Goal: Task Accomplishment & Management: Use online tool/utility

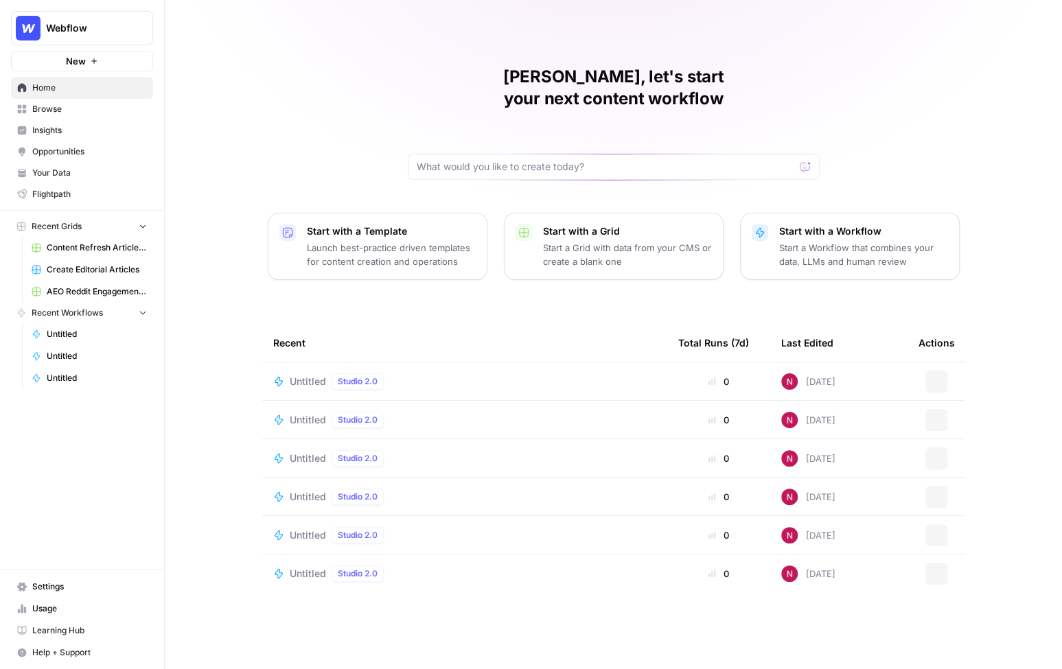
click at [52, 129] on span "Insights" at bounding box center [89, 130] width 115 height 12
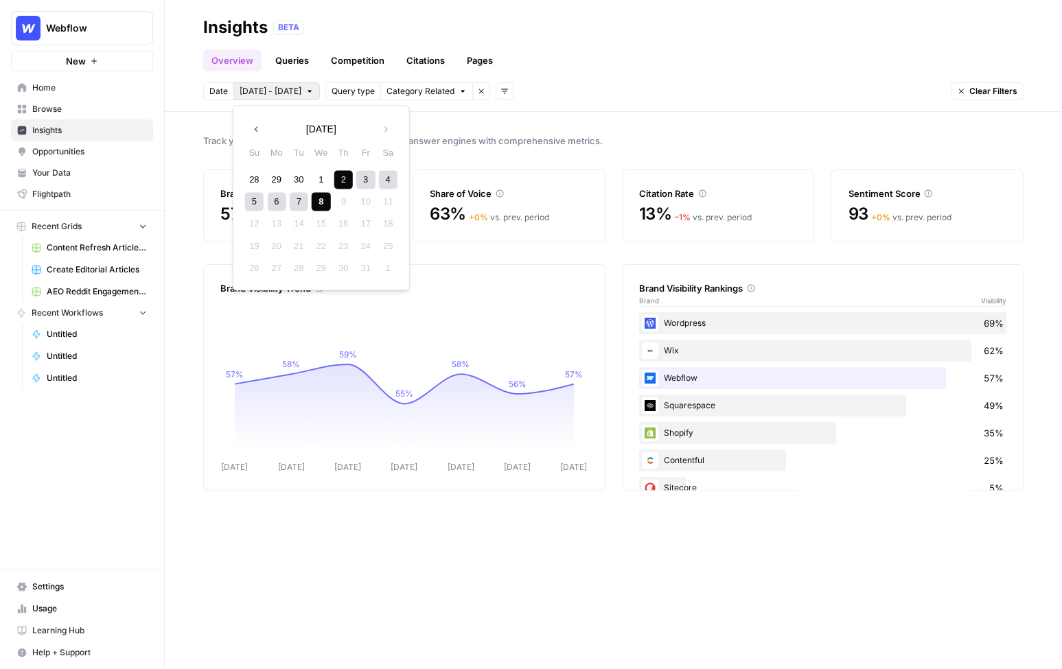
click at [252, 91] on span "Oct 2 - Oct 8" at bounding box center [271, 91] width 62 height 12
click at [404, 94] on span "Category Related" at bounding box center [420, 91] width 68 height 12
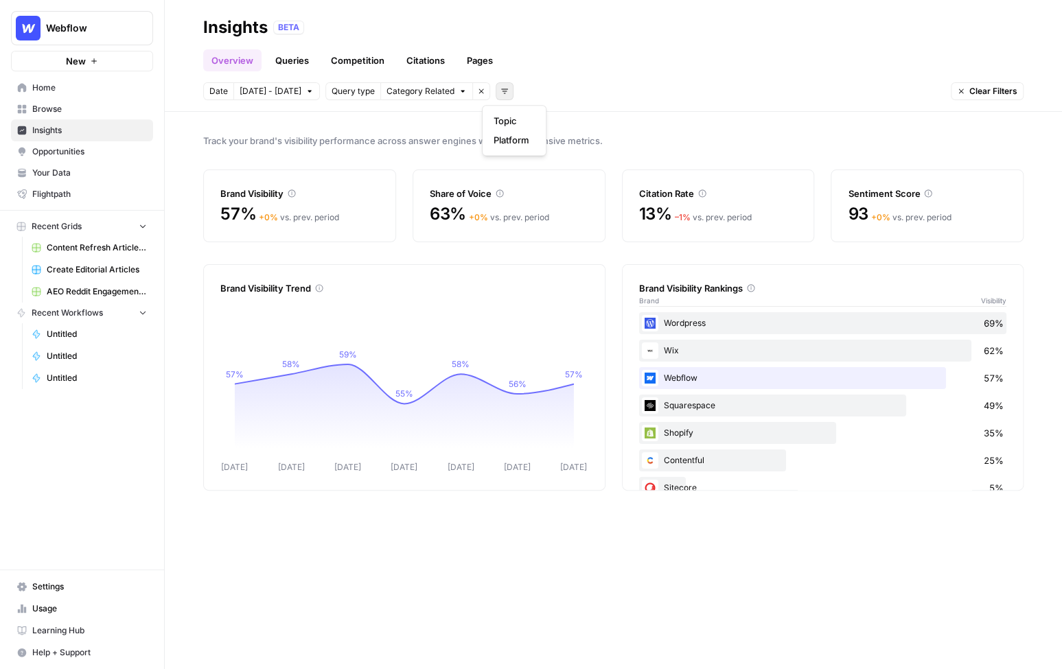
click at [501, 91] on icon "button" at bounding box center [504, 91] width 7 height 5
click at [509, 122] on span "Topic" at bounding box center [512, 121] width 36 height 14
click at [548, 91] on span "Select topics" at bounding box center [560, 91] width 50 height 12
click at [607, 90] on icon "button" at bounding box center [611, 91] width 8 height 8
click at [501, 91] on icon "button" at bounding box center [504, 91] width 7 height 5
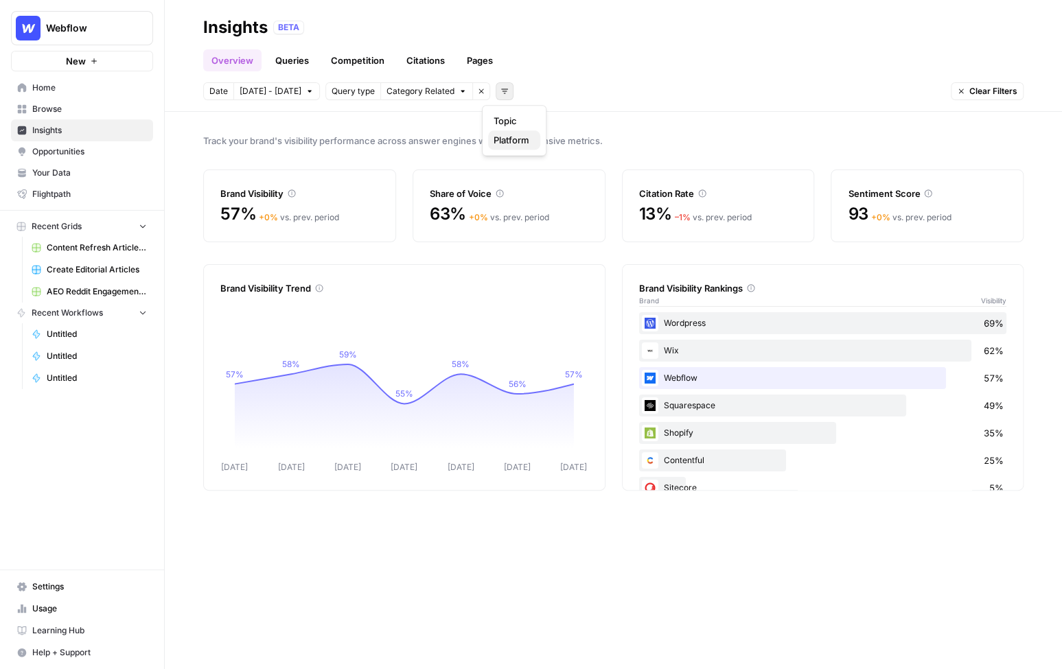
click at [505, 143] on span "Platform" at bounding box center [512, 140] width 36 height 14
click at [555, 90] on span "Select platform" at bounding box center [577, 91] width 60 height 12
click at [629, 92] on icon "button" at bounding box center [633, 91] width 8 height 8
click at [288, 60] on link "Queries" at bounding box center [292, 60] width 50 height 22
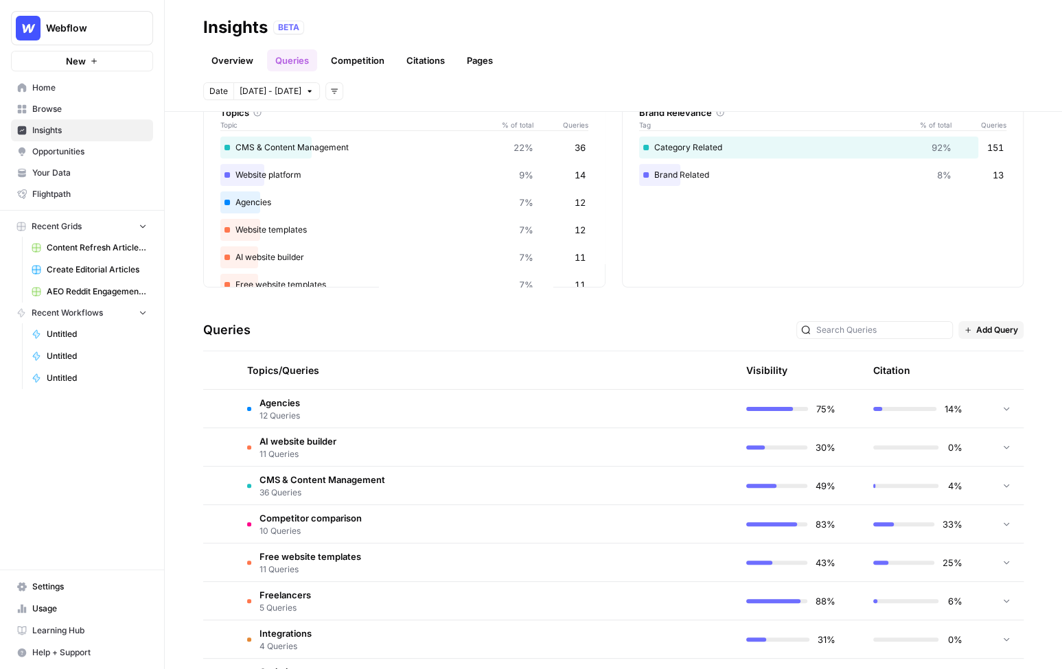
scroll to position [83, 0]
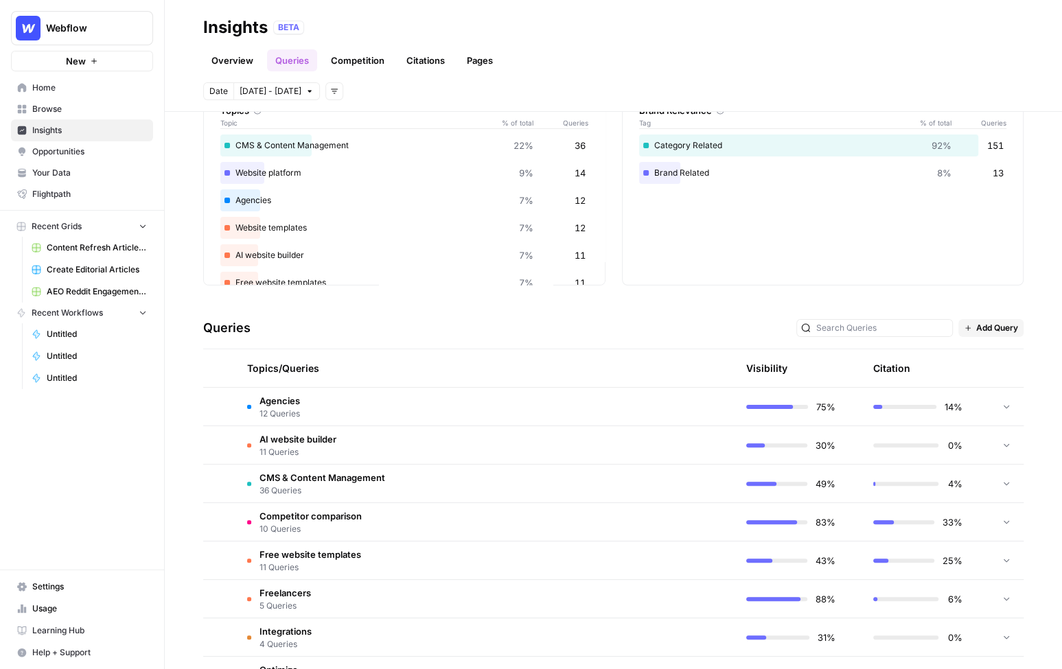
click at [1000, 407] on div at bounding box center [1006, 407] width 12 height 38
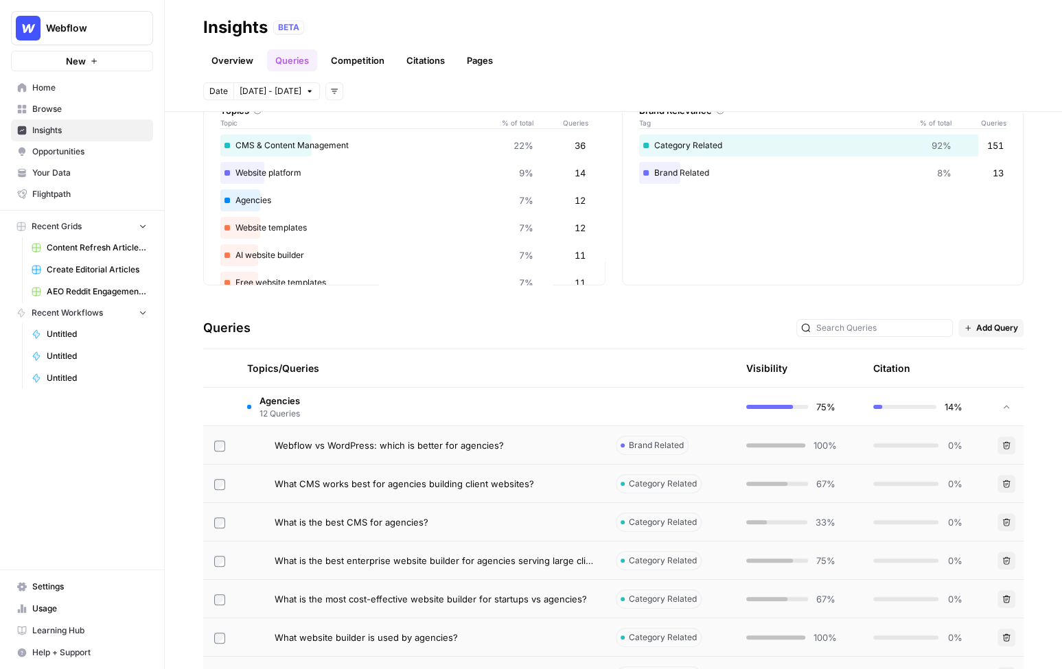
click at [537, 443] on div "Webflow vs WordPress: which is better for agencies?" at bounding box center [434, 446] width 319 height 14
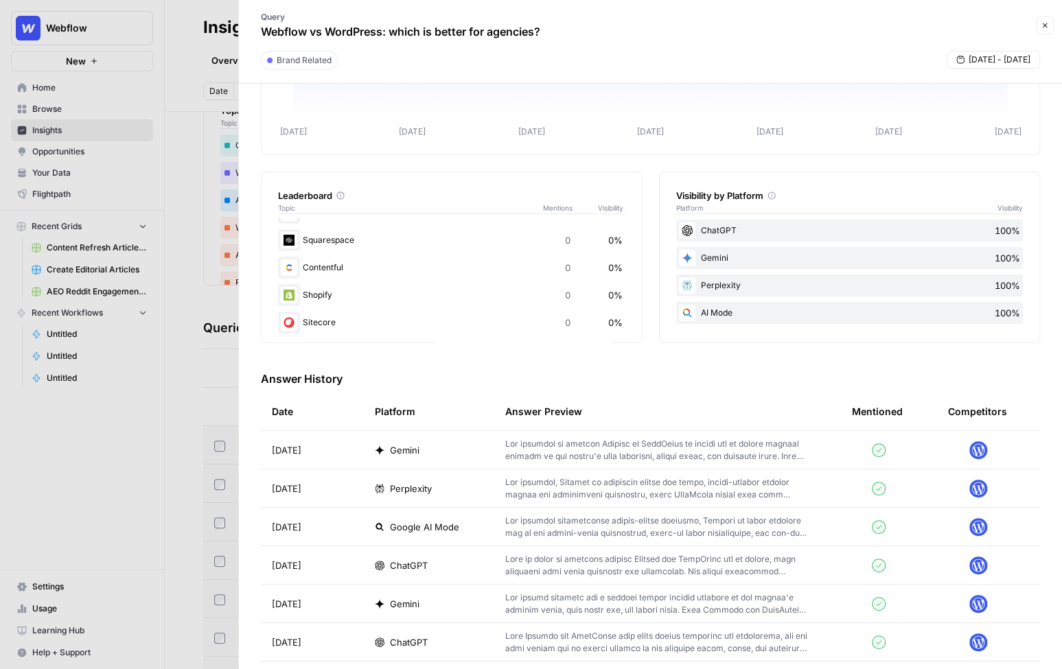
scroll to position [168, 0]
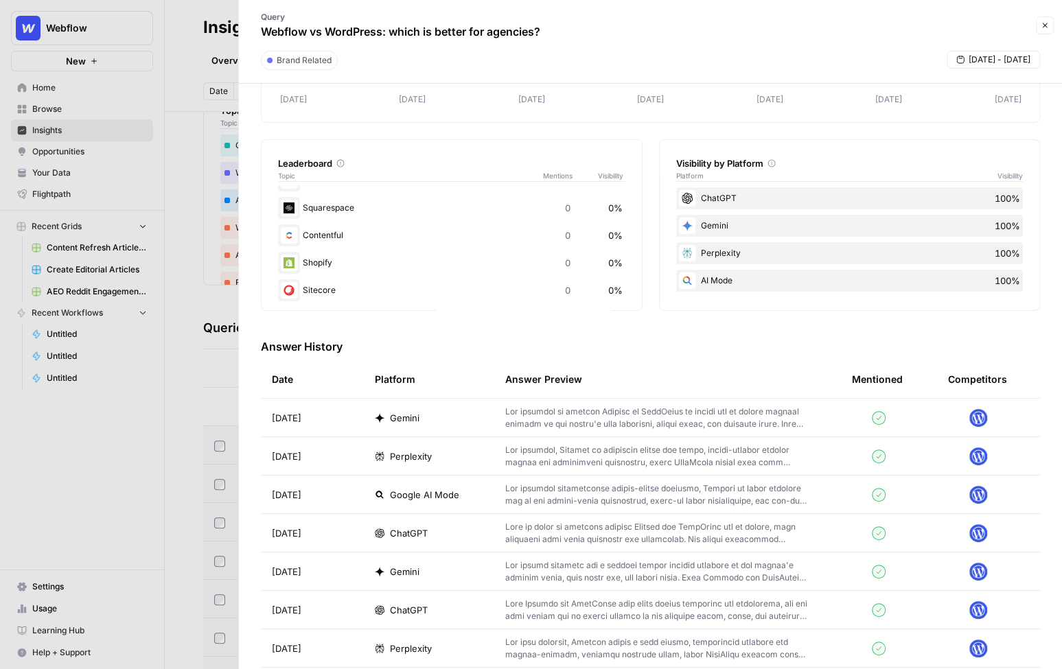
click at [542, 415] on p at bounding box center [656, 418] width 303 height 25
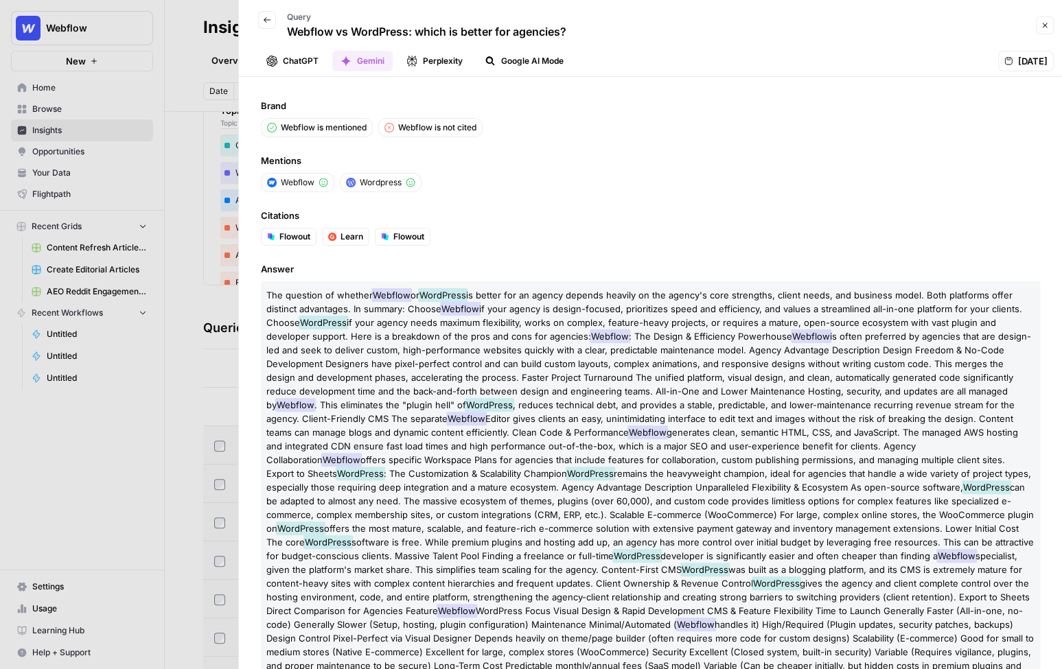
click at [194, 141] on div at bounding box center [531, 334] width 1062 height 669
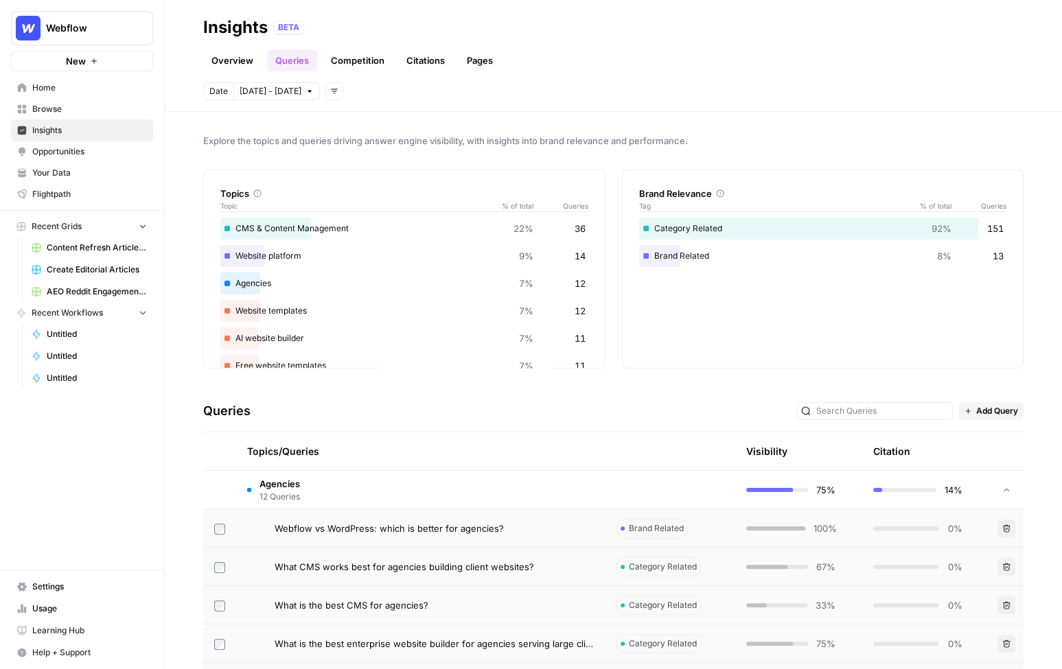
click at [417, 60] on link "Citations" at bounding box center [425, 60] width 55 height 22
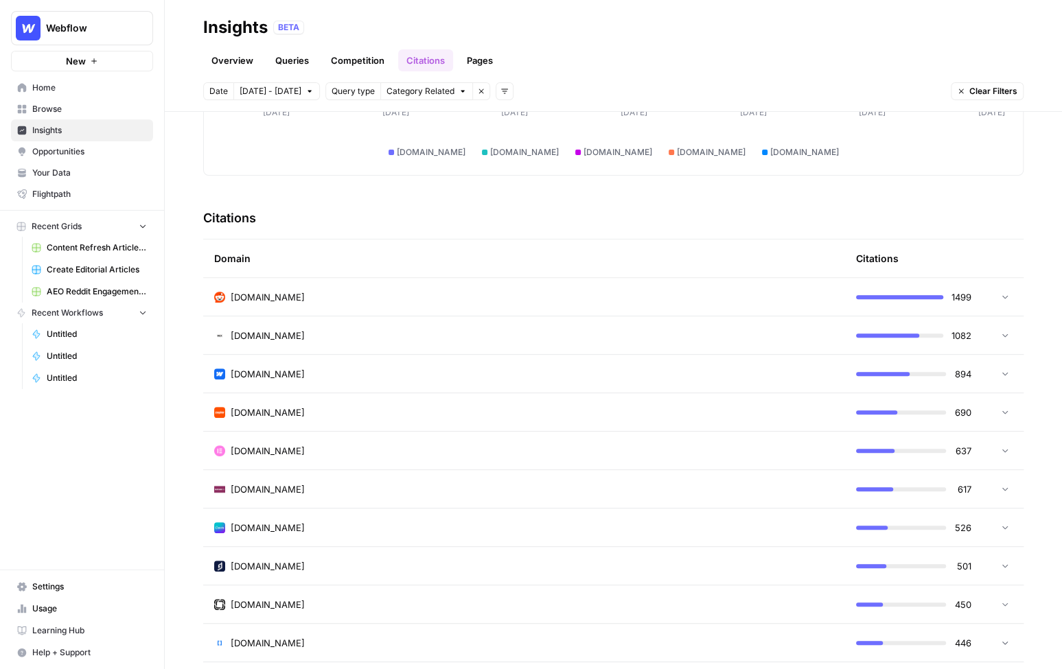
scroll to position [247, 0]
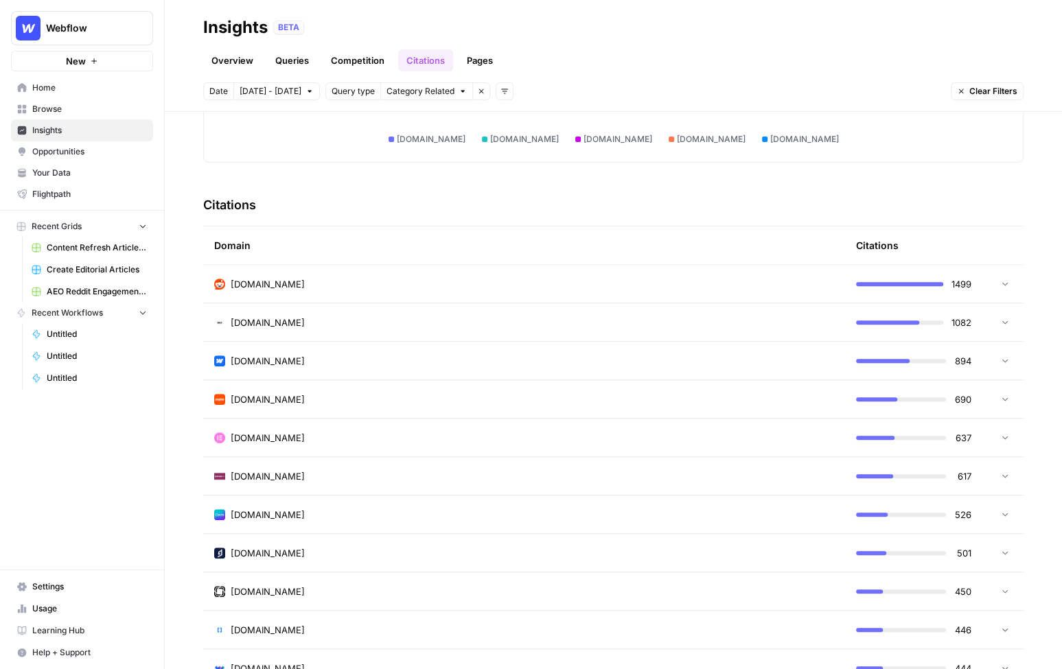
click at [518, 289] on div "reddit.com" at bounding box center [524, 284] width 620 height 14
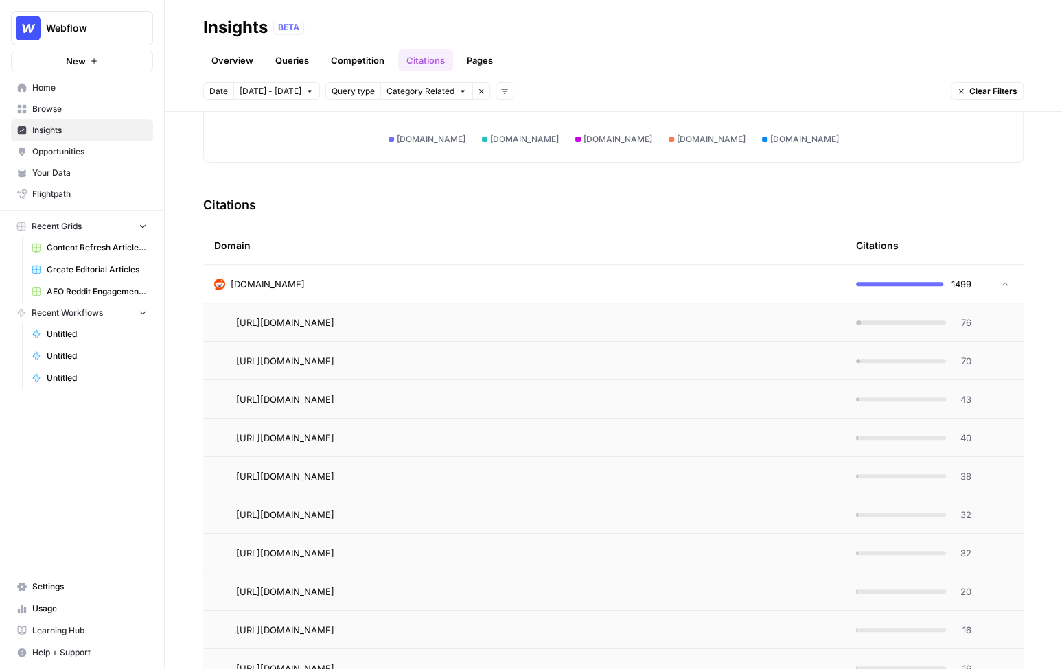
click at [776, 323] on div "https://www.reddit.com/r/Frontend/comments/158i5pi/what_cms_would_you_pick_for_…" at bounding box center [535, 322] width 598 height 16
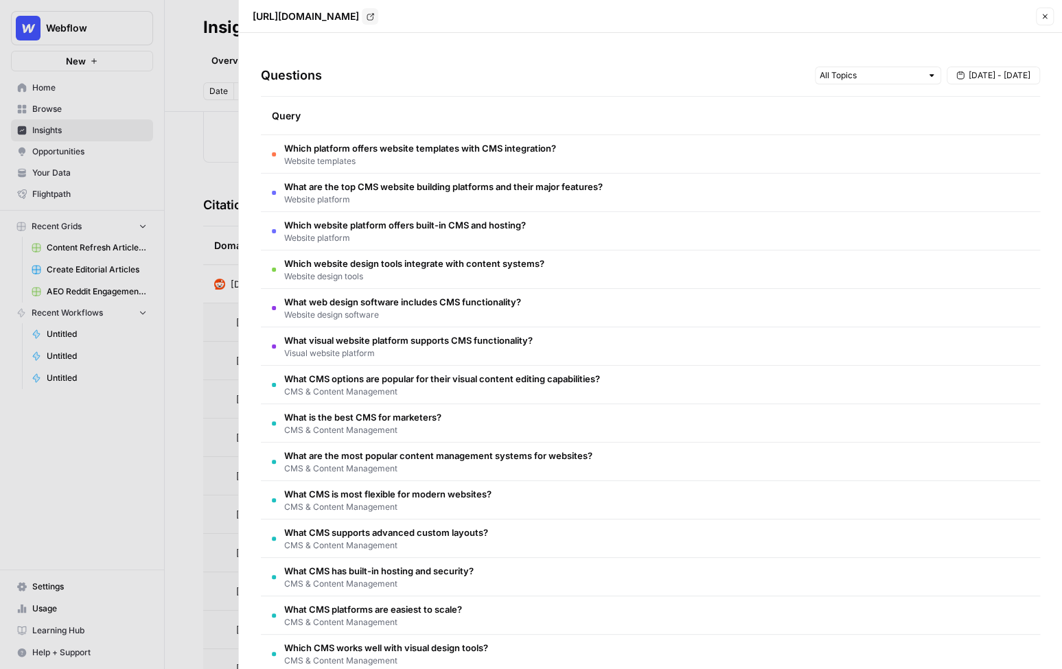
click at [207, 176] on div at bounding box center [531, 334] width 1062 height 669
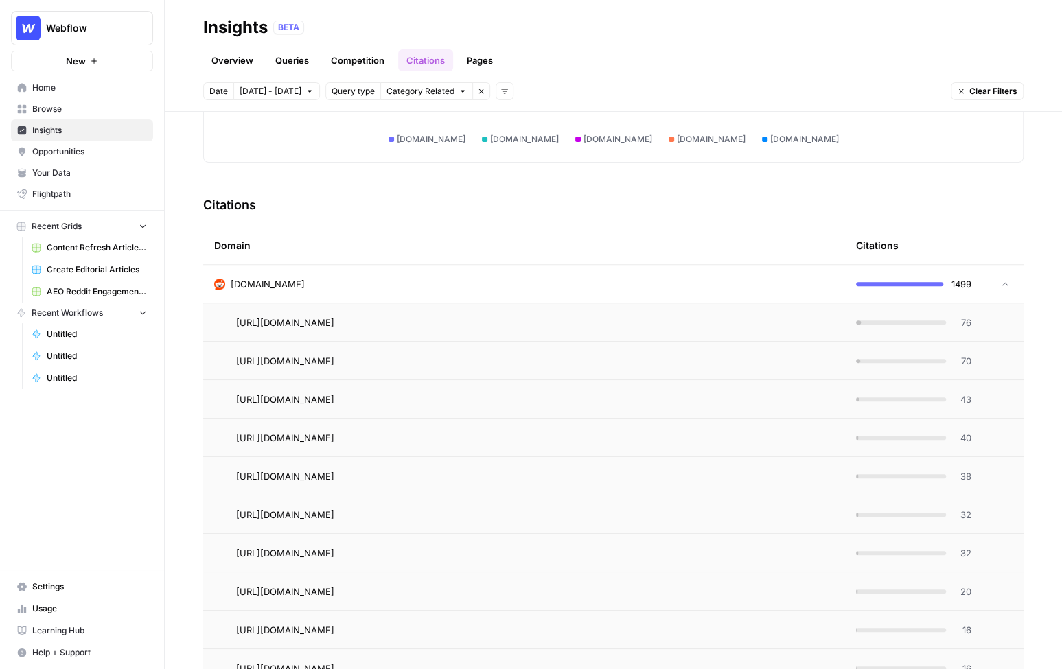
click at [432, 281] on div "reddit.com" at bounding box center [524, 284] width 620 height 14
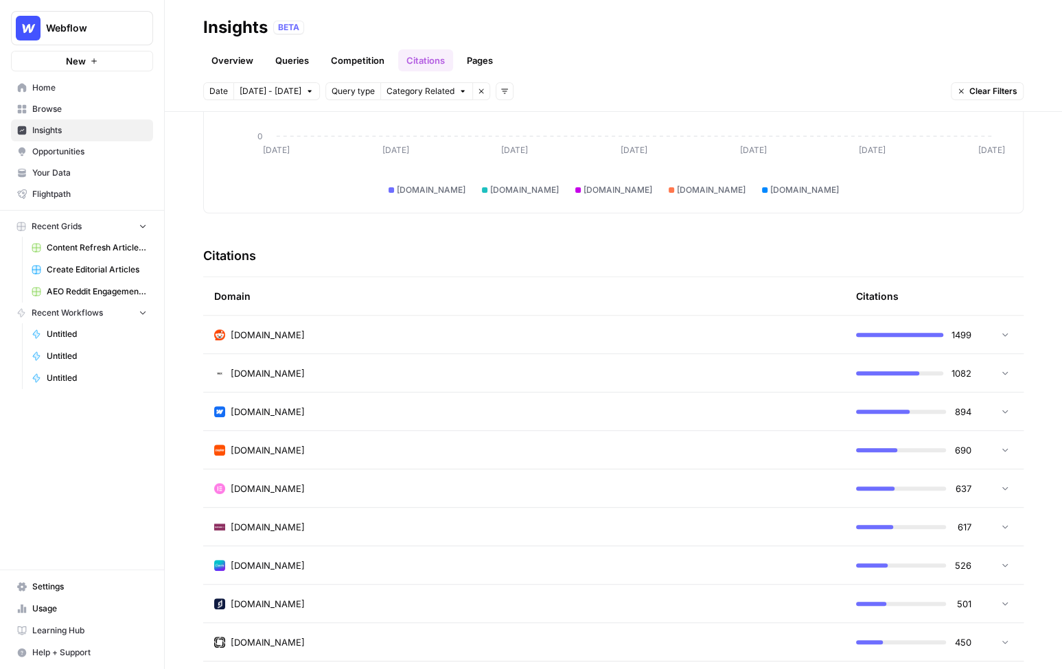
scroll to position [187, 0]
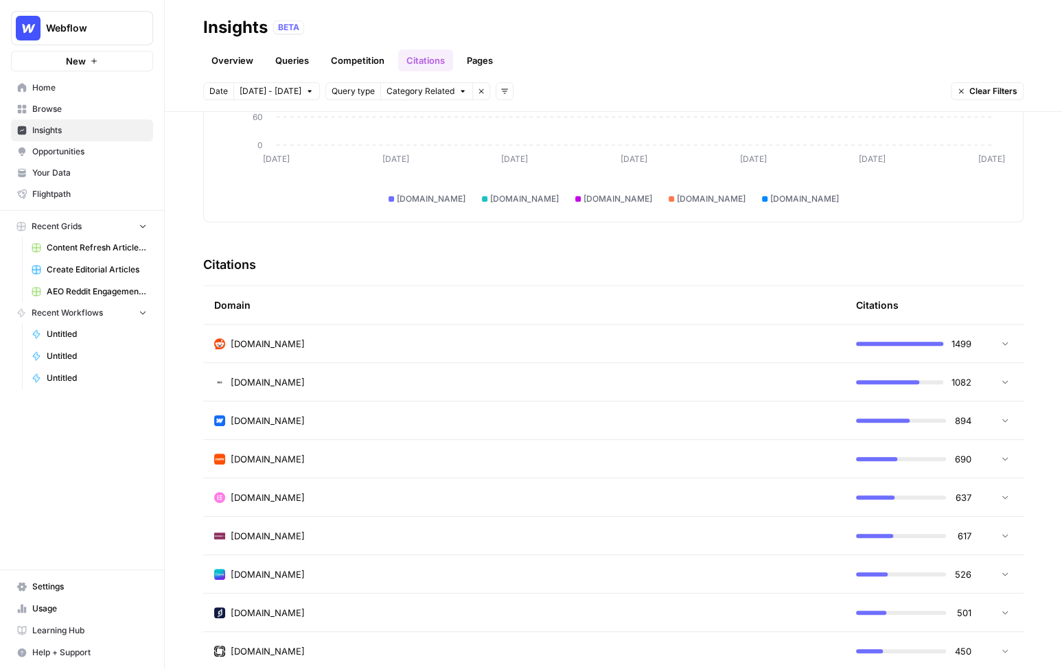
click at [73, 153] on span "Opportunities" at bounding box center [89, 152] width 115 height 12
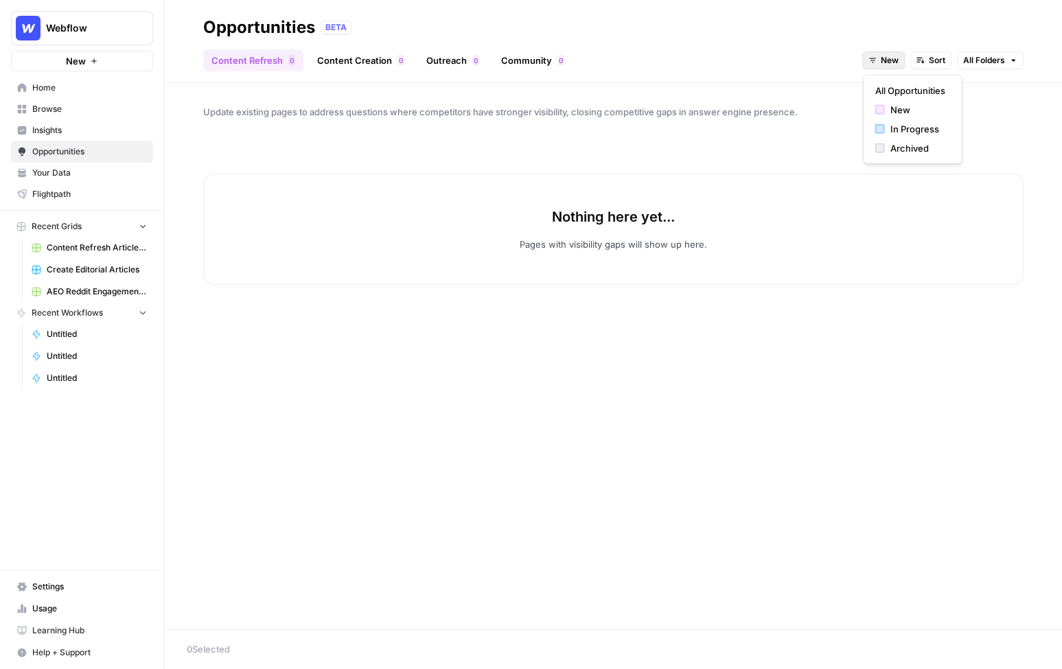
click at [888, 58] on span "New" at bounding box center [890, 60] width 18 height 12
click at [891, 92] on span "All Opportunities" at bounding box center [910, 91] width 70 height 14
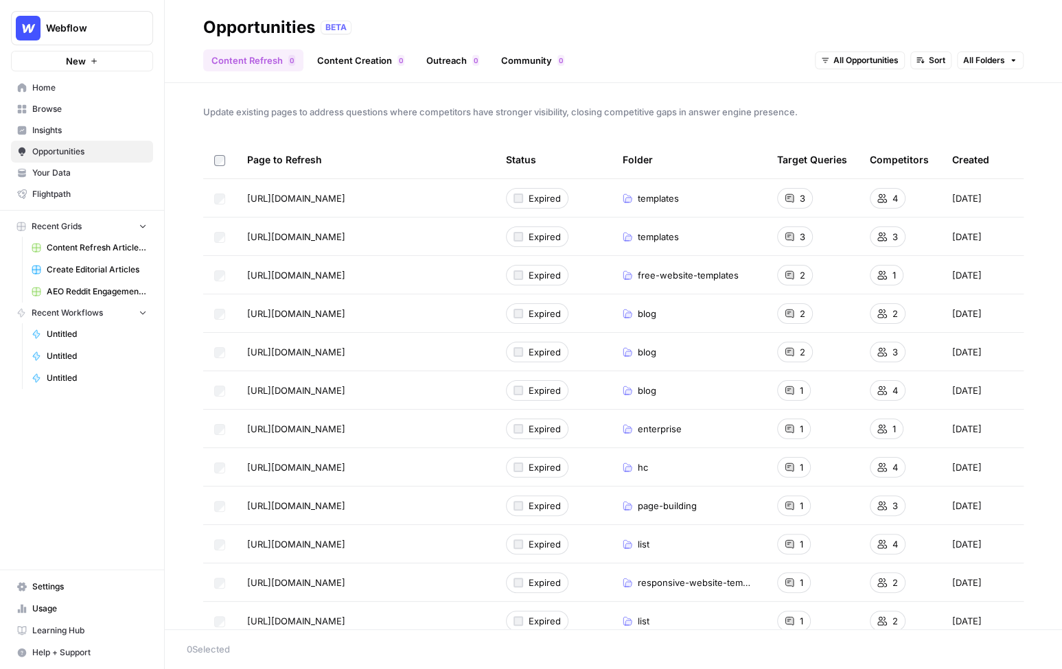
click at [349, 58] on link "Content Creation 0" at bounding box center [361, 60] width 104 height 22
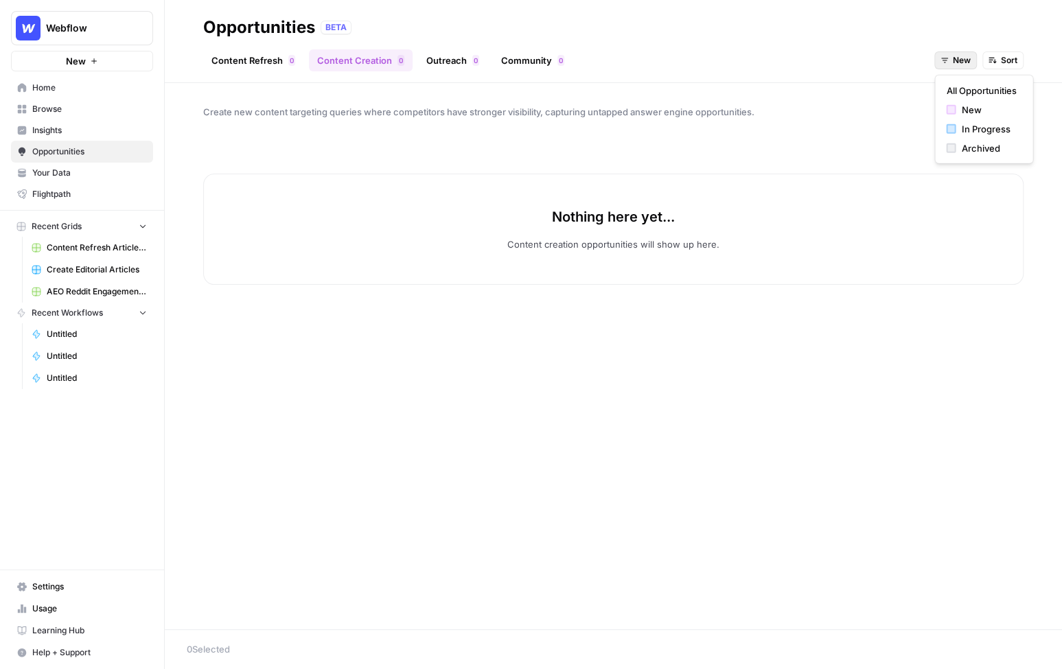
click at [963, 65] on span "New" at bounding box center [962, 60] width 18 height 12
click at [962, 87] on span "All Opportunities" at bounding box center [981, 91] width 70 height 14
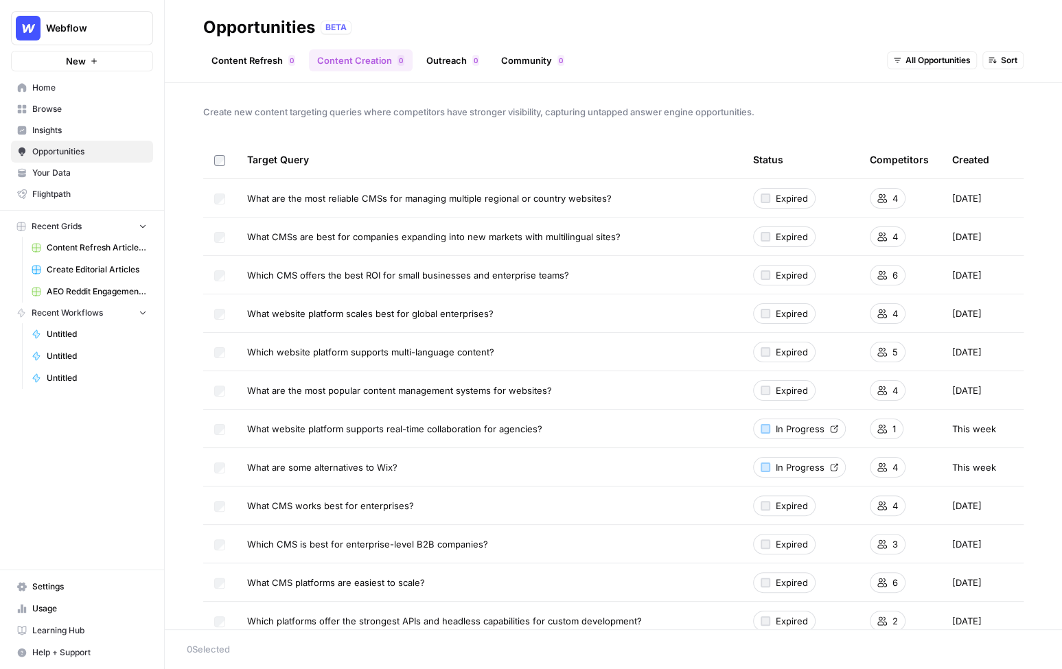
click at [451, 58] on link "Outreach 0" at bounding box center [452, 60] width 69 height 22
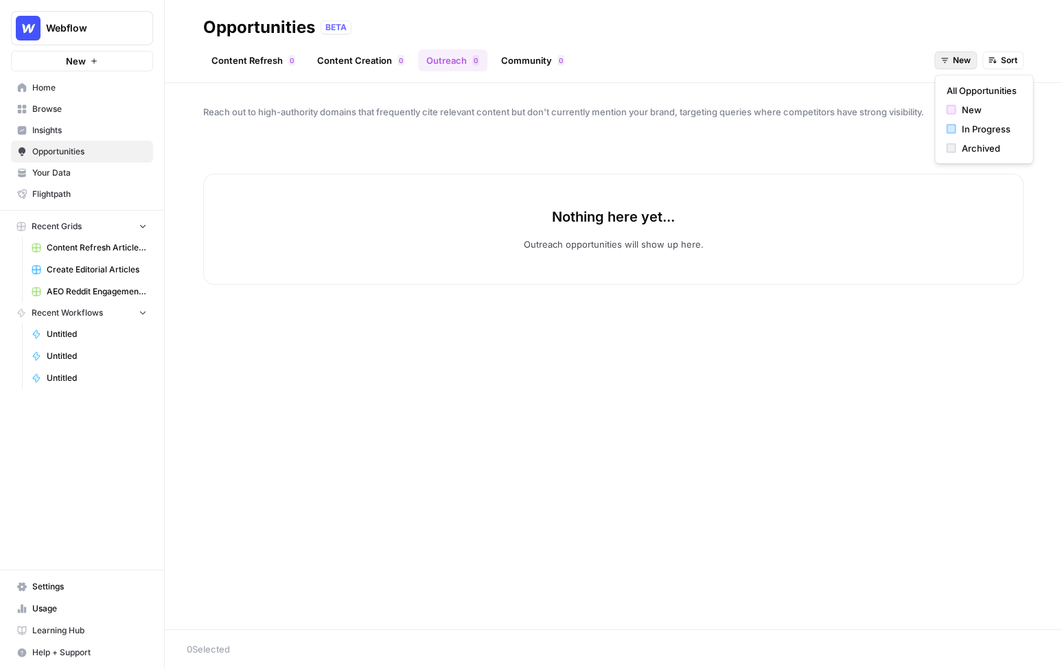
click at [958, 65] on span "New" at bounding box center [962, 60] width 18 height 12
click at [956, 90] on span "All Opportunities" at bounding box center [981, 91] width 70 height 14
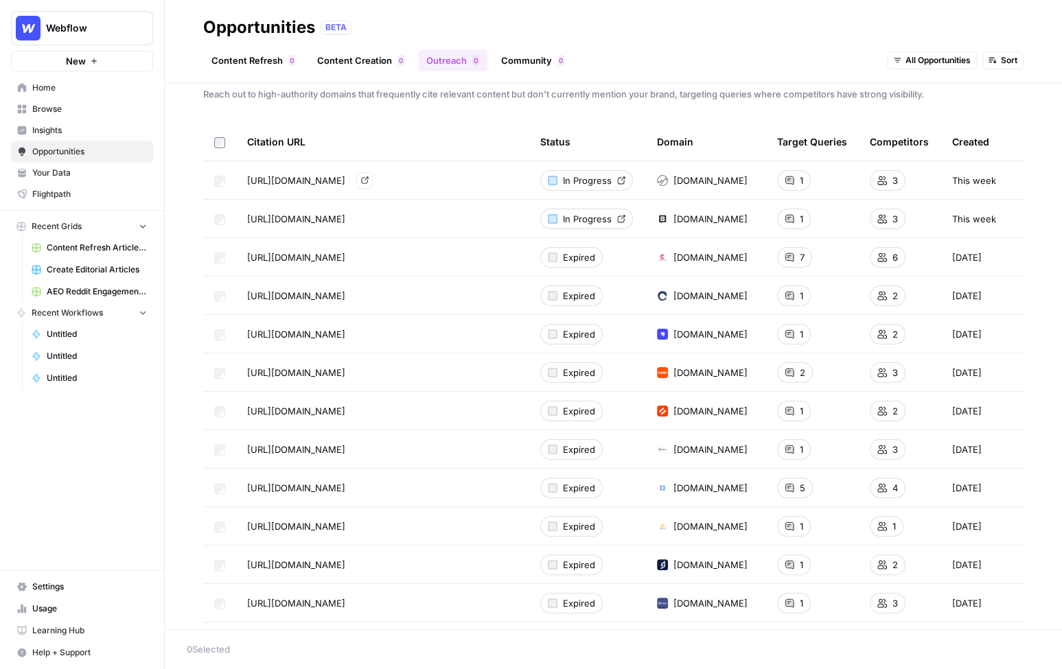
scroll to position [10, 0]
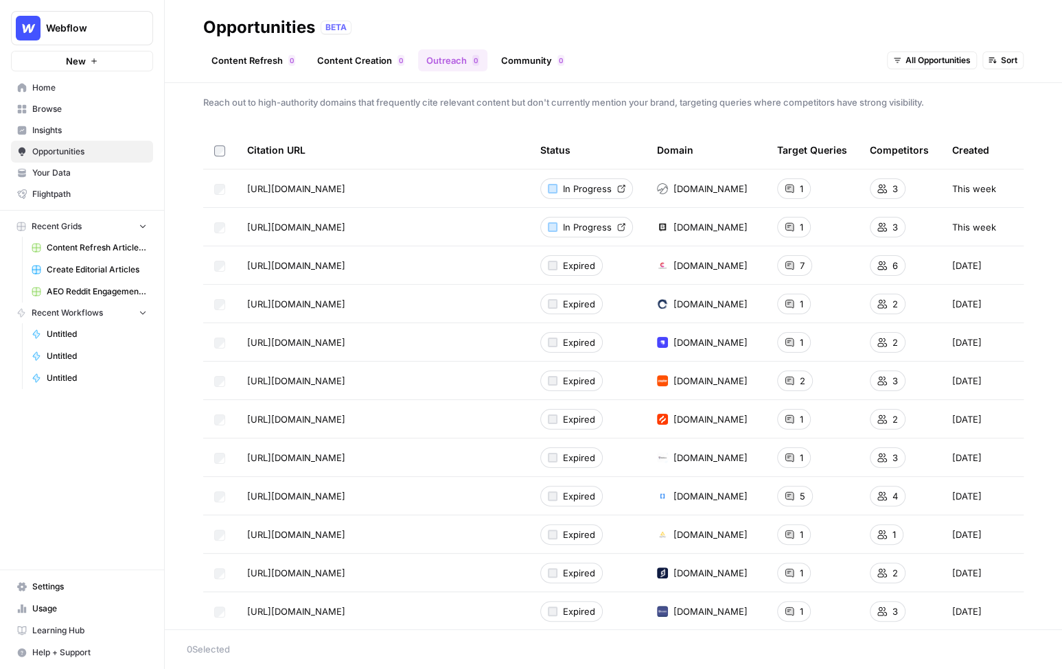
click at [520, 56] on link "Community 0" at bounding box center [533, 60] width 80 height 22
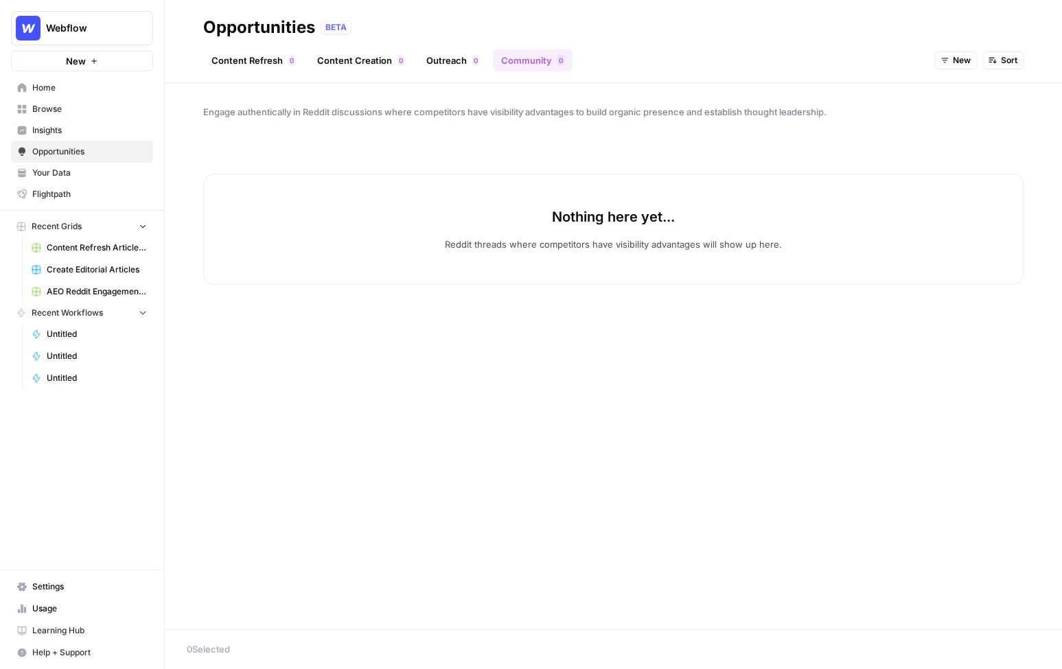
click at [951, 56] on button "New" at bounding box center [955, 60] width 43 height 18
click at [953, 82] on button "All Opportunities" at bounding box center [983, 90] width 86 height 19
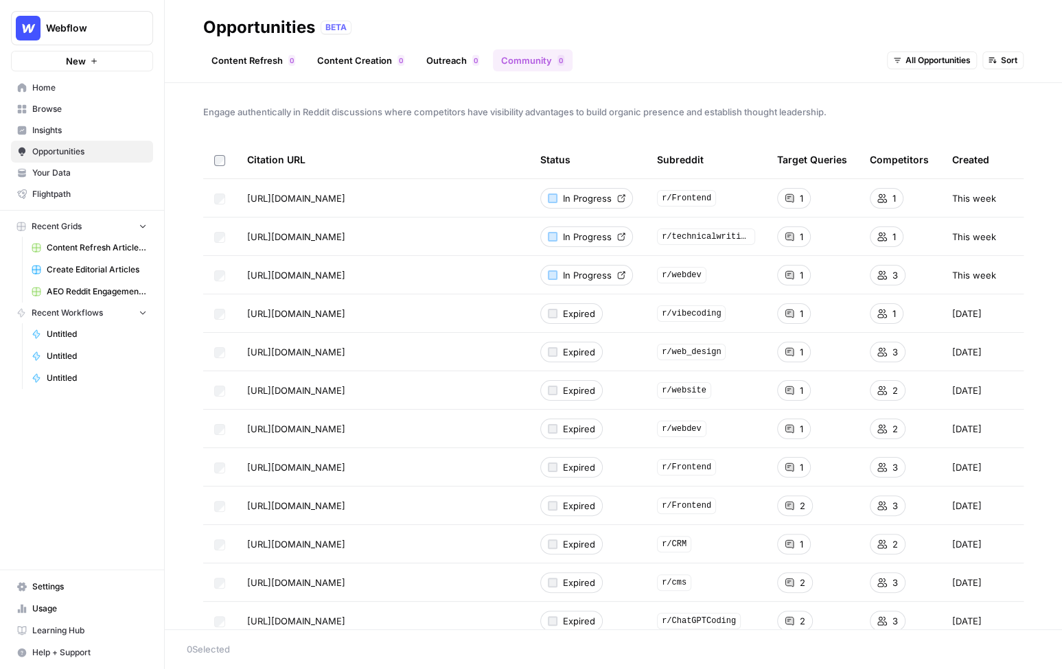
click at [575, 202] on span "In Progress" at bounding box center [587, 199] width 49 height 14
click at [256, 58] on link "Content Refresh 0" at bounding box center [253, 60] width 100 height 22
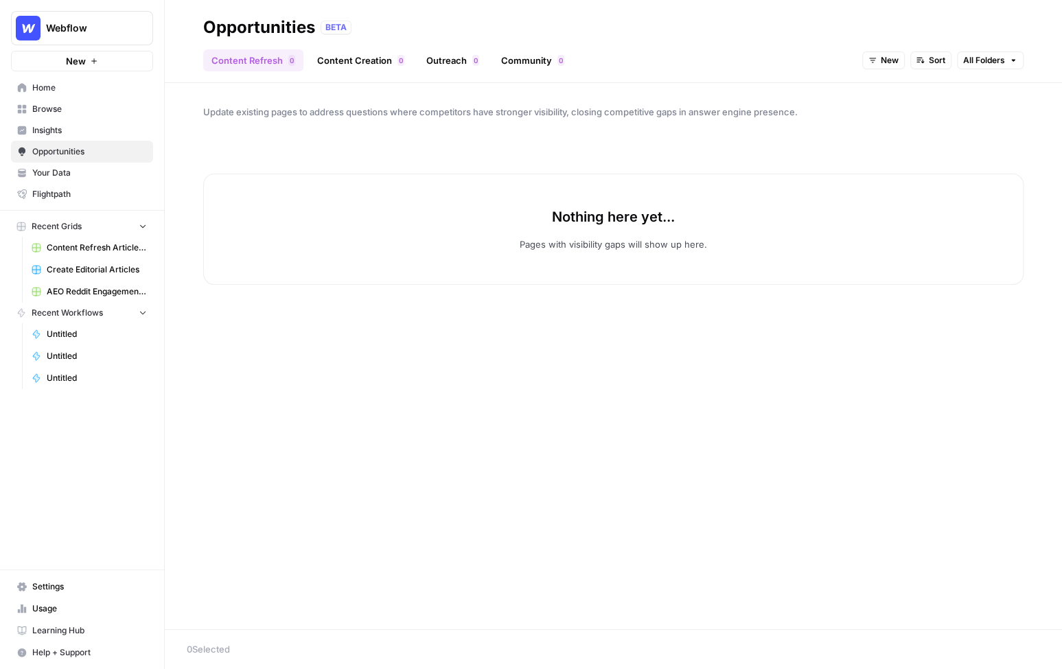
click at [898, 62] on span "New" at bounding box center [890, 60] width 18 height 12
click at [892, 89] on span "All Opportunities" at bounding box center [910, 91] width 70 height 14
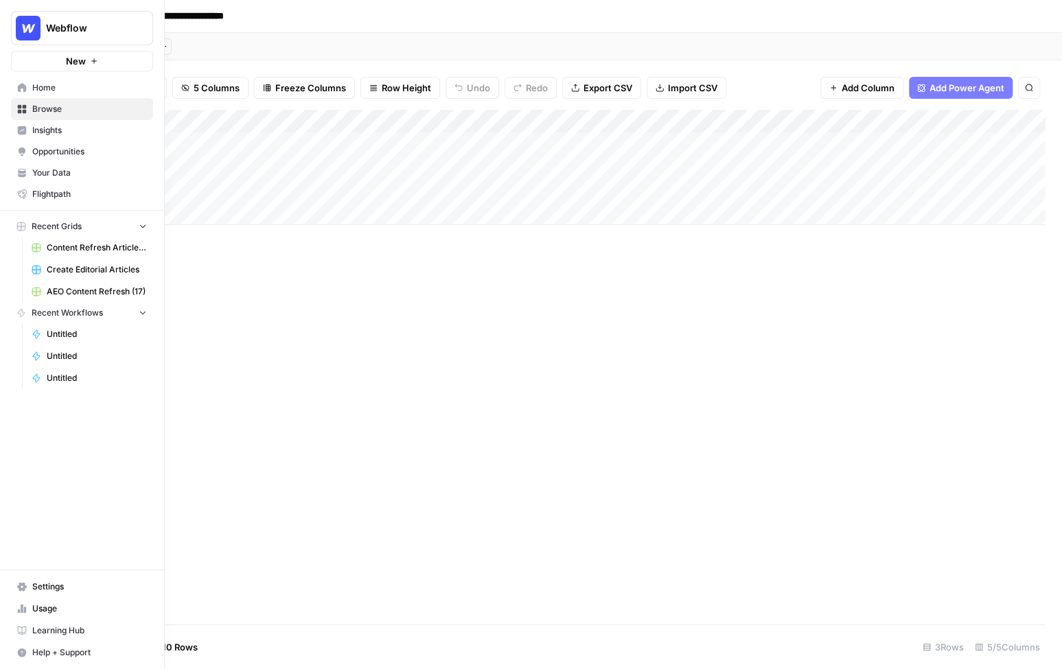
click at [71, 176] on span "Your Data" at bounding box center [89, 173] width 115 height 12
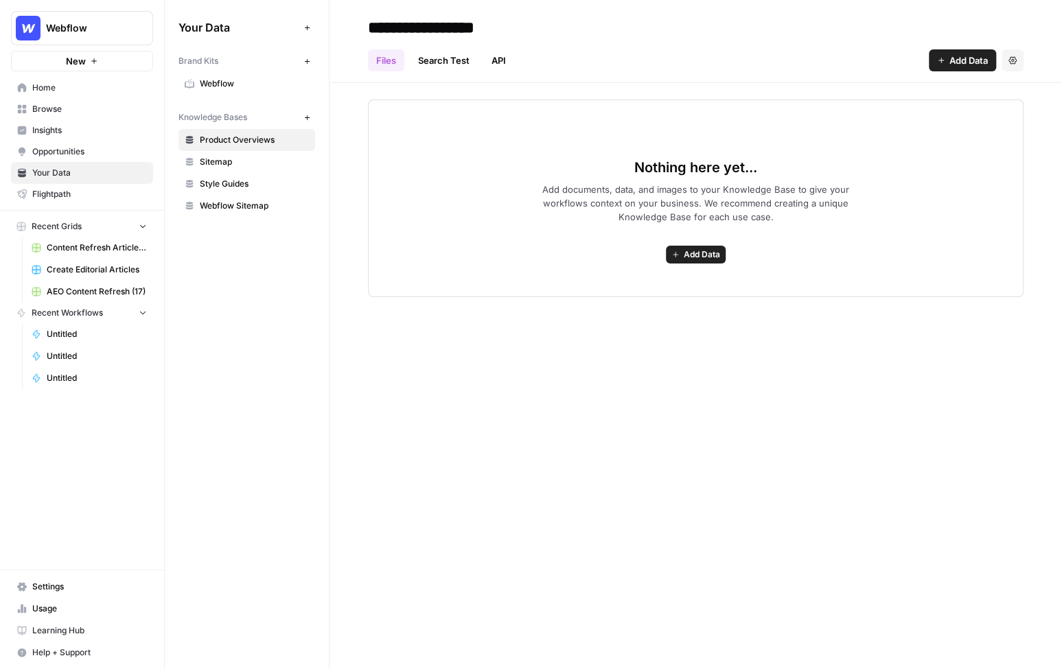
click at [244, 84] on span "Webflow" at bounding box center [254, 84] width 109 height 12
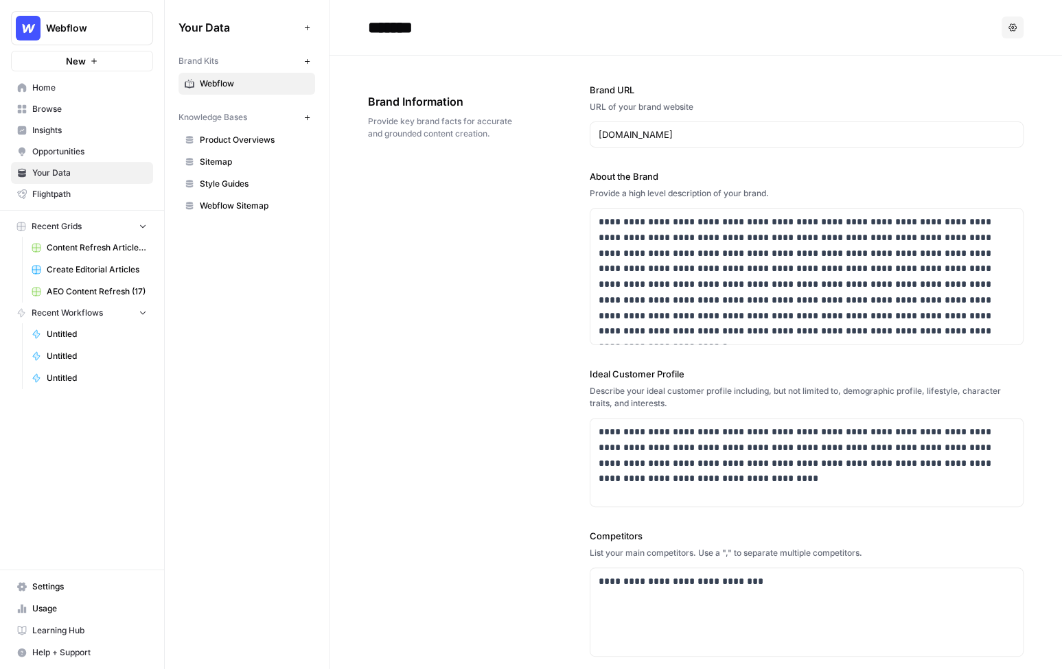
click at [487, 201] on div "**********" at bounding box center [696, 446] width 656 height 780
click at [233, 159] on span "Sitemap" at bounding box center [254, 162] width 109 height 12
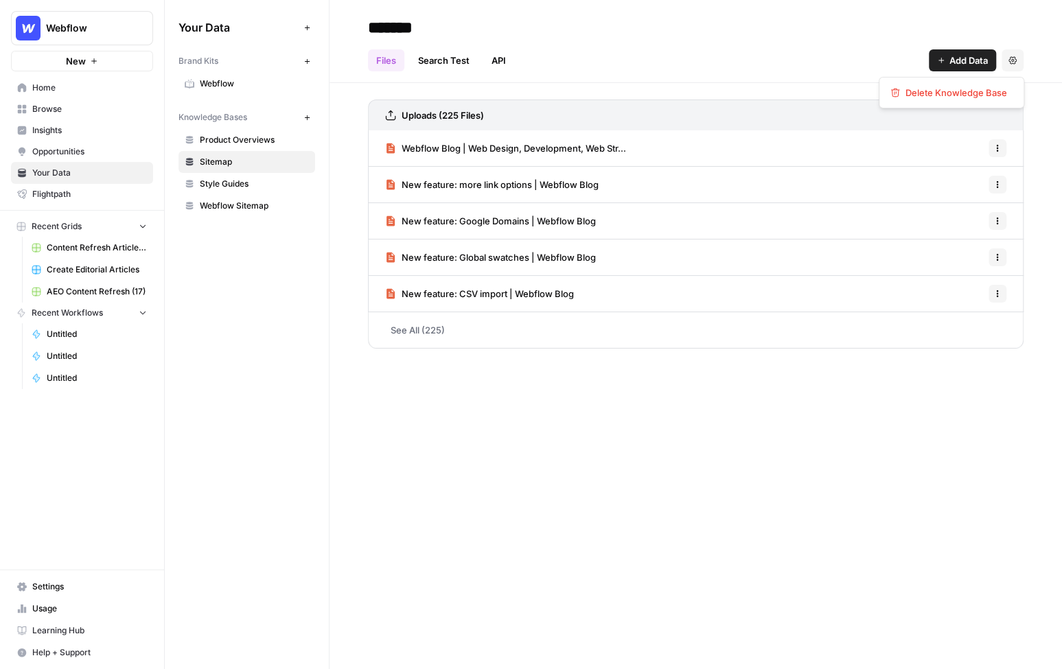
click at [1012, 65] on button "Settings" at bounding box center [1013, 60] width 22 height 22
click at [305, 116] on icon "button" at bounding box center [307, 118] width 8 height 8
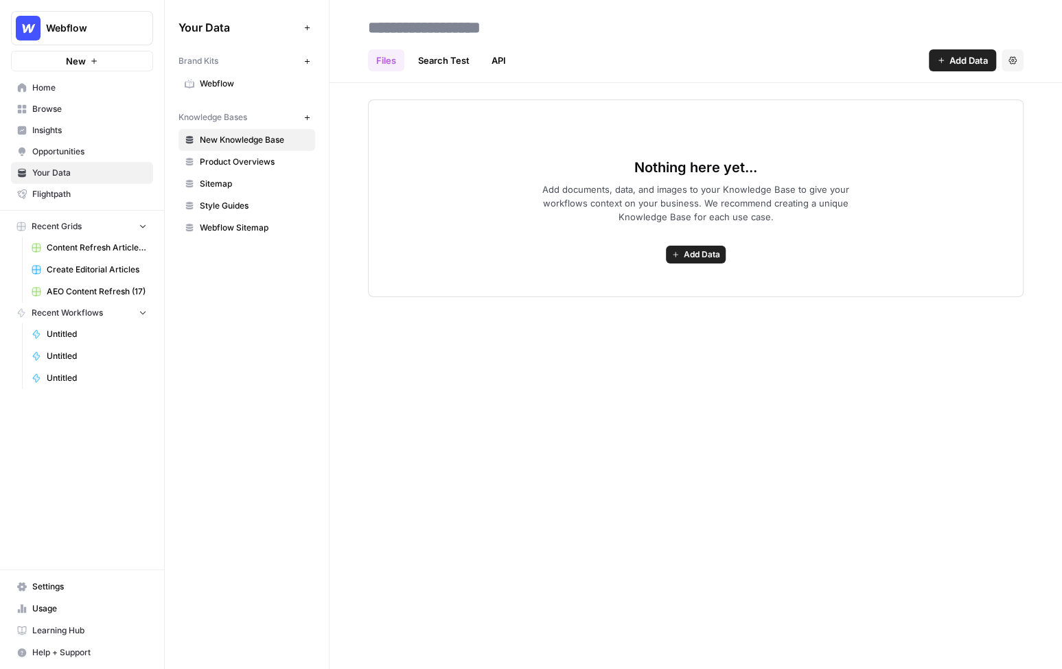
click at [695, 250] on span "Add Data" at bounding box center [702, 254] width 36 height 12
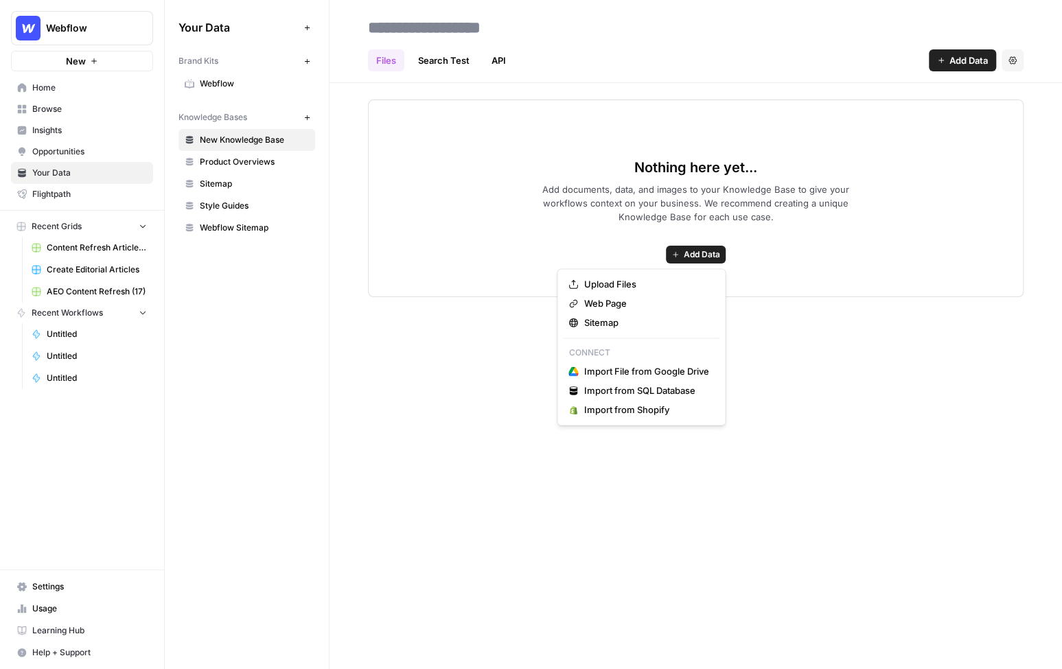
click at [500, 60] on link "API" at bounding box center [498, 60] width 31 height 22
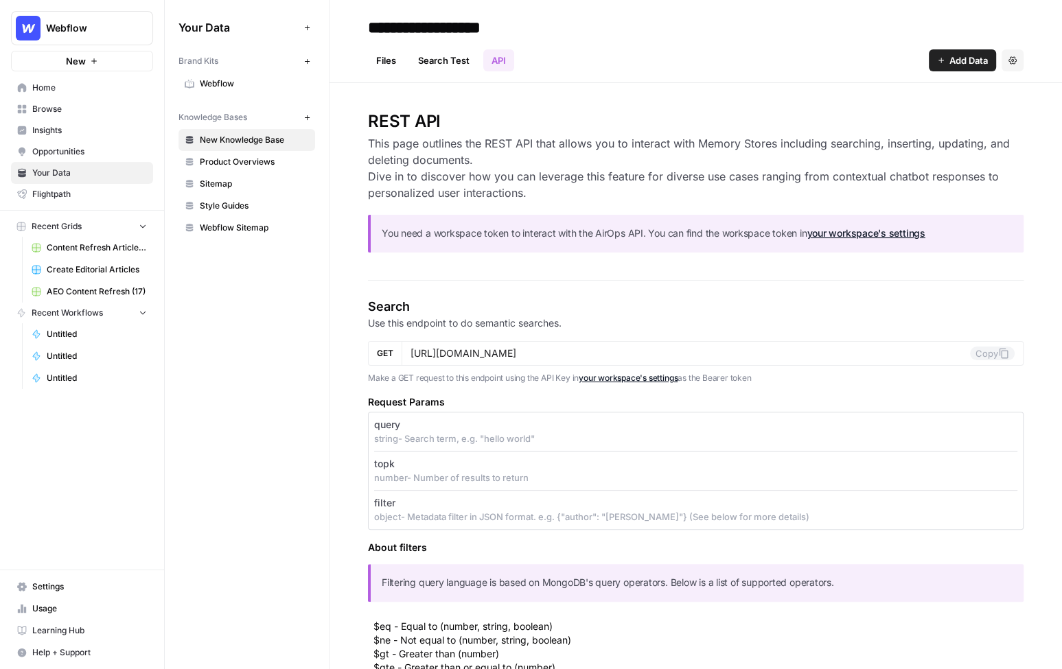
click at [384, 56] on link "Files" at bounding box center [386, 60] width 36 height 22
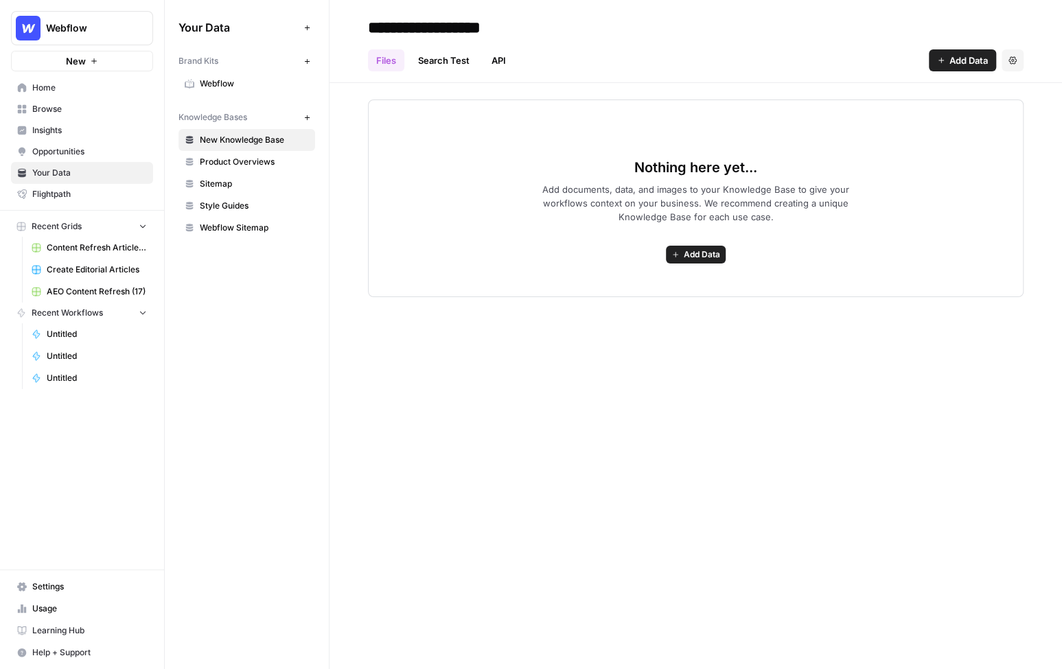
click at [354, 120] on div "Nothing here yet... Add documents, data, and images to your Knowledge Base to g…" at bounding box center [695, 190] width 732 height 214
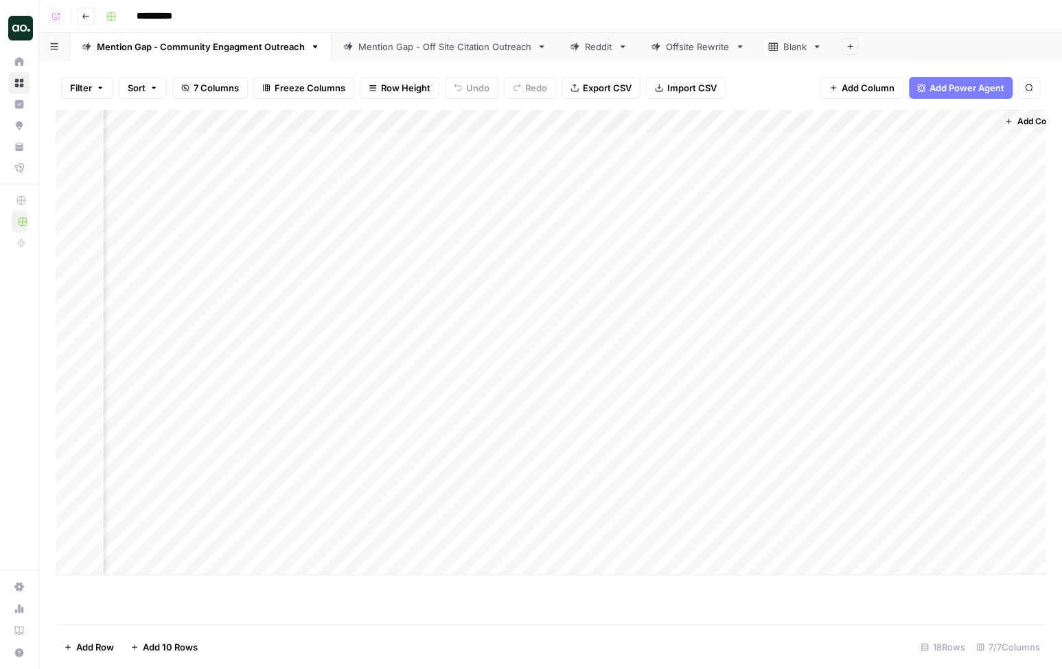
scroll to position [0, 1031]
click at [936, 141] on div "Add Column" at bounding box center [551, 342] width 990 height 465
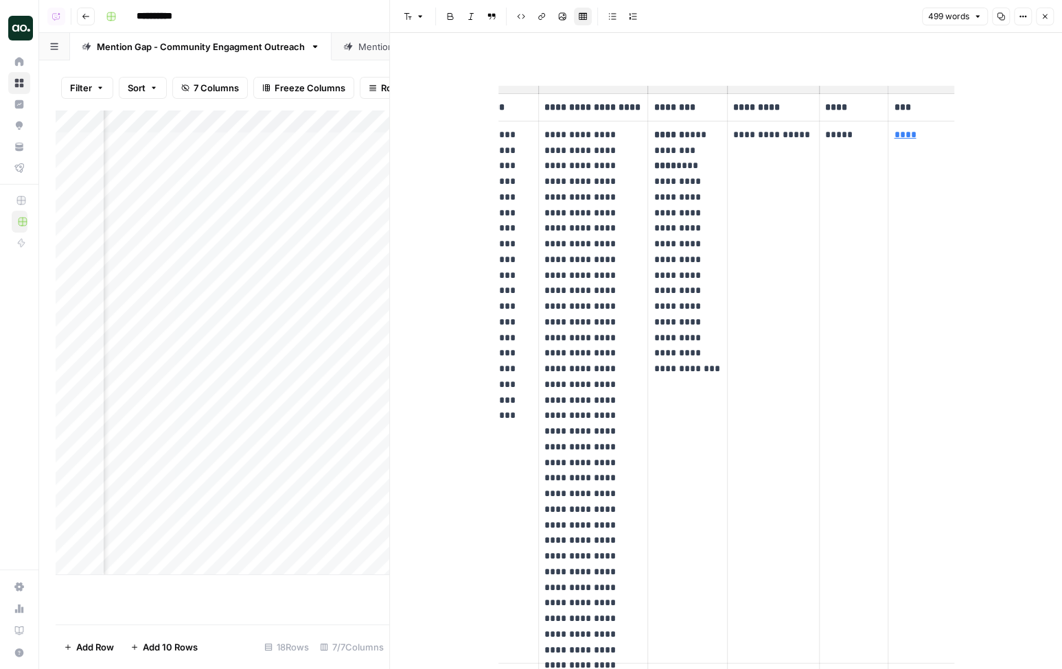
scroll to position [0, 70]
click at [848, 116] on icon at bounding box center [845, 116] width 8 height 8
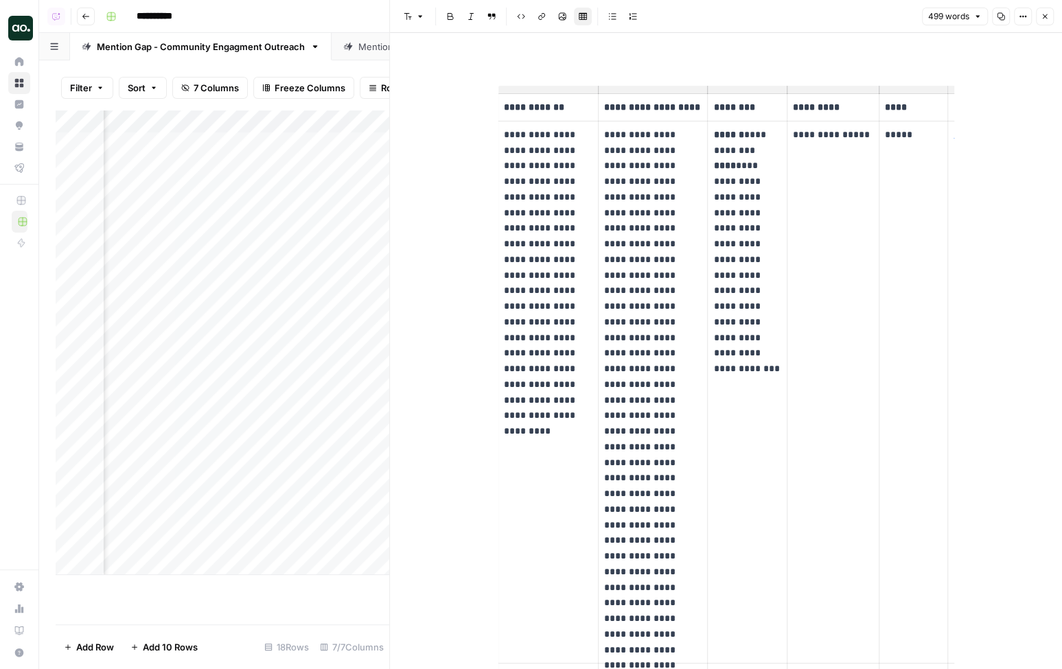
scroll to position [0, 0]
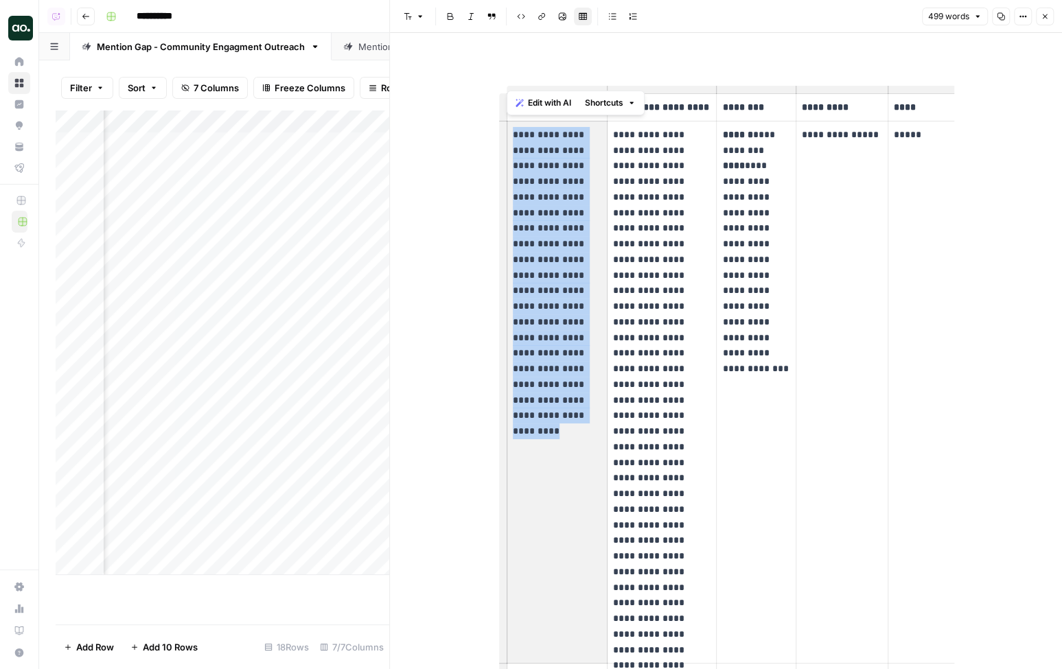
drag, startPoint x: 511, startPoint y: 134, endPoint x: 583, endPoint y: 400, distance: 276.1
click at [583, 400] on td "**********" at bounding box center [557, 392] width 101 height 543
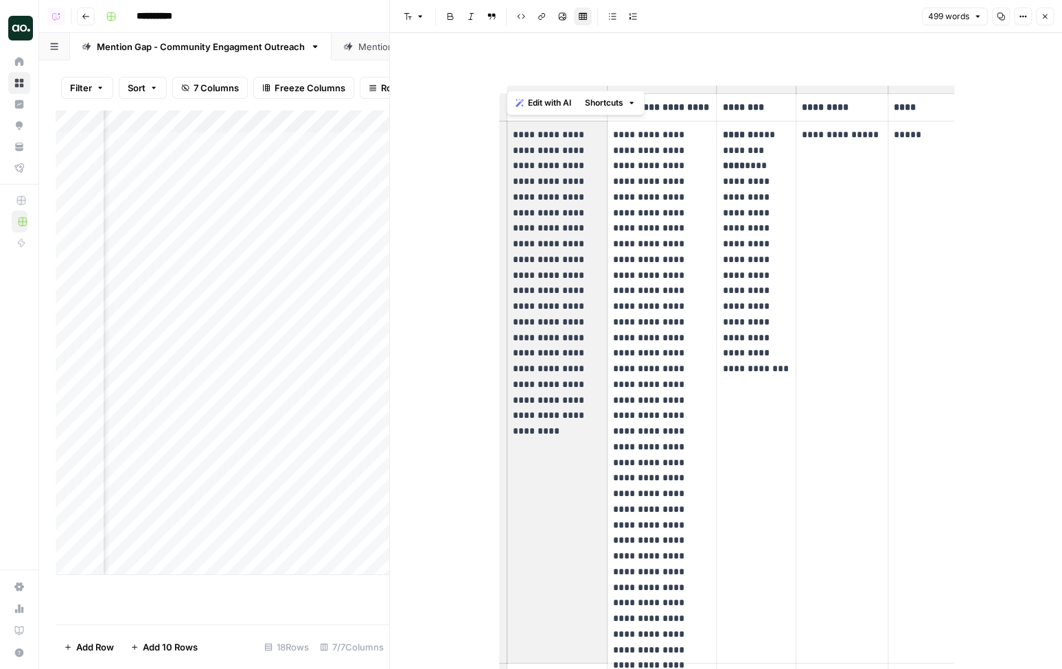
click at [583, 400] on p "**********" at bounding box center [557, 267] width 89 height 281
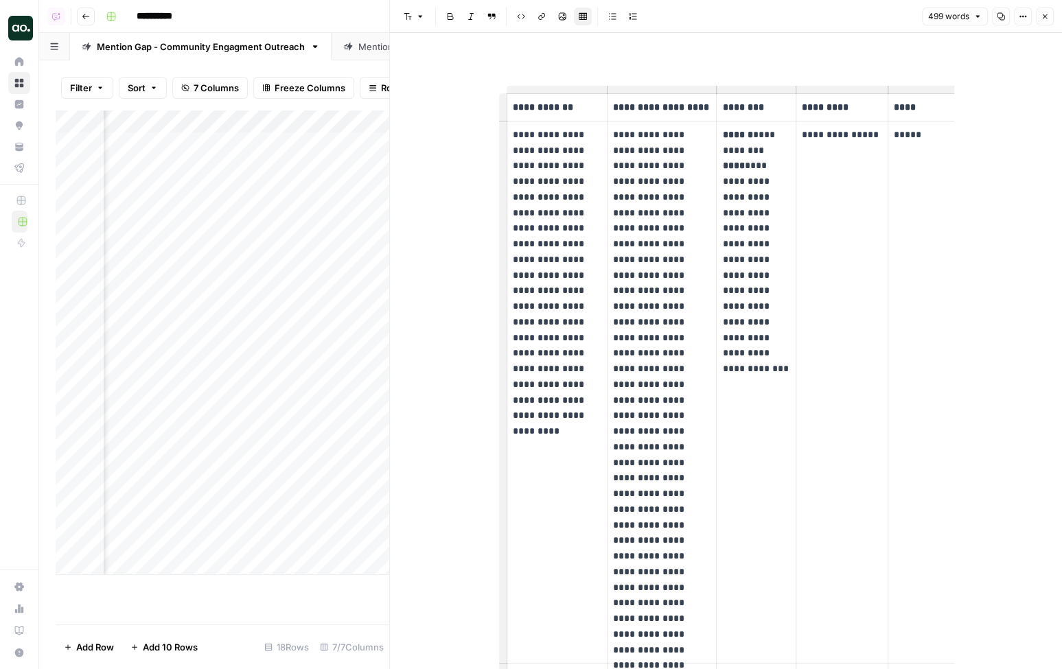
click at [778, 200] on p "**********" at bounding box center [756, 244] width 68 height 234
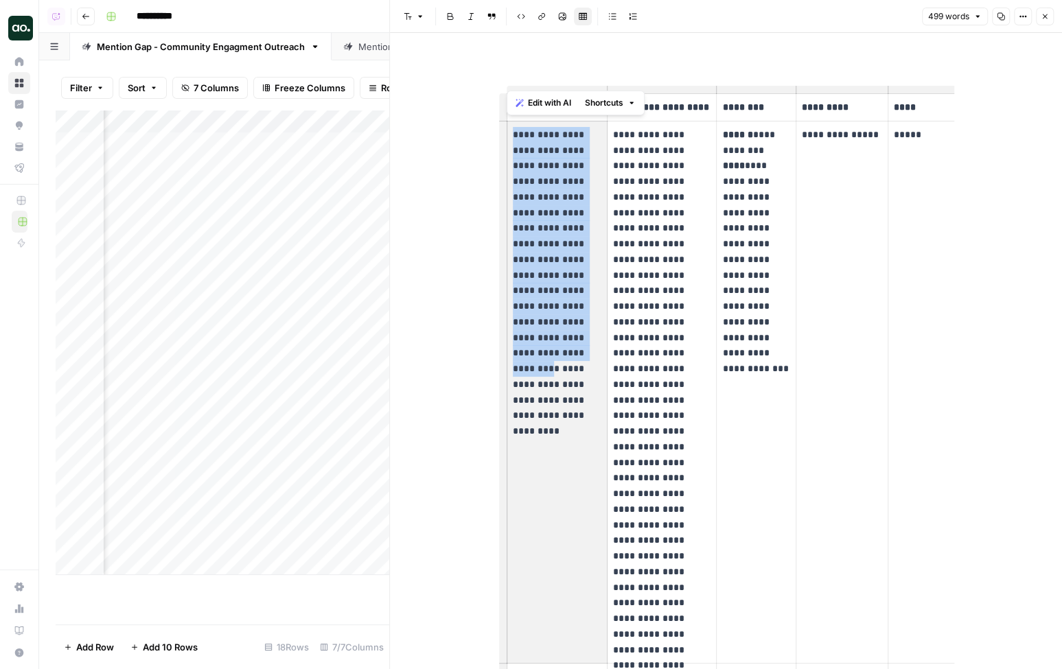
drag, startPoint x: 512, startPoint y: 137, endPoint x: 584, endPoint y: 337, distance: 212.4
click at [584, 337] on p "**********" at bounding box center [557, 267] width 89 height 281
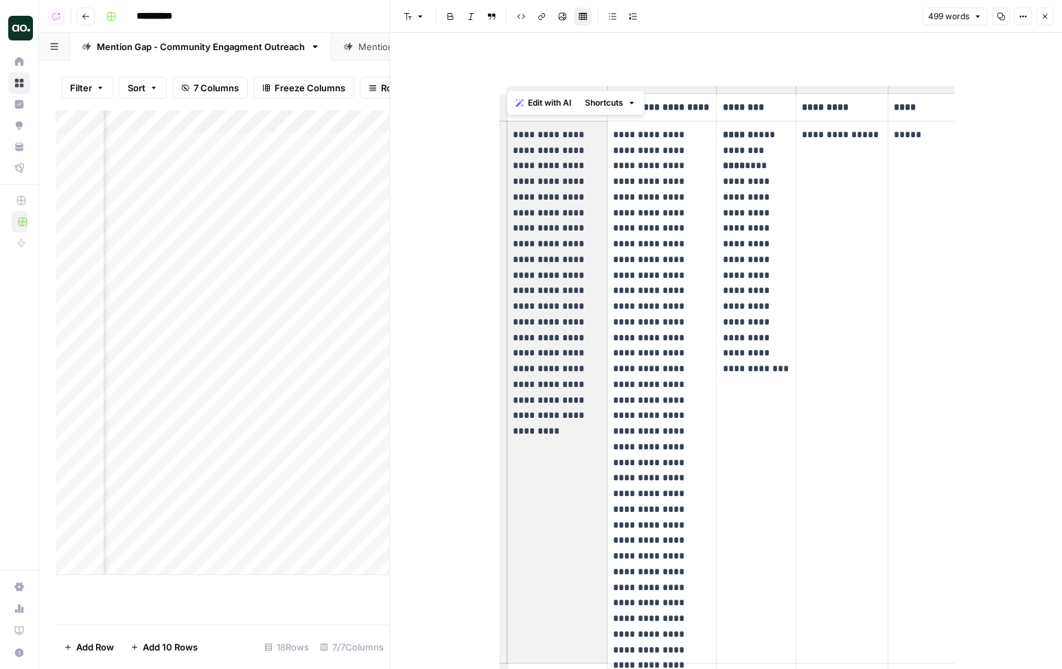
click at [562, 264] on p "**********" at bounding box center [557, 267] width 89 height 281
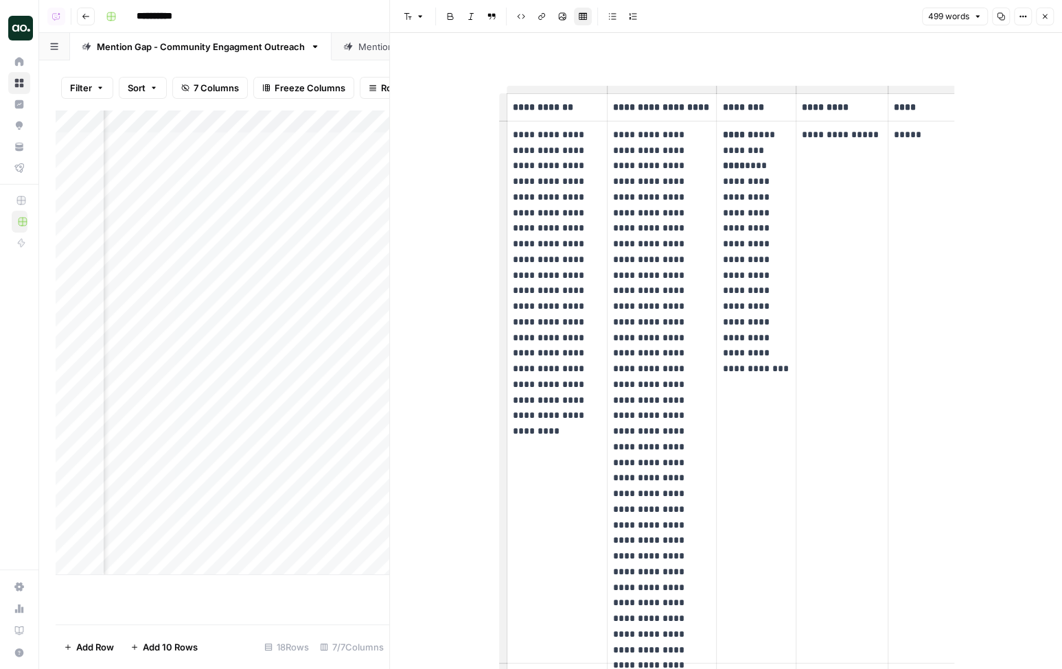
click at [1044, 19] on icon "button" at bounding box center [1045, 16] width 8 height 8
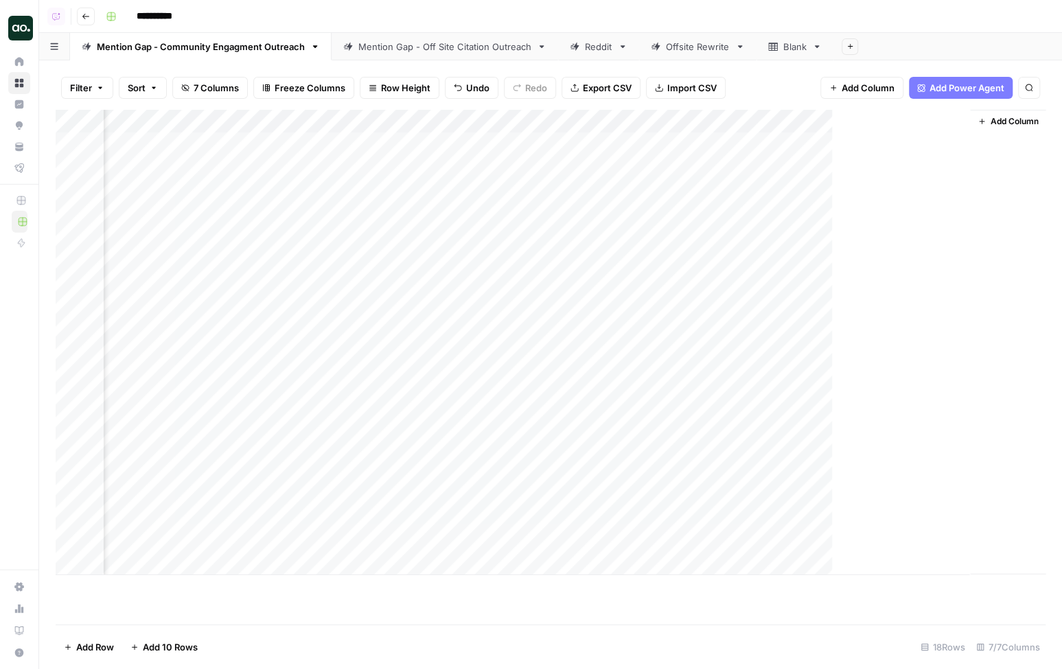
scroll to position [0, 1015]
click at [431, 49] on div "Mention Gap - Off Site Citation Outreach" at bounding box center [444, 47] width 173 height 14
click at [954, 141] on div "Add Column" at bounding box center [551, 342] width 990 height 465
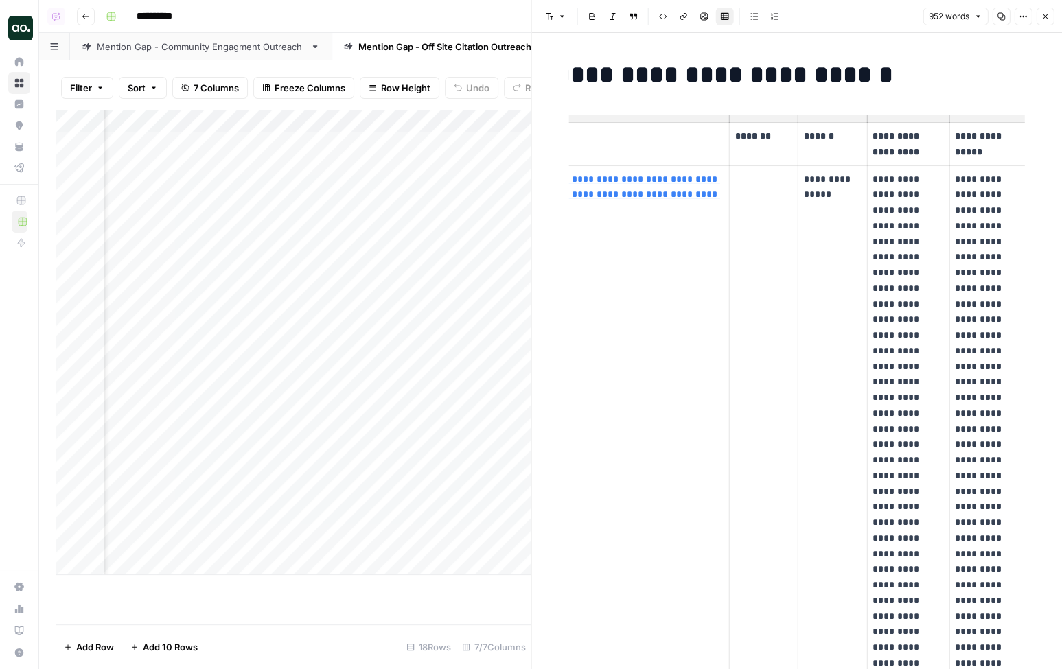
scroll to position [0, 91]
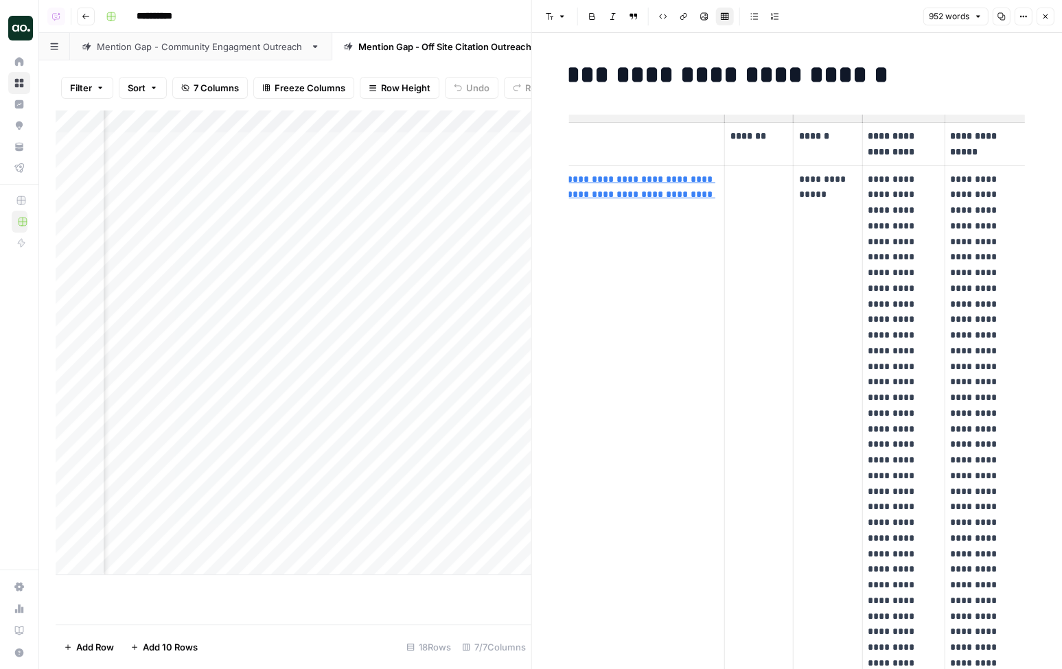
click at [816, 190] on p "**********" at bounding box center [827, 188] width 57 height 32
click at [766, 198] on td at bounding box center [758, 483] width 69 height 636
click at [843, 199] on p "**********" at bounding box center [827, 188] width 57 height 32
click at [971, 185] on p "**********" at bounding box center [985, 484] width 70 height 625
click at [951, 178] on p "**********" at bounding box center [985, 484] width 70 height 625
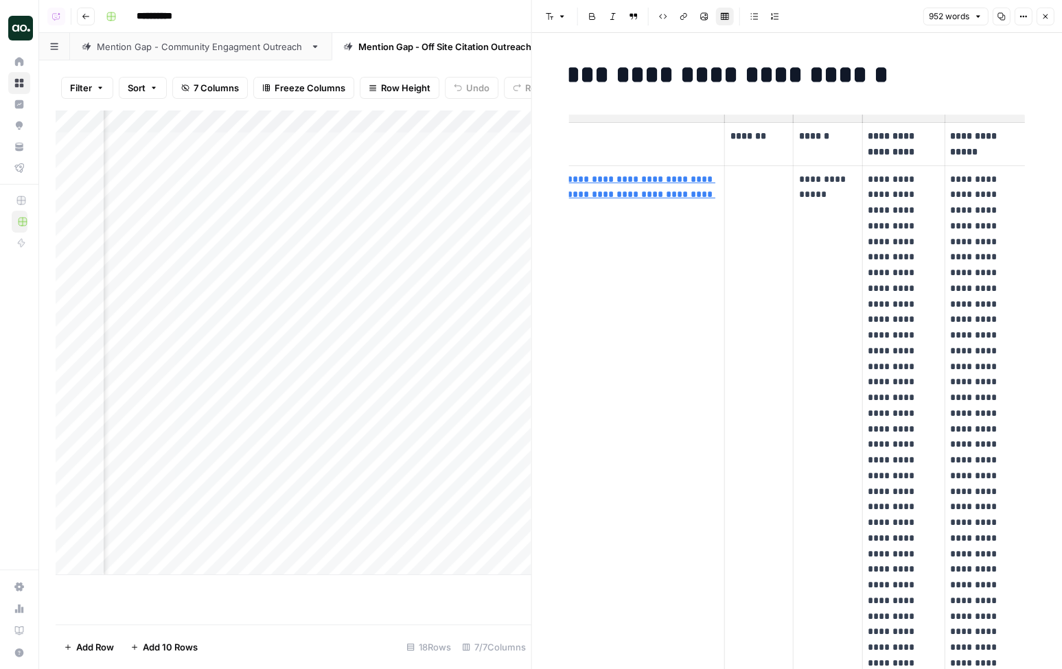
click at [1044, 16] on icon "button" at bounding box center [1045, 16] width 5 height 5
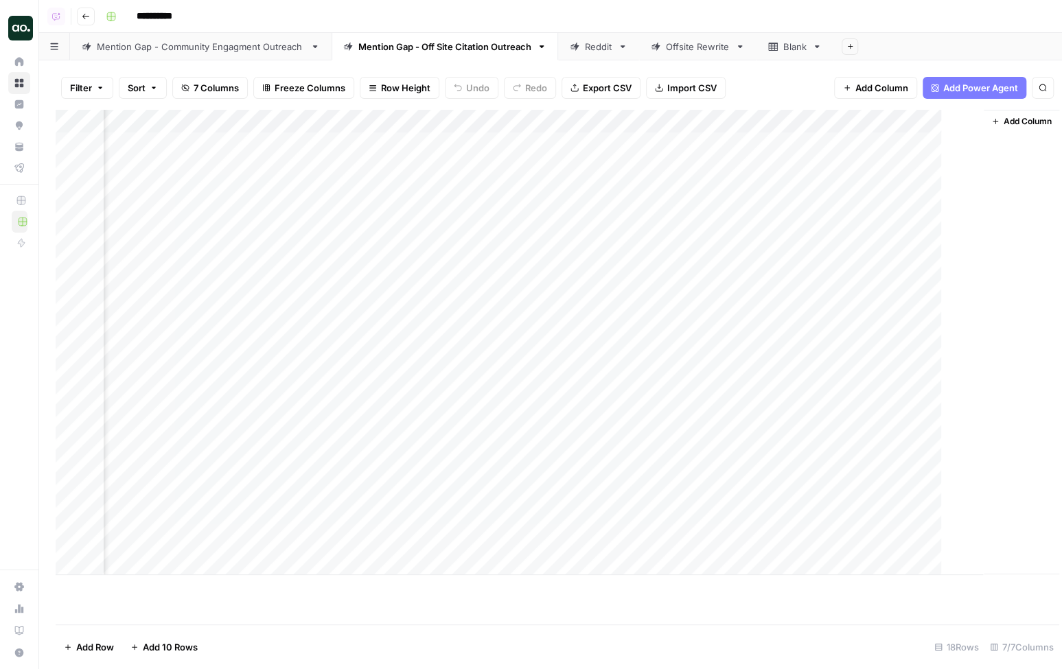
scroll to position [0, 286]
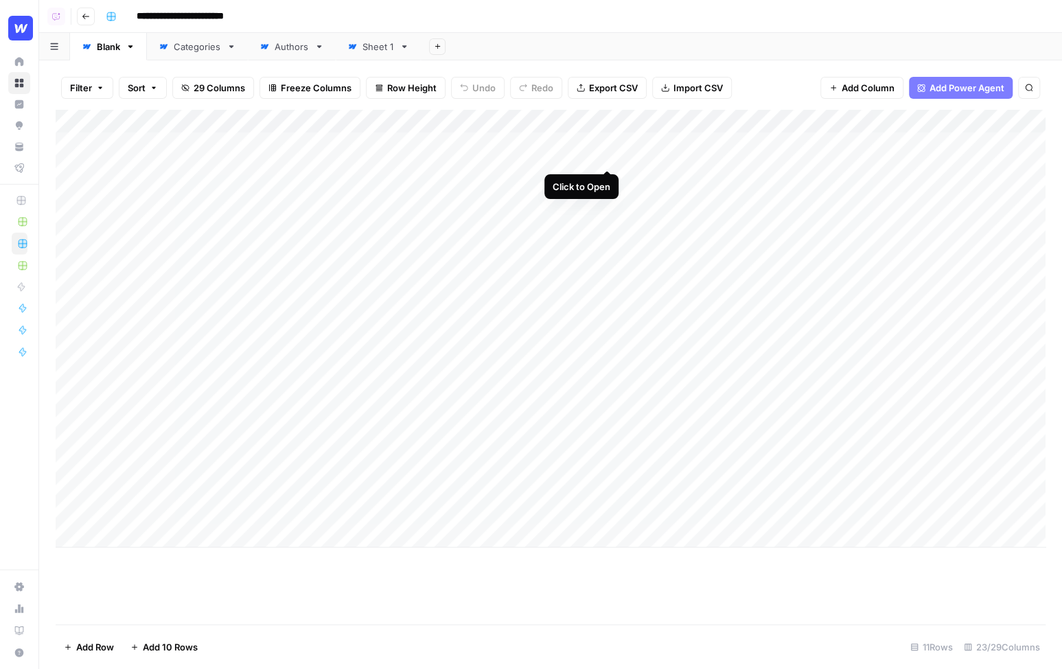
click at [607, 142] on div "Add Column" at bounding box center [551, 329] width 990 height 438
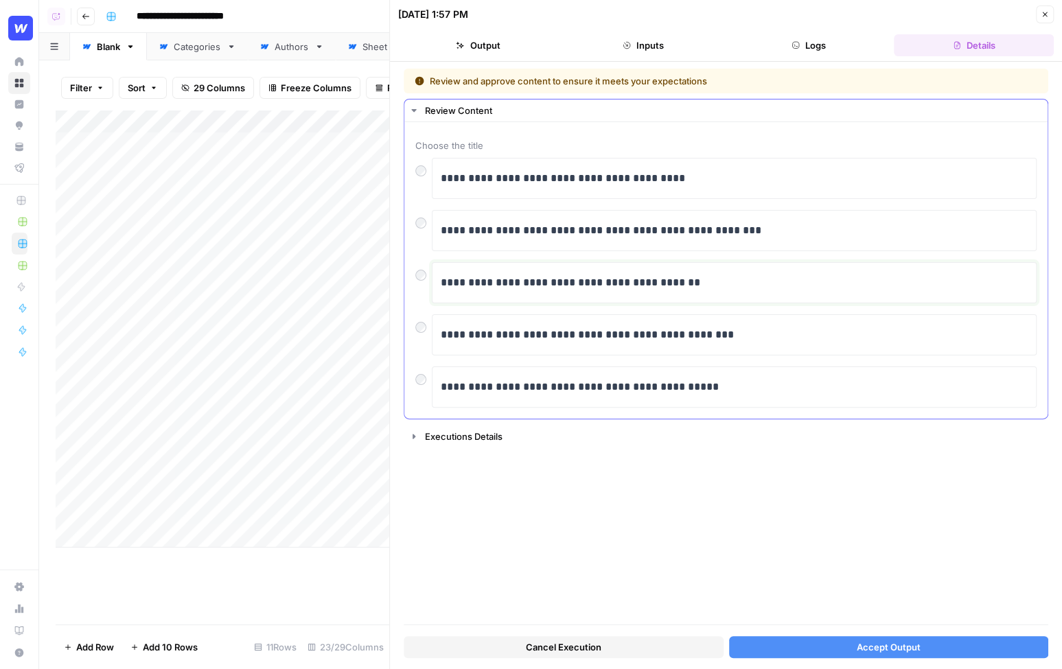
click at [741, 279] on p "**********" at bounding box center [735, 283] width 588 height 18
click at [717, 285] on p "**********" at bounding box center [735, 283] width 588 height 18
click at [908, 647] on span "Accept Output" at bounding box center [889, 647] width 64 height 14
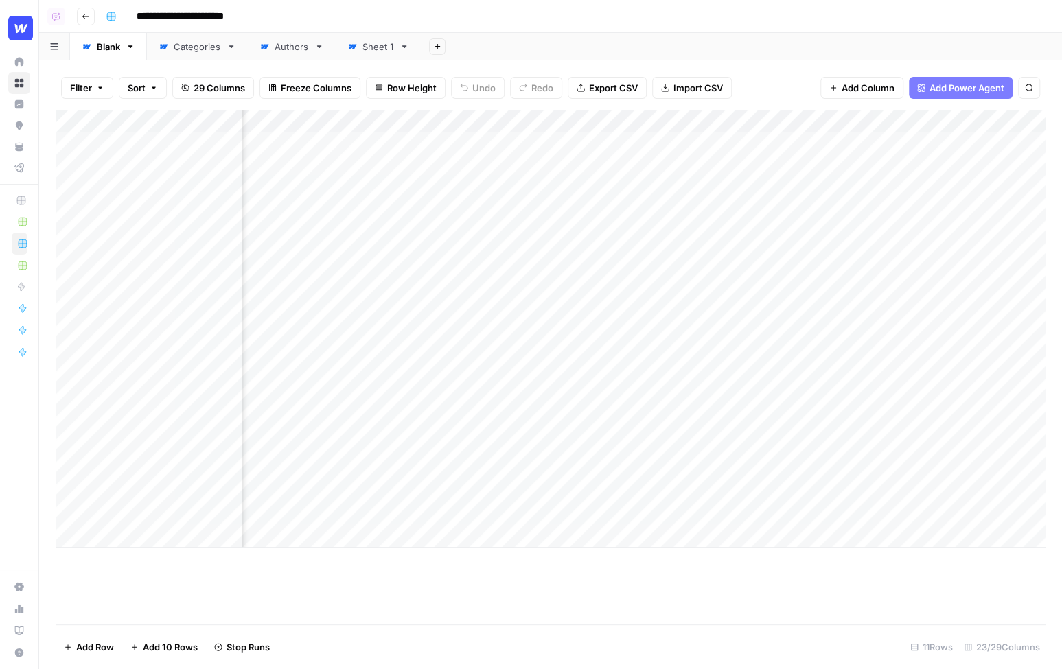
scroll to position [0, 270]
click at [834, 181] on div "Add Column" at bounding box center [551, 329] width 990 height 438
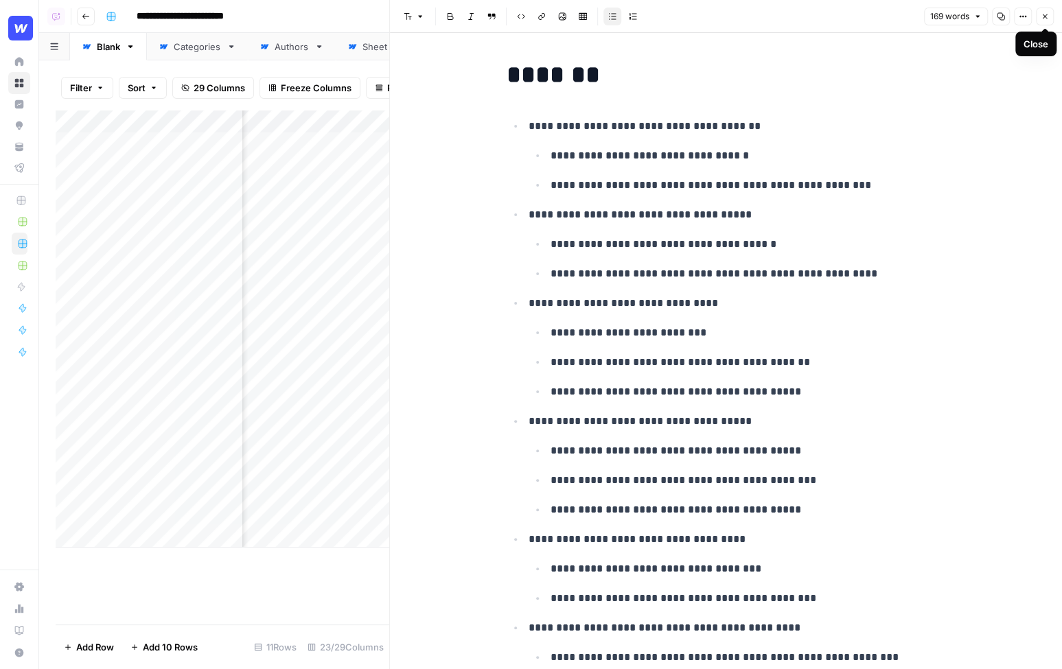
click at [1045, 20] on icon "button" at bounding box center [1045, 16] width 8 height 8
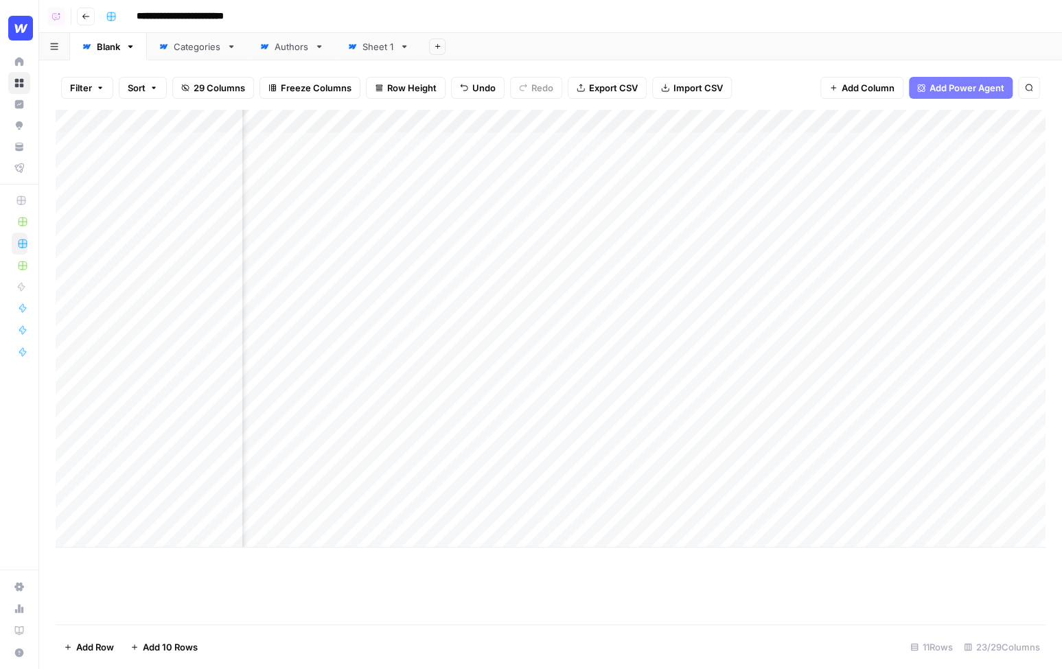
scroll to position [0, 658]
click at [698, 145] on div "Add Column" at bounding box center [551, 329] width 990 height 438
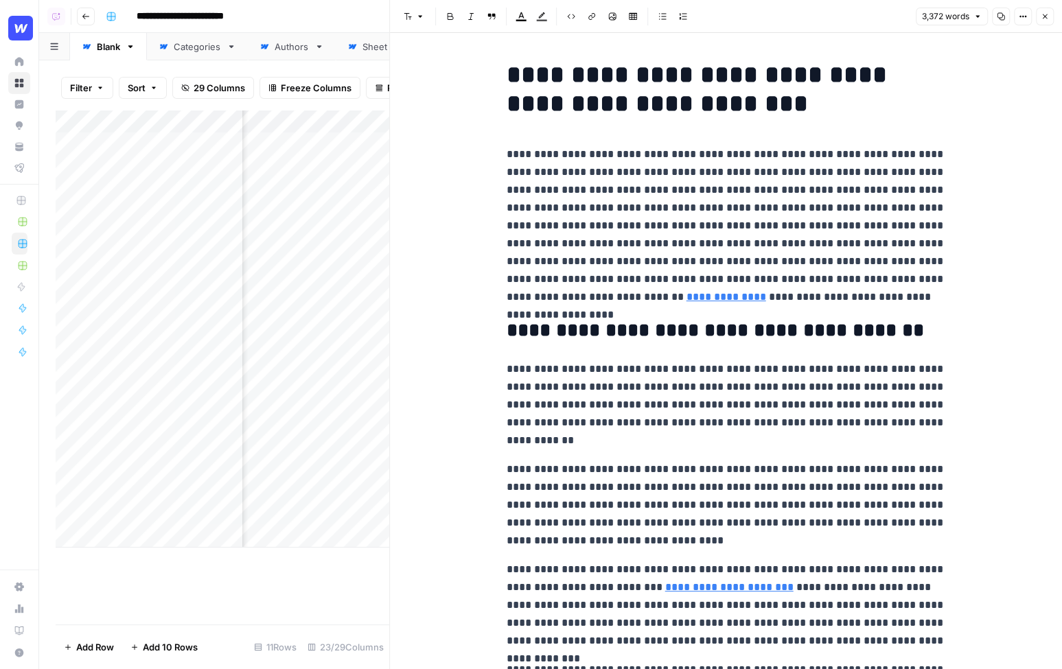
click at [657, 440] on p "**********" at bounding box center [726, 404] width 439 height 89
click at [610, 443] on p "**********" at bounding box center [726, 404] width 439 height 89
drag, startPoint x: 620, startPoint y: 445, endPoint x: 504, endPoint y: 367, distance: 139.9
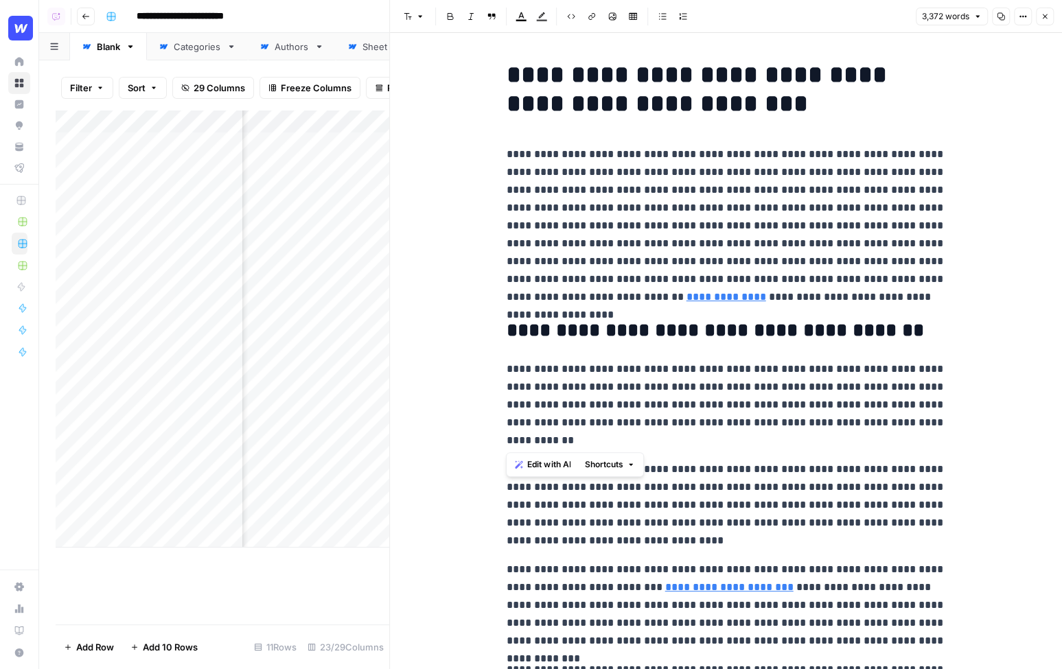
click at [555, 467] on span "Edit with AI" at bounding box center [548, 465] width 43 height 12
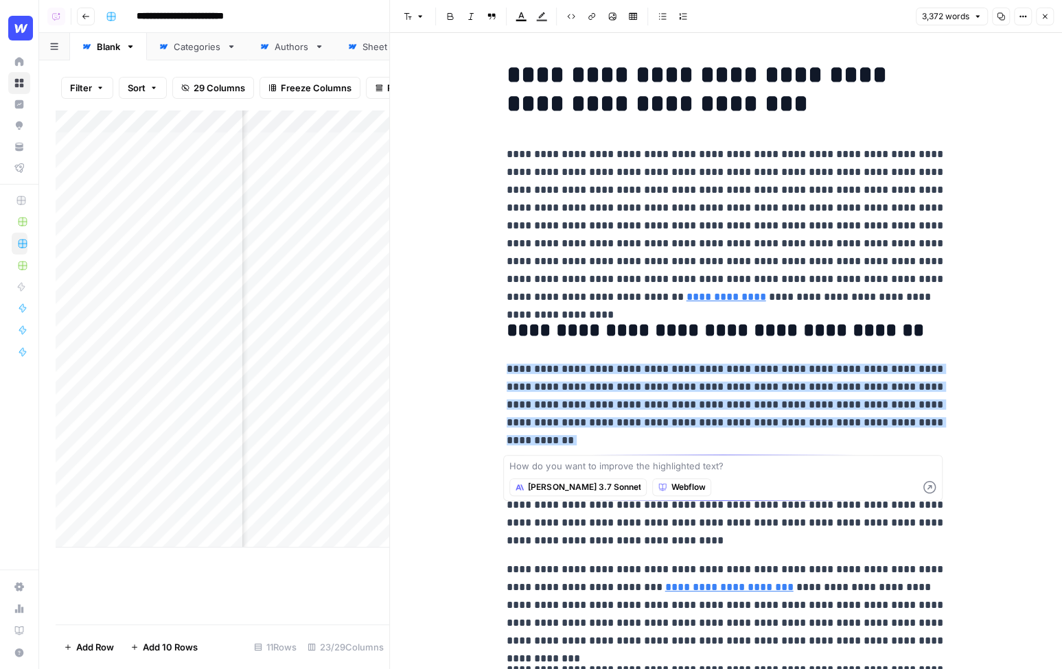
click at [553, 486] on span "Claude 3.7 Sonnet" at bounding box center [584, 487] width 113 height 12
click at [671, 485] on span "Webflow" at bounding box center [688, 487] width 34 height 12
click at [625, 469] on textarea at bounding box center [722, 466] width 427 height 14
click at [603, 441] on p "**********" at bounding box center [726, 404] width 439 height 89
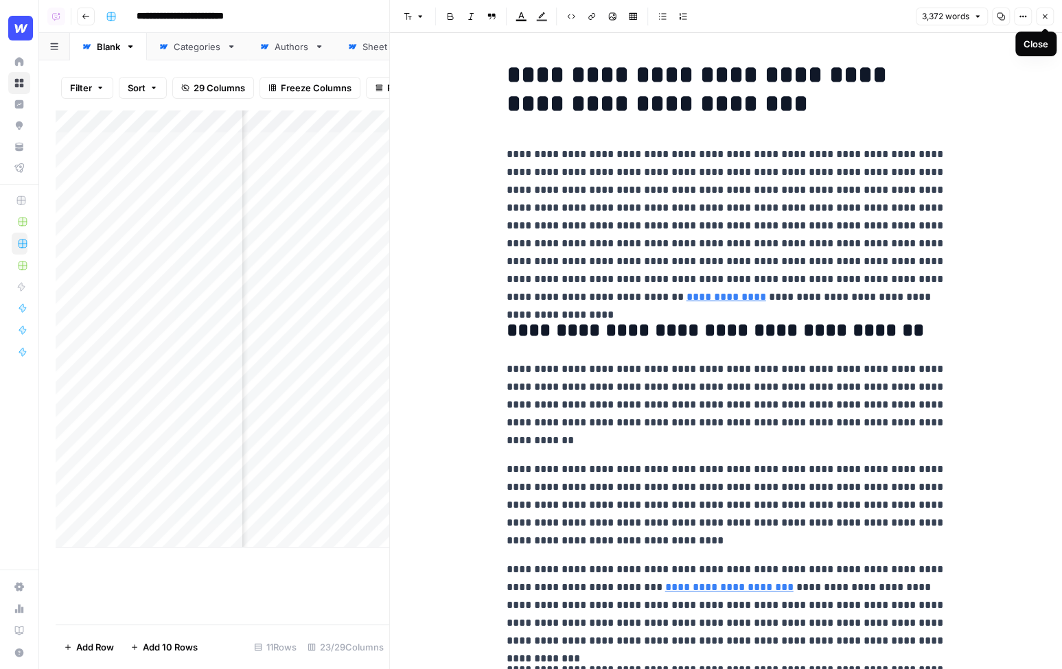
click at [1043, 18] on icon "button" at bounding box center [1045, 16] width 8 height 8
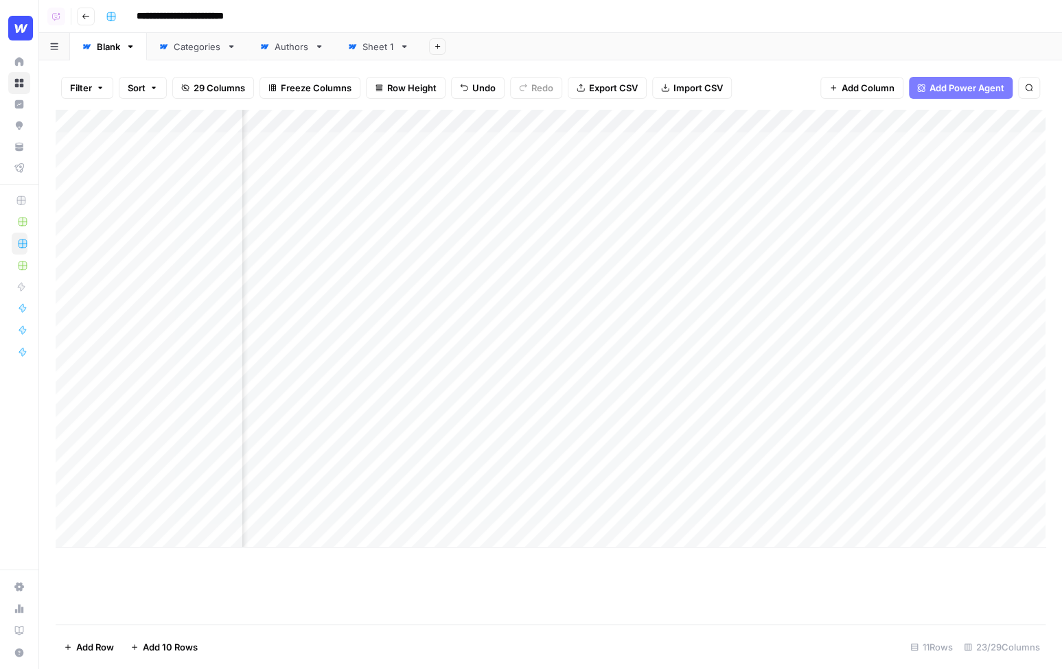
scroll to position [0, 772]
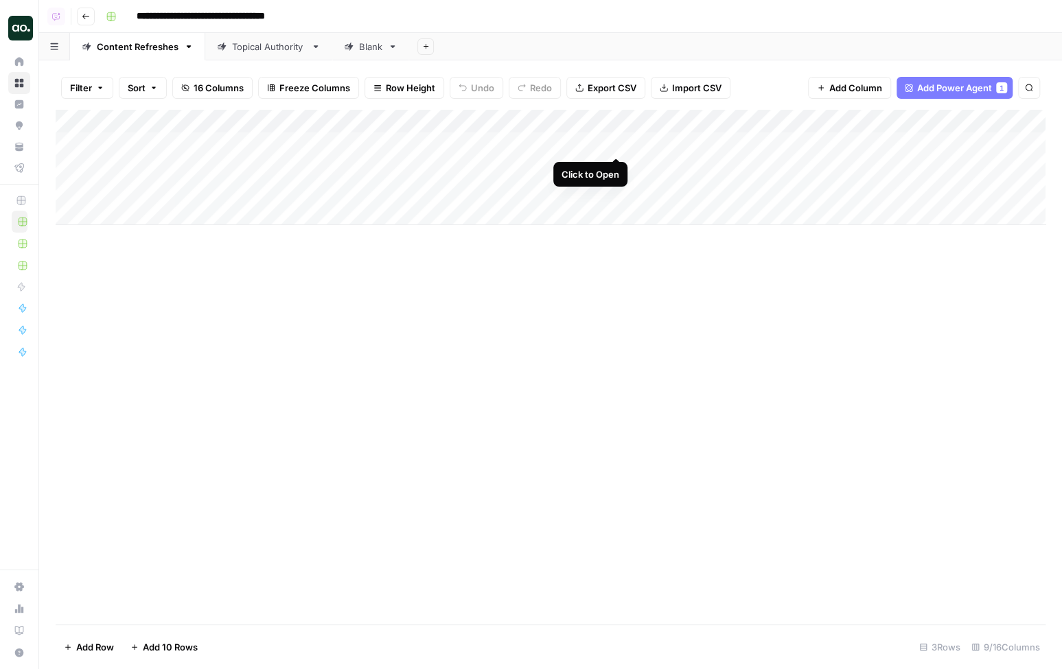
click at [613, 144] on div "Add Column" at bounding box center [551, 167] width 990 height 115
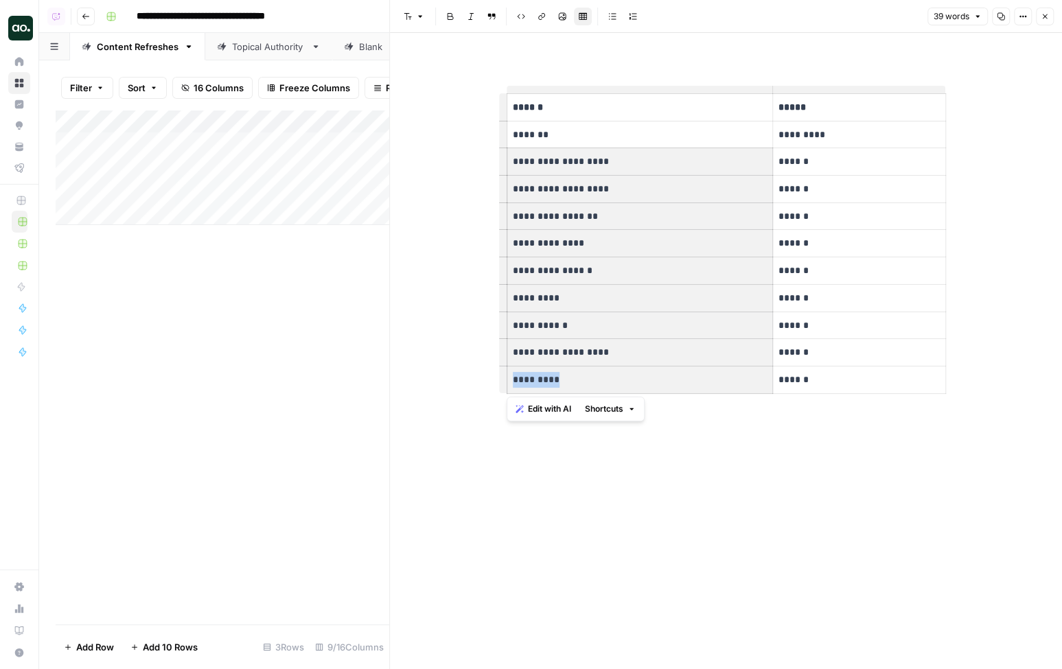
drag, startPoint x: 513, startPoint y: 159, endPoint x: 706, endPoint y: 378, distance: 291.8
click at [706, 378] on tbody "**********" at bounding box center [726, 244] width 439 height 300
click at [1046, 15] on icon "button" at bounding box center [1045, 16] width 5 height 5
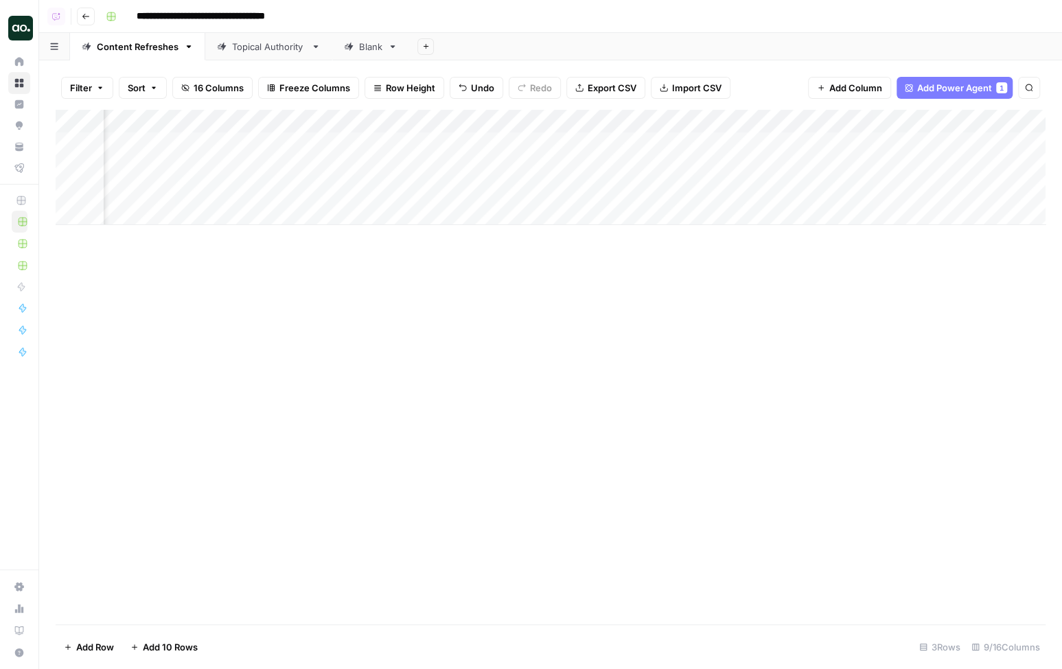
scroll to position [0, 126]
click at [735, 146] on div "Add Column" at bounding box center [551, 167] width 990 height 115
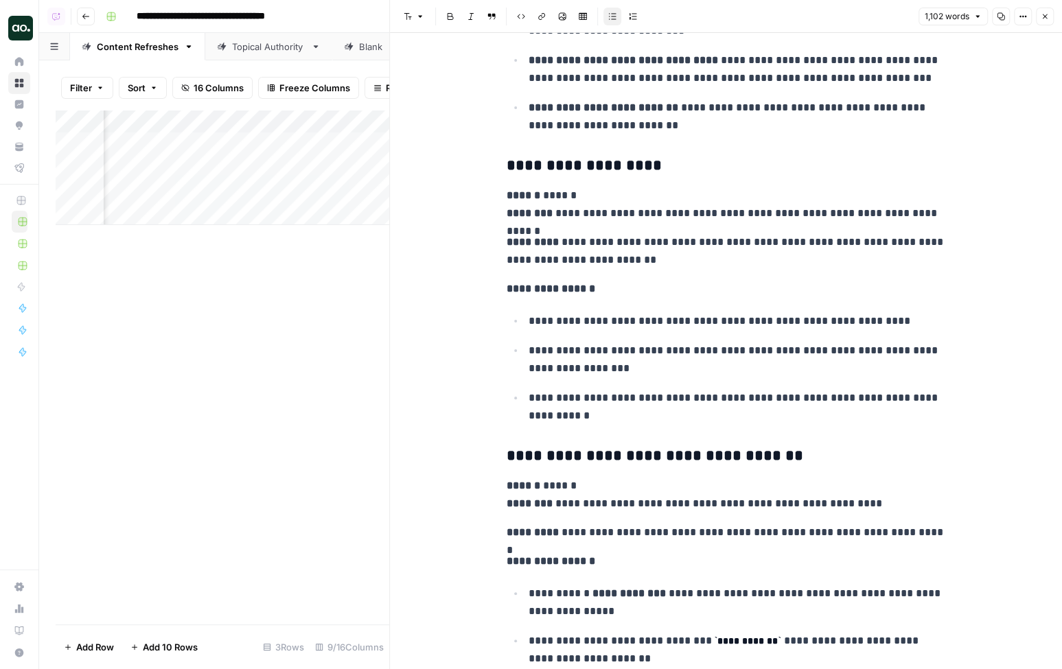
scroll to position [2232, 0]
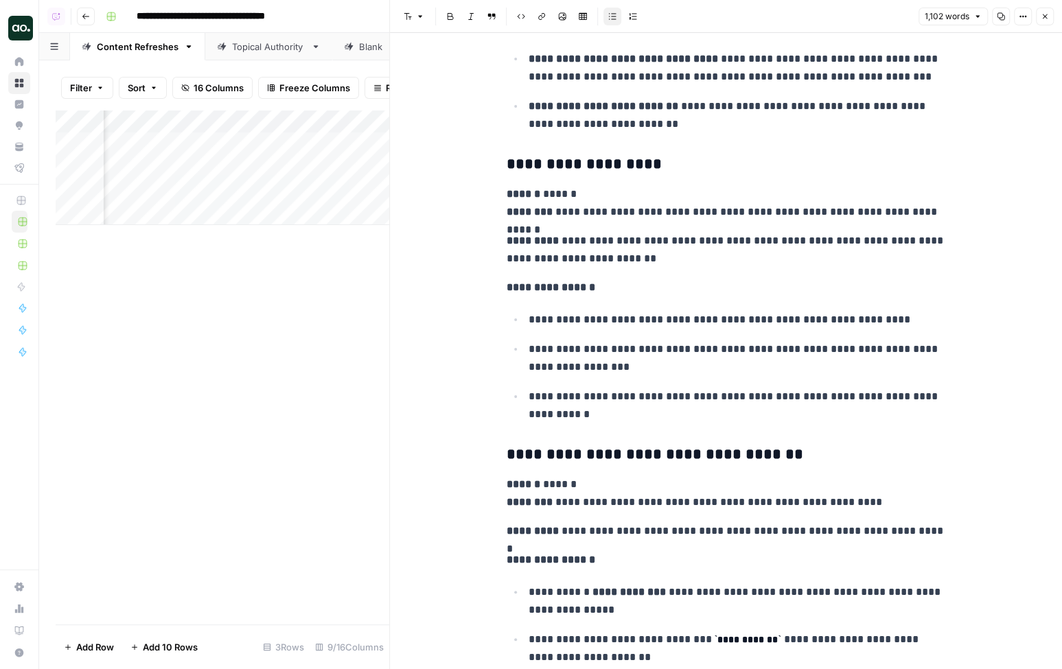
click at [1044, 16] on icon "button" at bounding box center [1045, 16] width 8 height 8
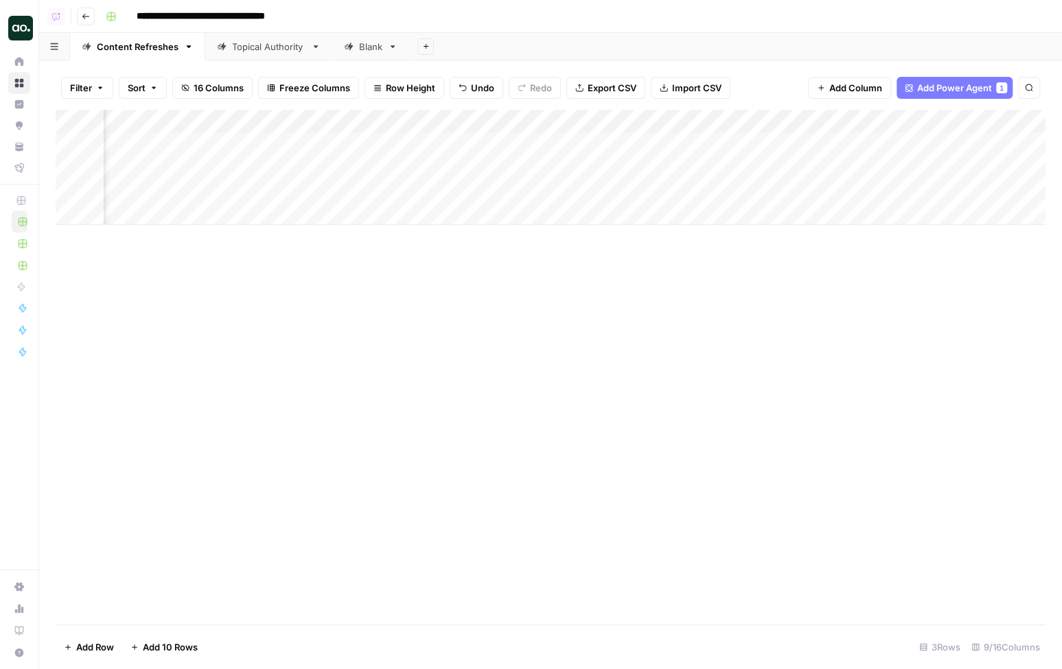
scroll to position [0, 420]
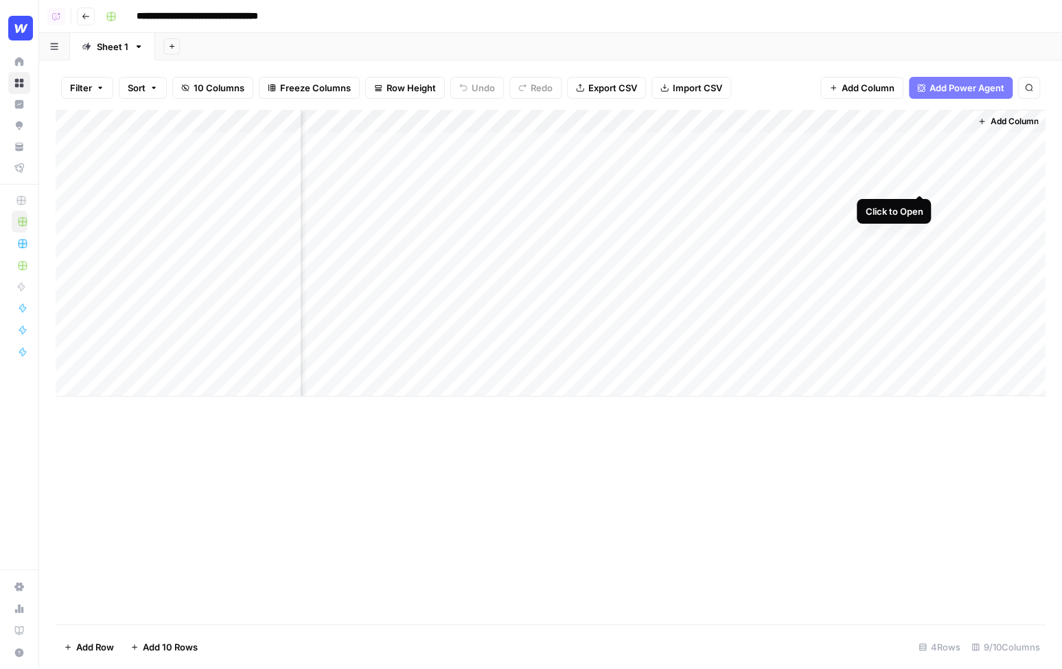
click at [921, 141] on div "Add Column" at bounding box center [551, 253] width 990 height 287
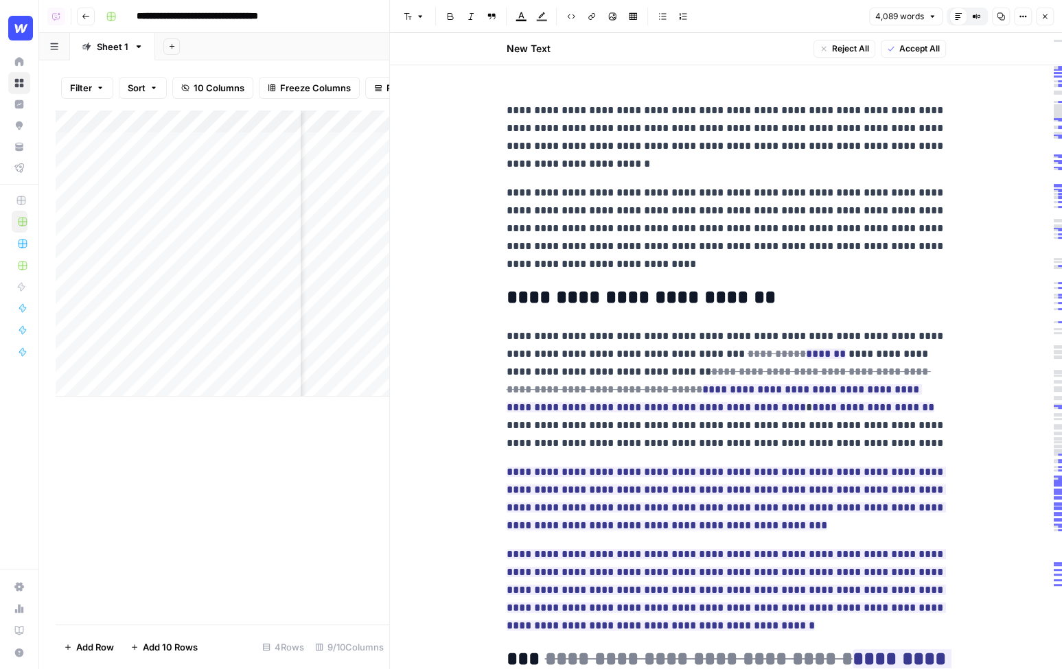
scroll to position [484, 0]
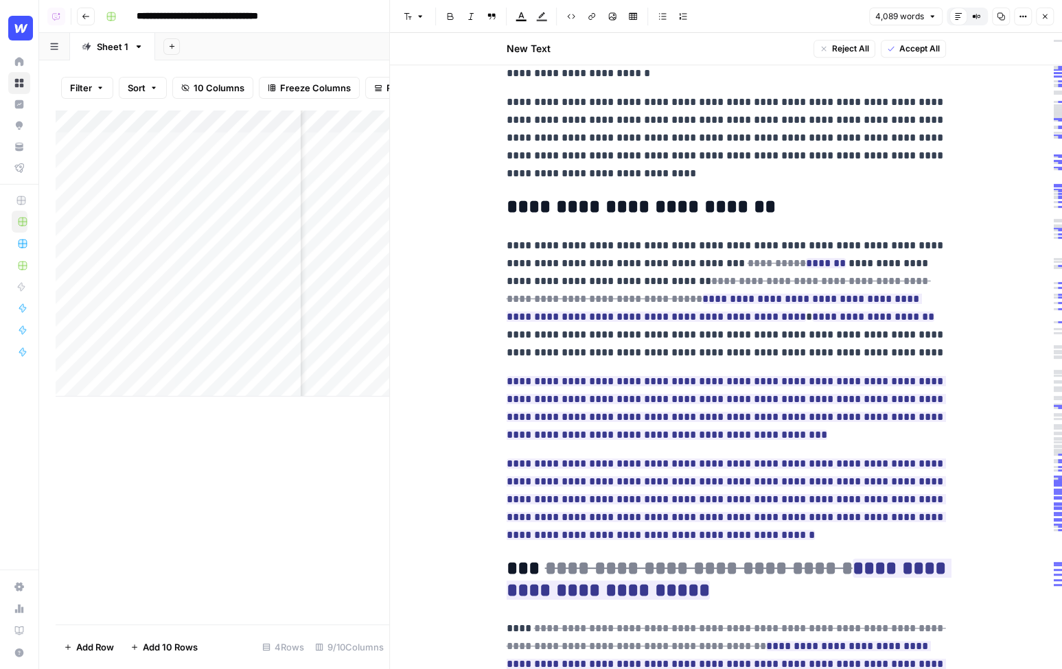
click at [648, 247] on p "**********" at bounding box center [726, 299] width 439 height 125
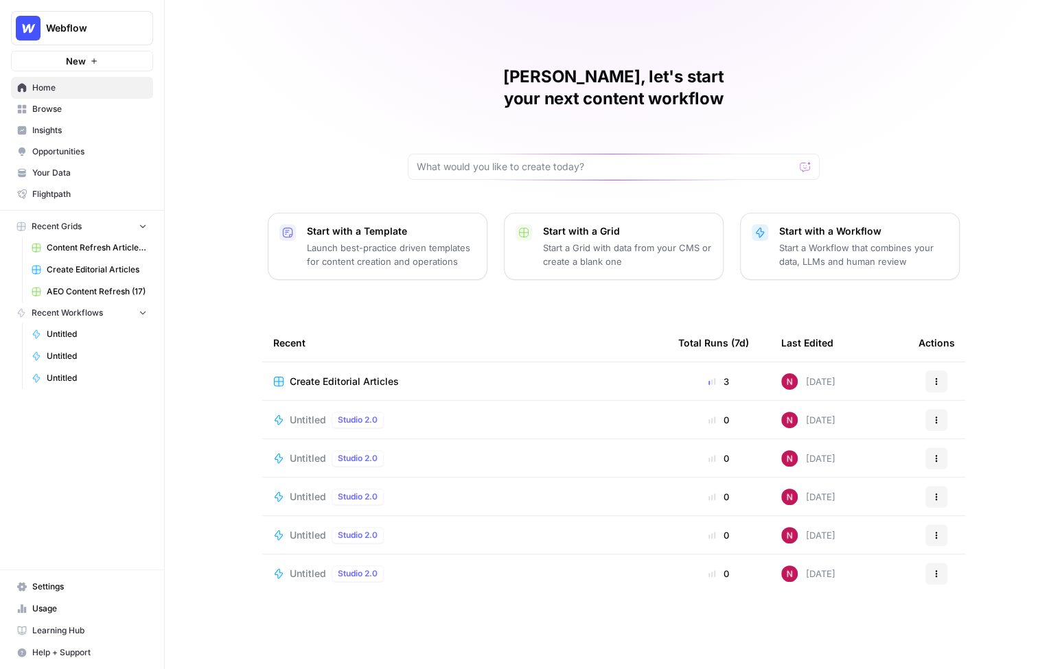
click at [823, 241] on p "Start a Workflow that combines your data, LLMs and human review" at bounding box center [863, 254] width 169 height 27
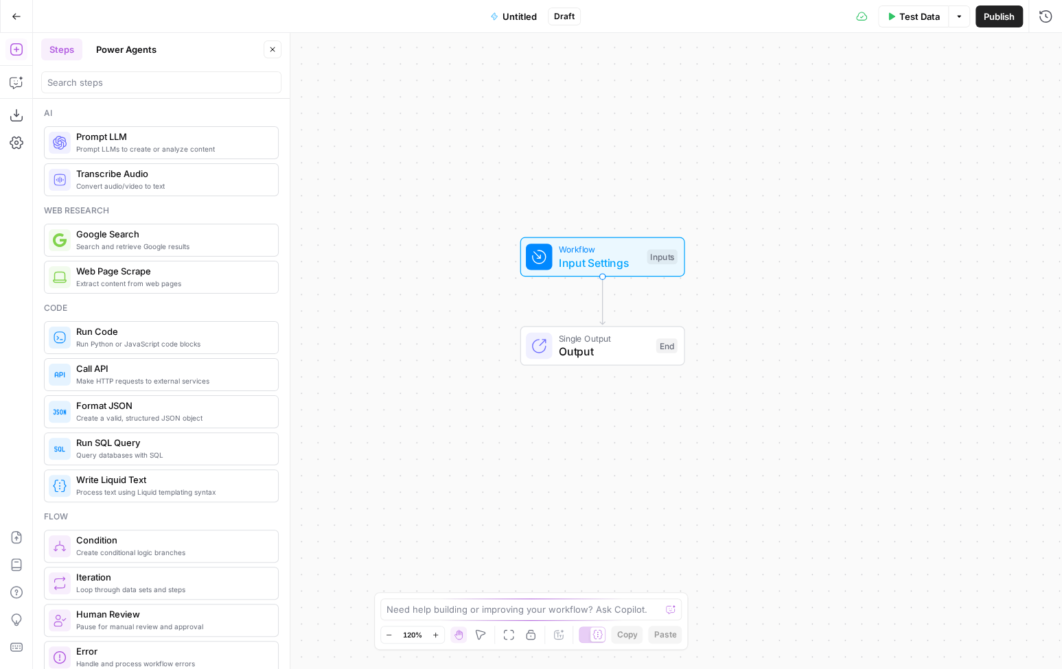
drag, startPoint x: 408, startPoint y: 308, endPoint x: 463, endPoint y: 258, distance: 74.3
click at [463, 258] on div "Workflow Input Settings Inputs Single Output Output End" at bounding box center [547, 351] width 1029 height 636
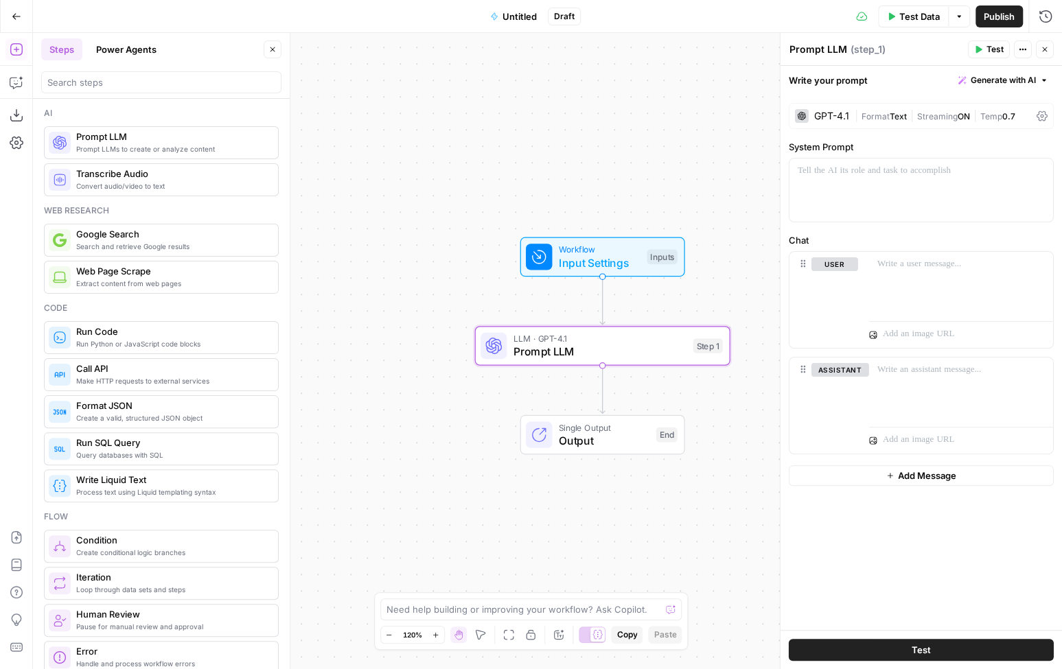
click at [824, 115] on div "GPT-4.1" at bounding box center [831, 116] width 35 height 10
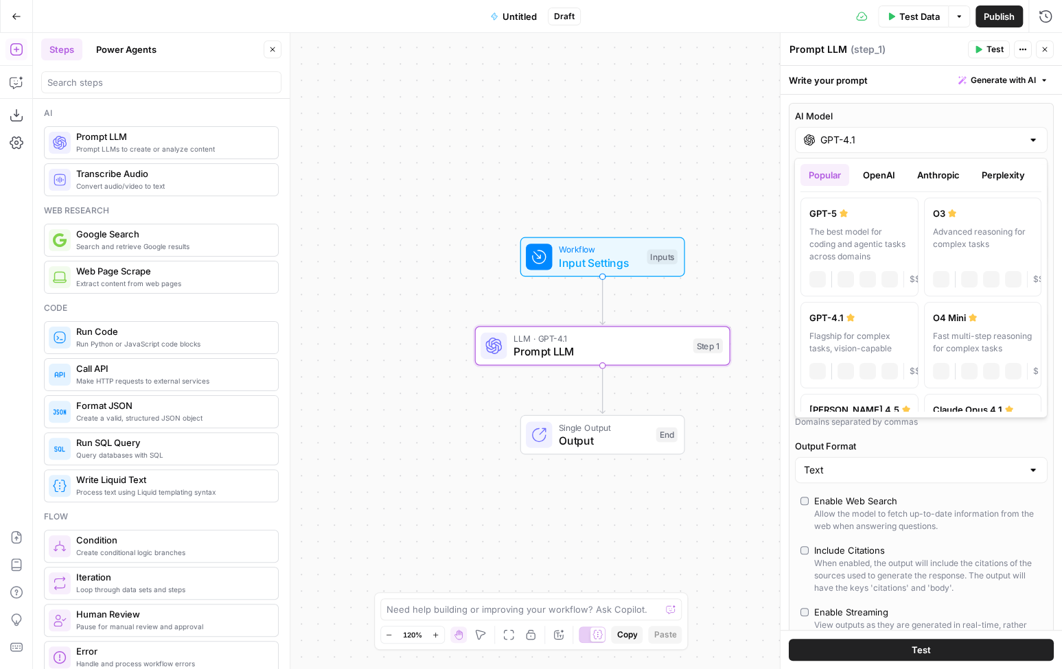
click at [831, 143] on input "GPT-4.1" at bounding box center [921, 140] width 202 height 14
click at [879, 174] on button "OpenAI" at bounding box center [879, 175] width 49 height 22
click at [925, 170] on button "Anthropic" at bounding box center [938, 175] width 59 height 22
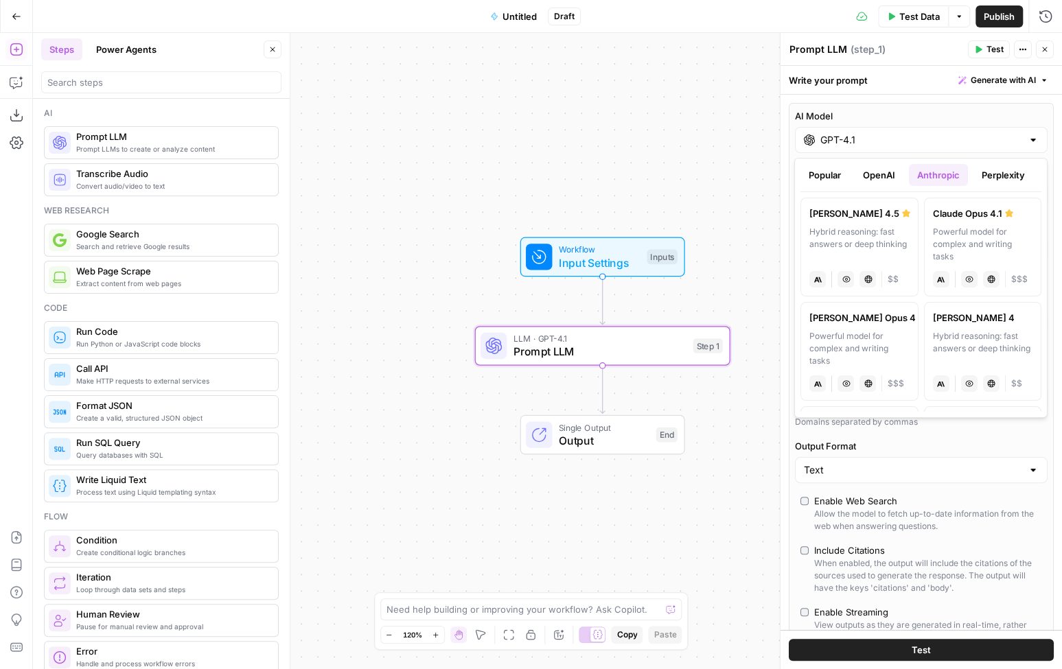
click at [998, 172] on button "Perplexity" at bounding box center [1003, 175] width 60 height 22
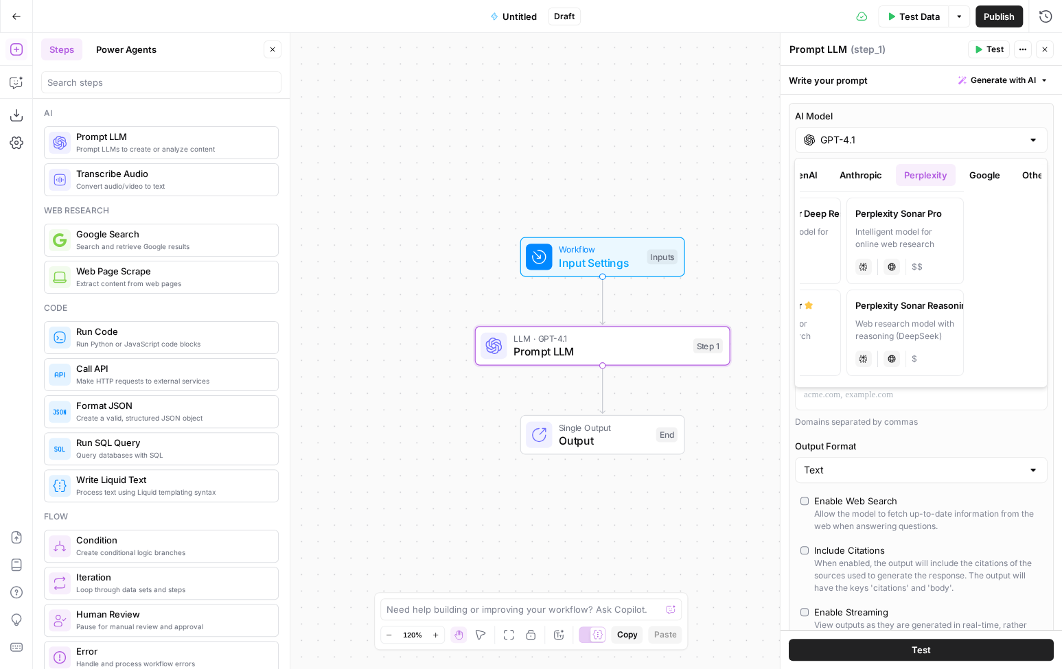
click at [977, 175] on button "Google" at bounding box center [984, 175] width 47 height 22
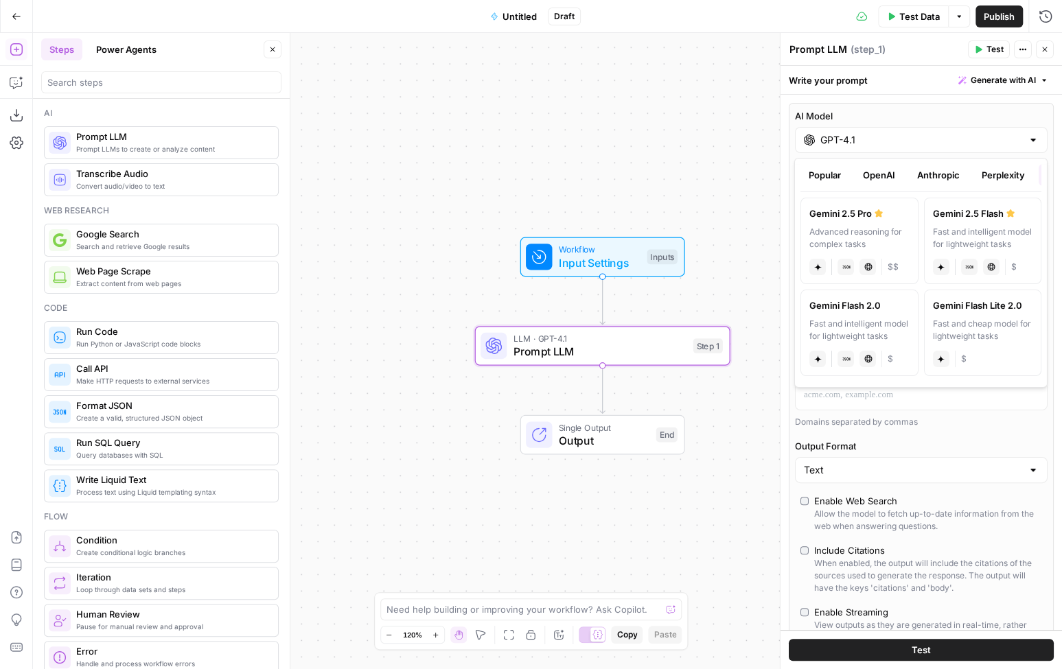
click at [994, 176] on button "Perplexity" at bounding box center [1003, 175] width 60 height 22
click at [935, 173] on button "Anthropic" at bounding box center [938, 175] width 59 height 22
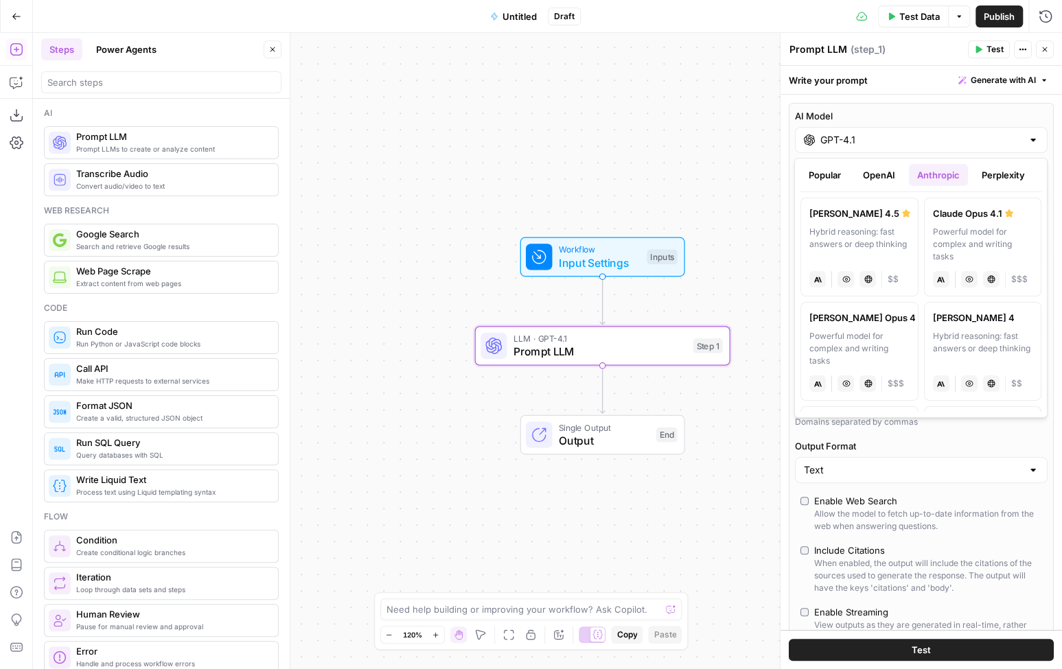
click at [882, 176] on button "OpenAI" at bounding box center [879, 175] width 49 height 22
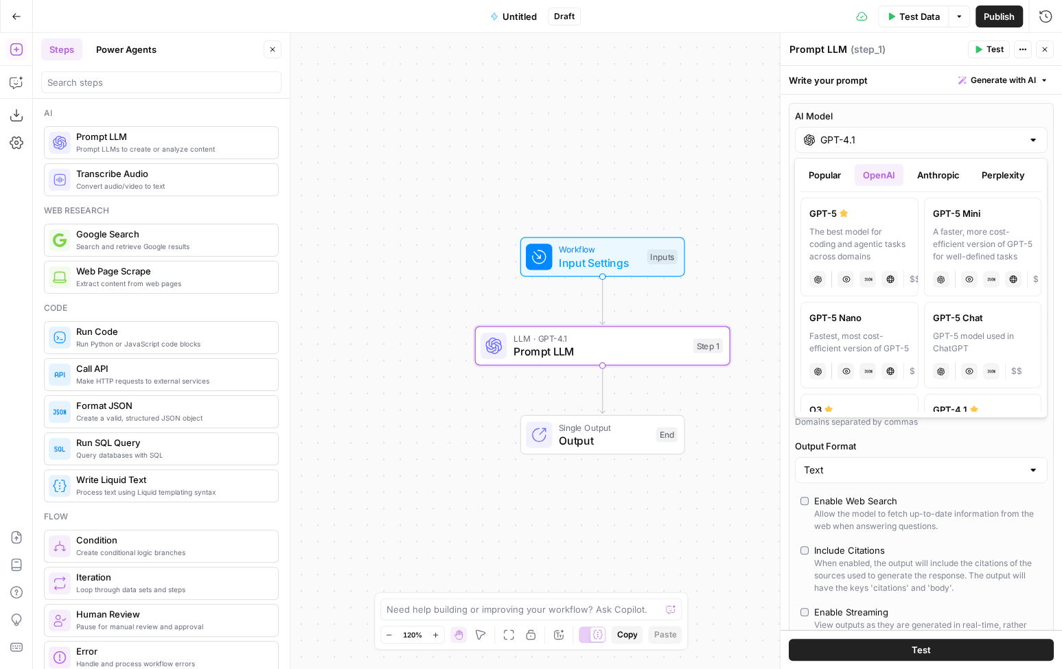
click at [483, 219] on div "Workflow Input Settings Inputs LLM · GPT-4.1 Prompt LLM Step 1 Single Output Ou…" at bounding box center [547, 351] width 1029 height 636
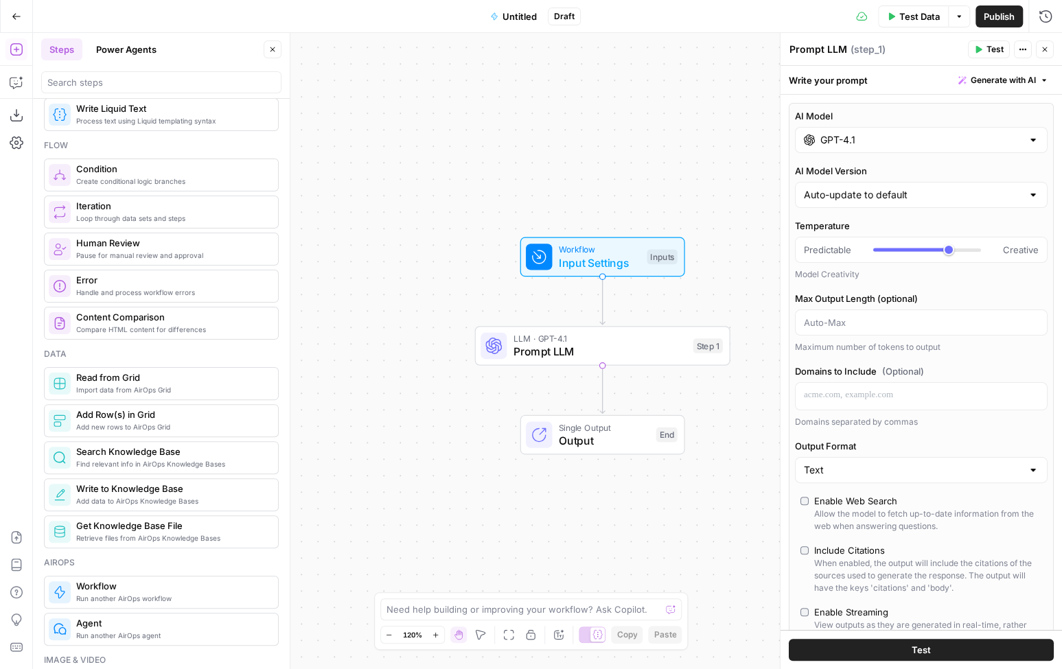
scroll to position [375, 0]
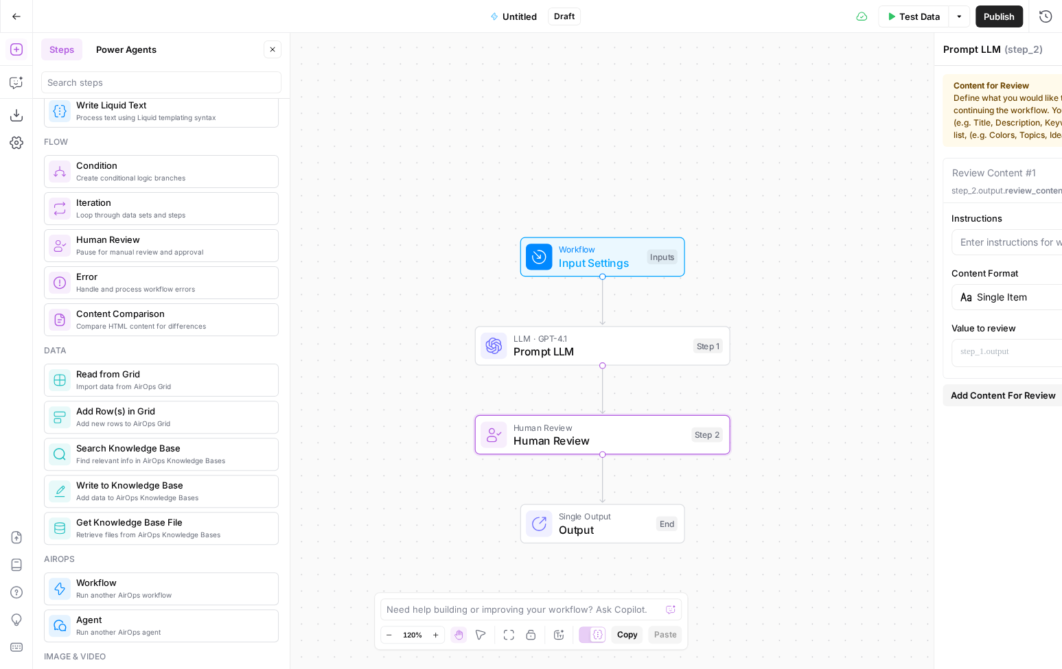
type textarea "Human Review"
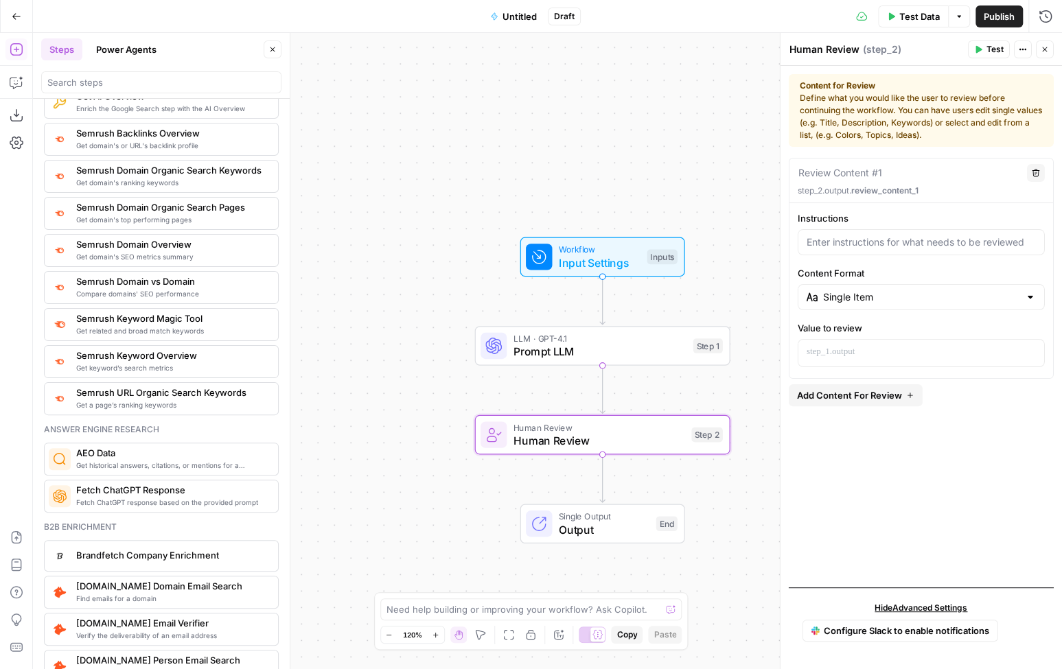
scroll to position [1511, 0]
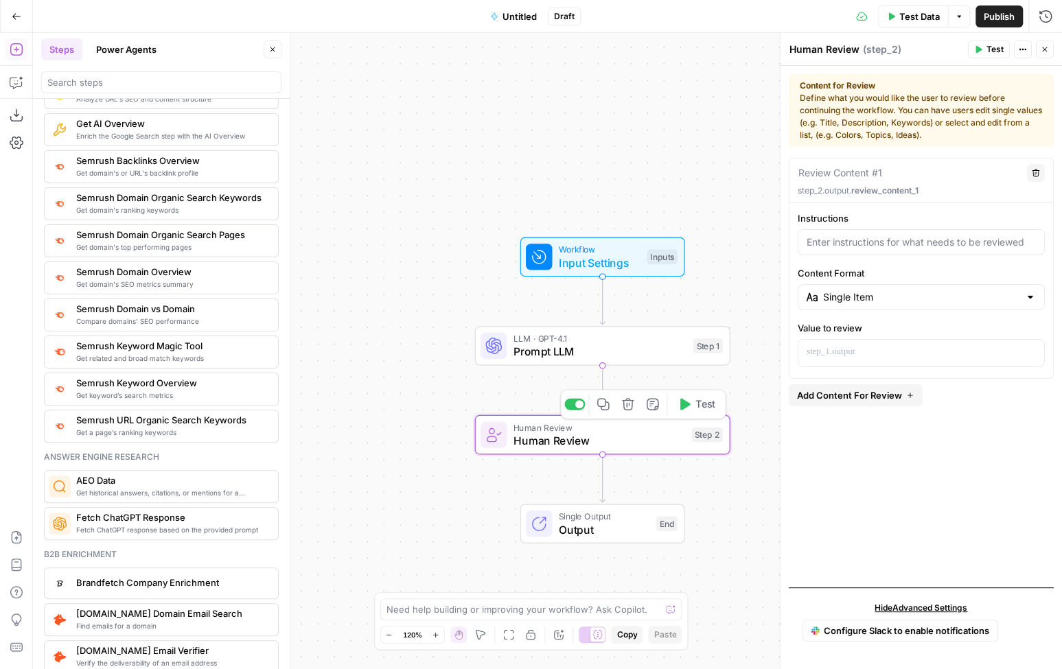
click at [629, 402] on icon "button" at bounding box center [627, 404] width 13 height 13
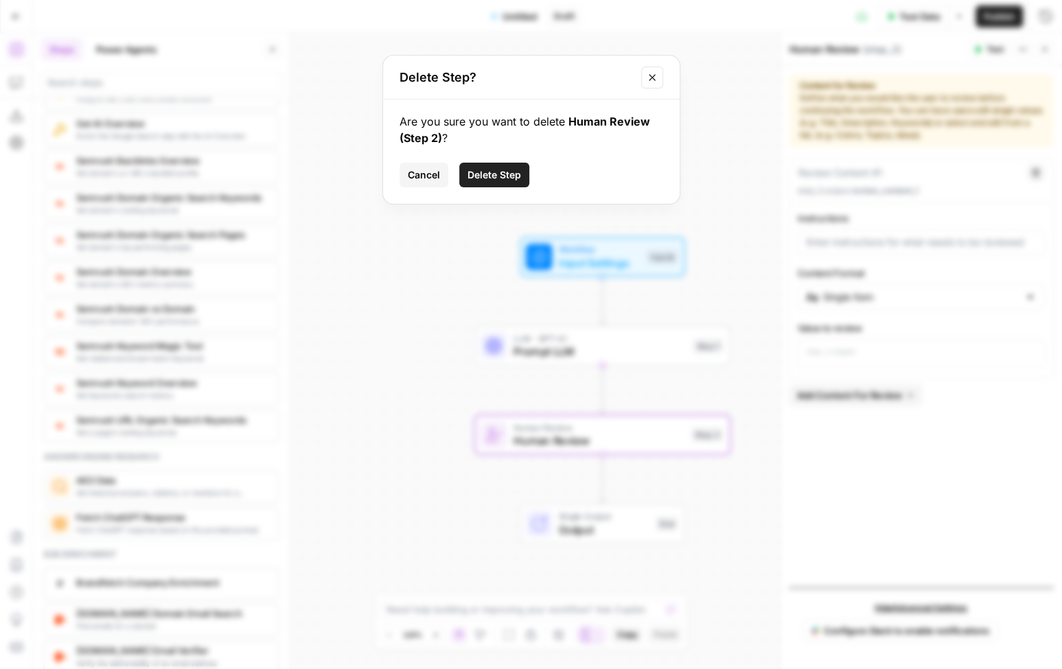
click at [507, 185] on button "Delete Step" at bounding box center [494, 175] width 70 height 25
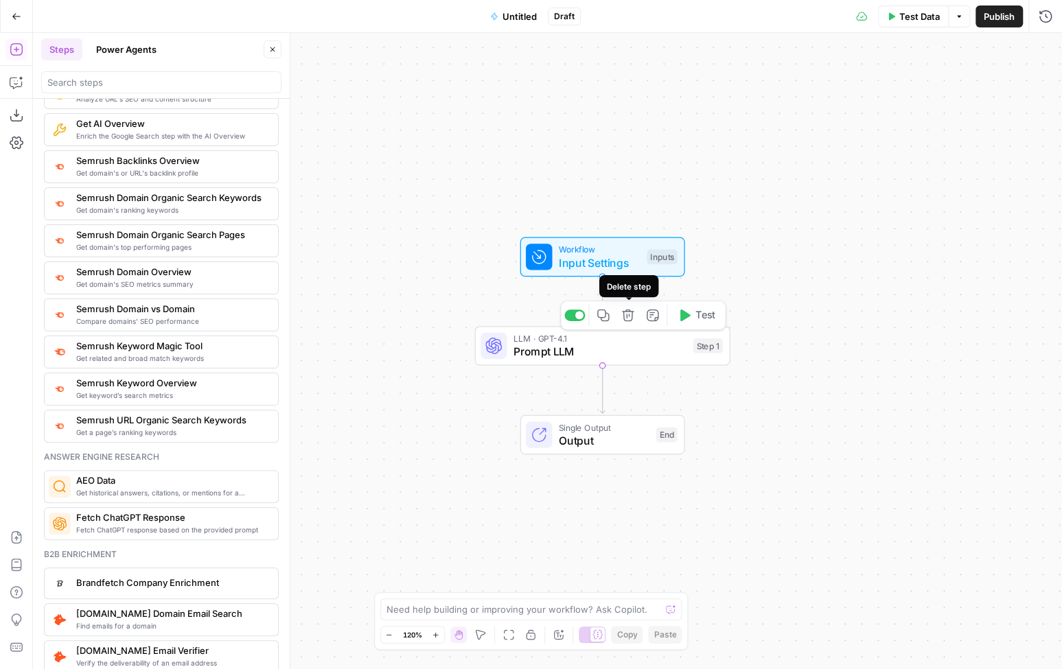
click at [627, 317] on icon "button" at bounding box center [628, 316] width 12 height 12
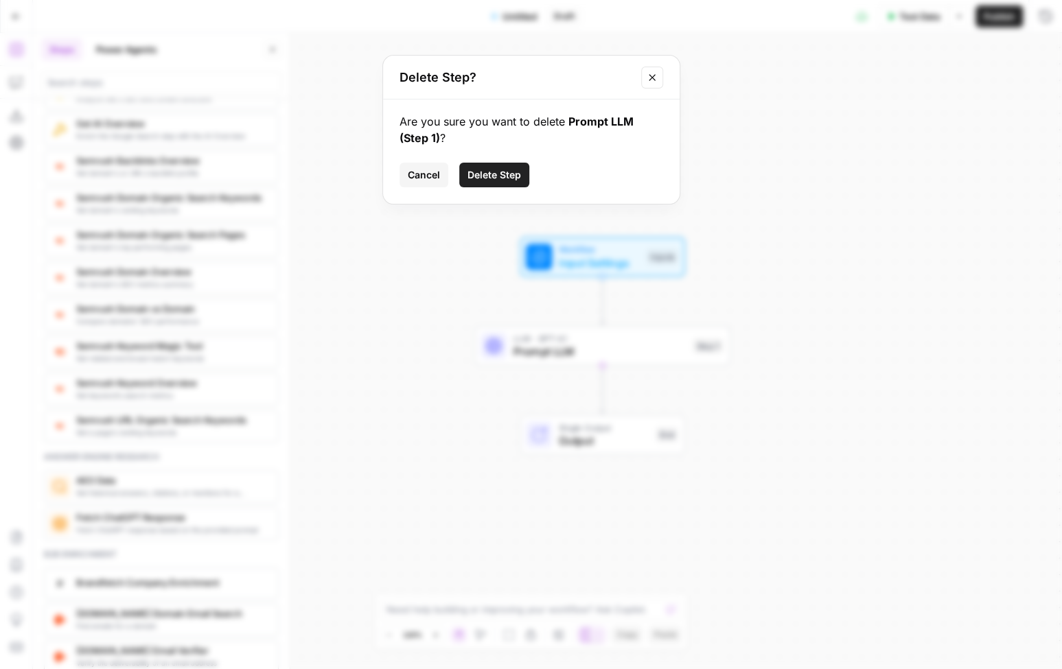
click at [505, 171] on span "Delete Step" at bounding box center [494, 175] width 54 height 14
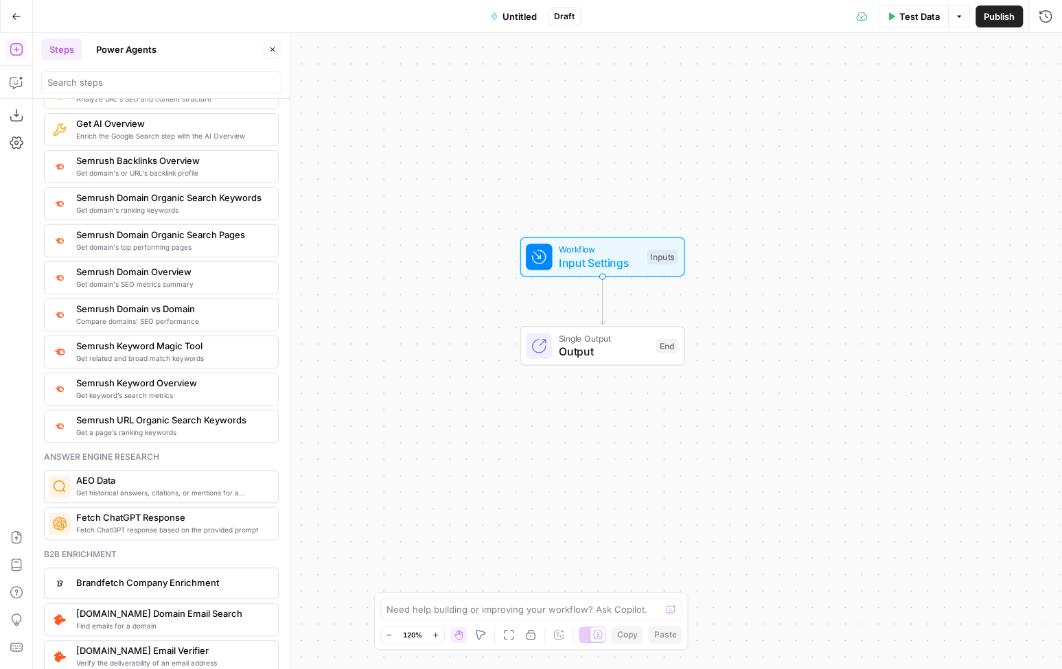
click at [136, 47] on button "Power Agents" at bounding box center [126, 49] width 77 height 22
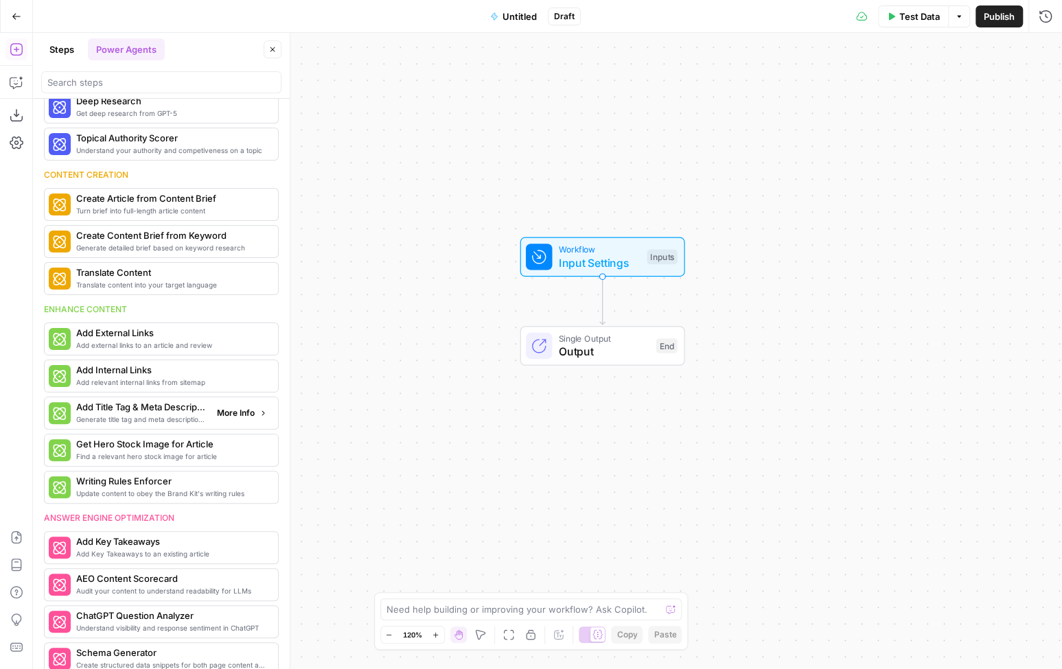
scroll to position [0, 0]
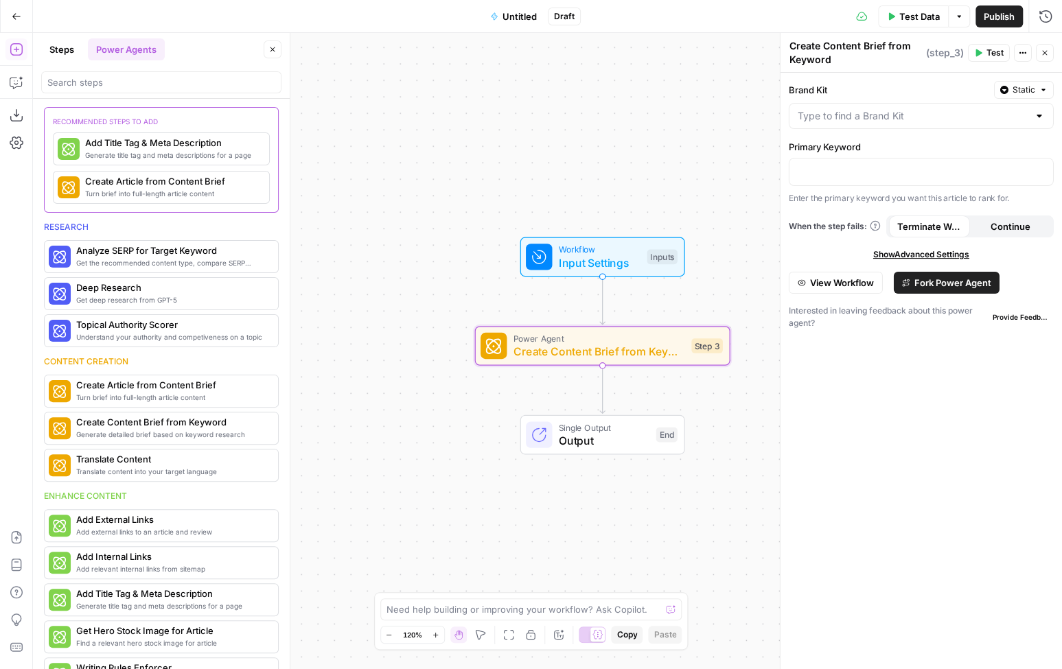
click at [929, 285] on span "Fork Power Agent" at bounding box center [952, 283] width 77 height 14
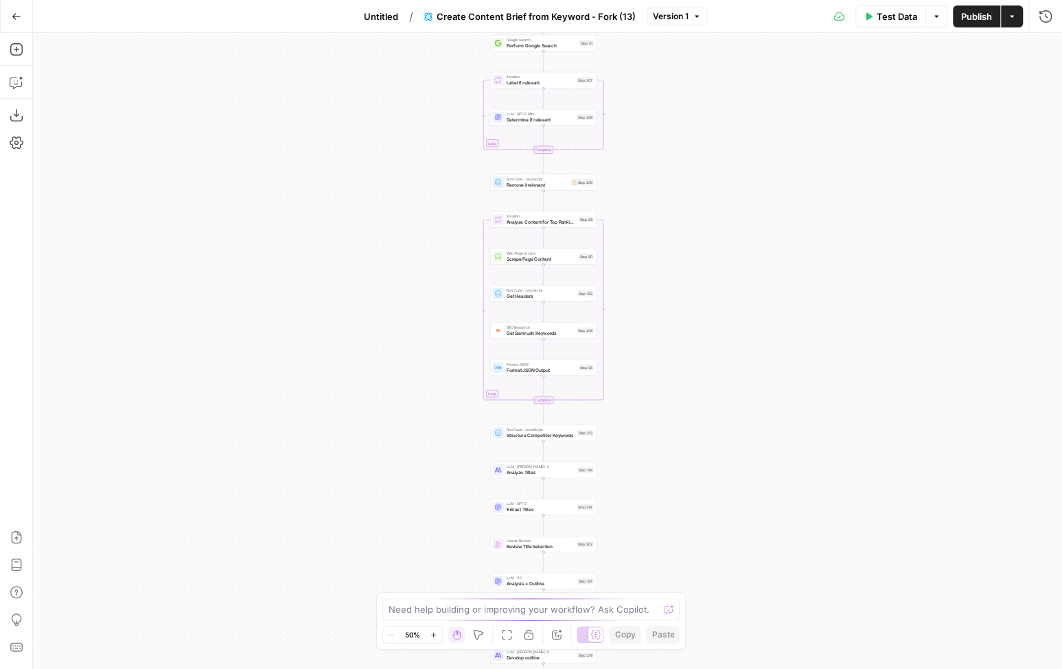
drag, startPoint x: 647, startPoint y: 103, endPoint x: 642, endPoint y: 135, distance: 32.0
click at [642, 135] on div "Workflow Input Settings Inputs Google Search Perform Google Search Step 51 Loop…" at bounding box center [547, 351] width 1029 height 636
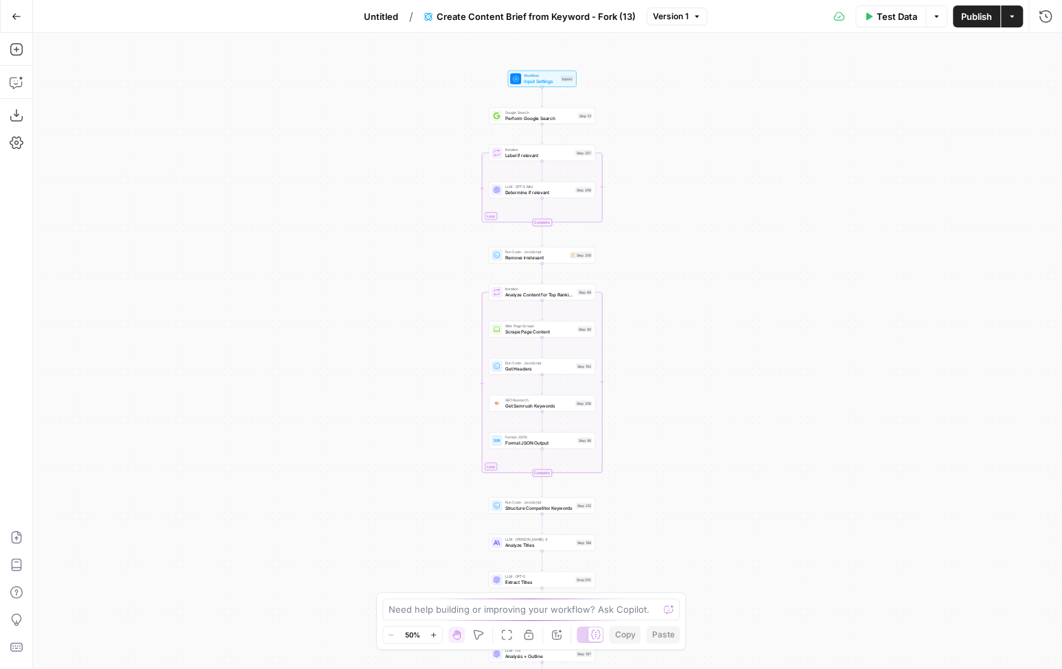
drag, startPoint x: 634, startPoint y: 260, endPoint x: 634, endPoint y: 336, distance: 76.2
click at [634, 336] on div "Workflow Input Settings Inputs Google Search Perform Google Search Step 51 Loop…" at bounding box center [547, 351] width 1029 height 636
click at [612, 155] on div "Workflow Input Settings Inputs Google Search Perform Google Search Step 51 Loop…" at bounding box center [547, 351] width 1029 height 636
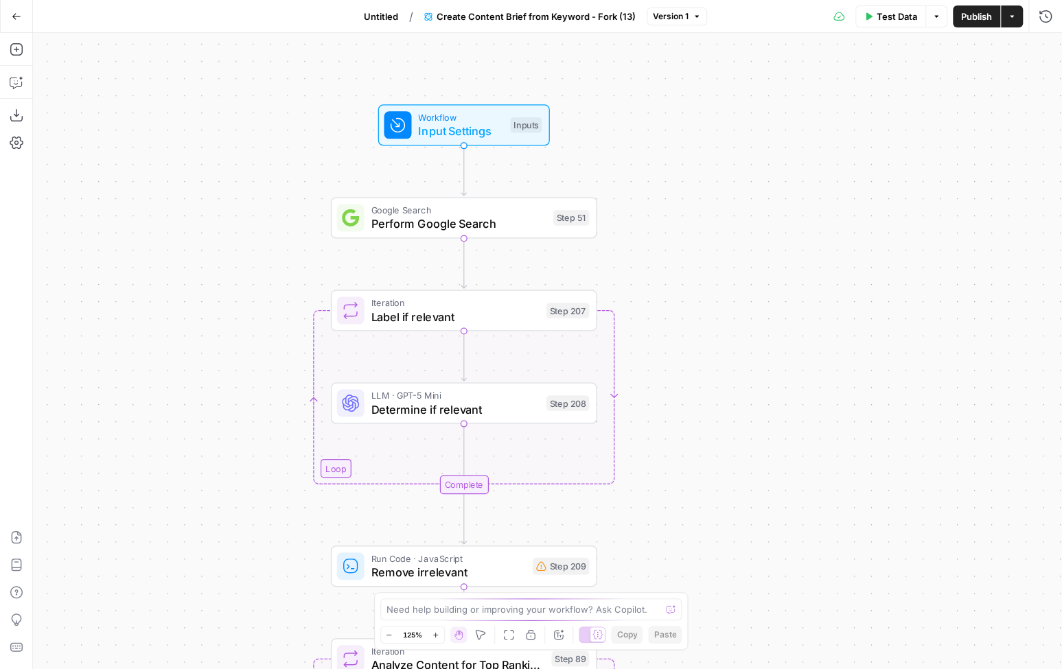
drag, startPoint x: 611, startPoint y: 128, endPoint x: 637, endPoint y: 252, distance: 126.3
click at [637, 252] on div "Workflow Input Settings Inputs Google Search Perform Google Search Step 51 Loop…" at bounding box center [547, 351] width 1029 height 636
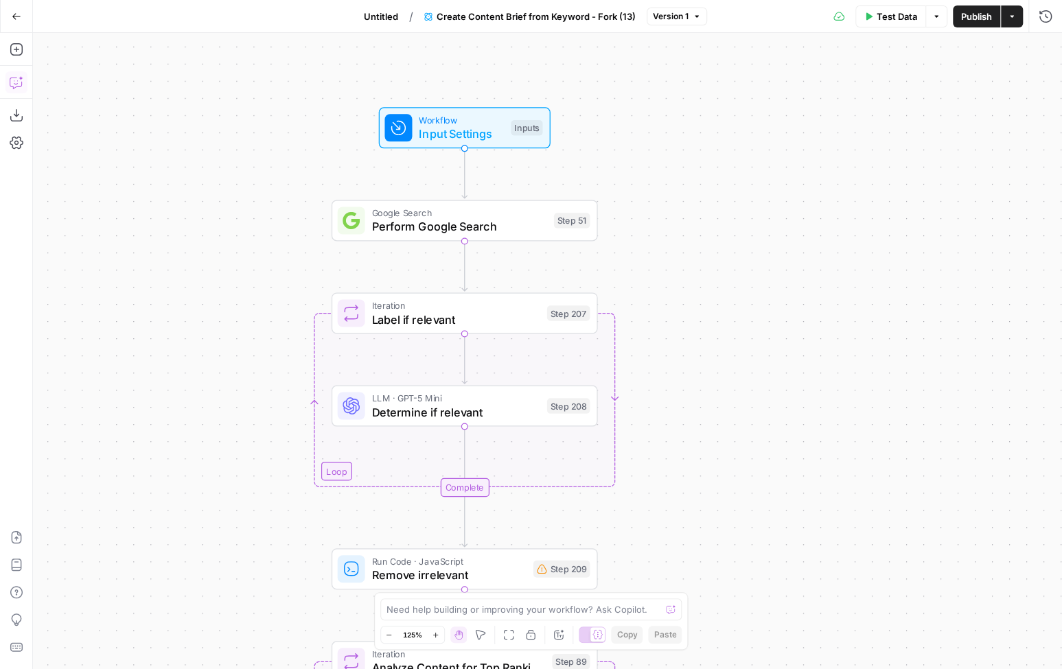
click at [23, 84] on icon "button" at bounding box center [17, 83] width 14 height 14
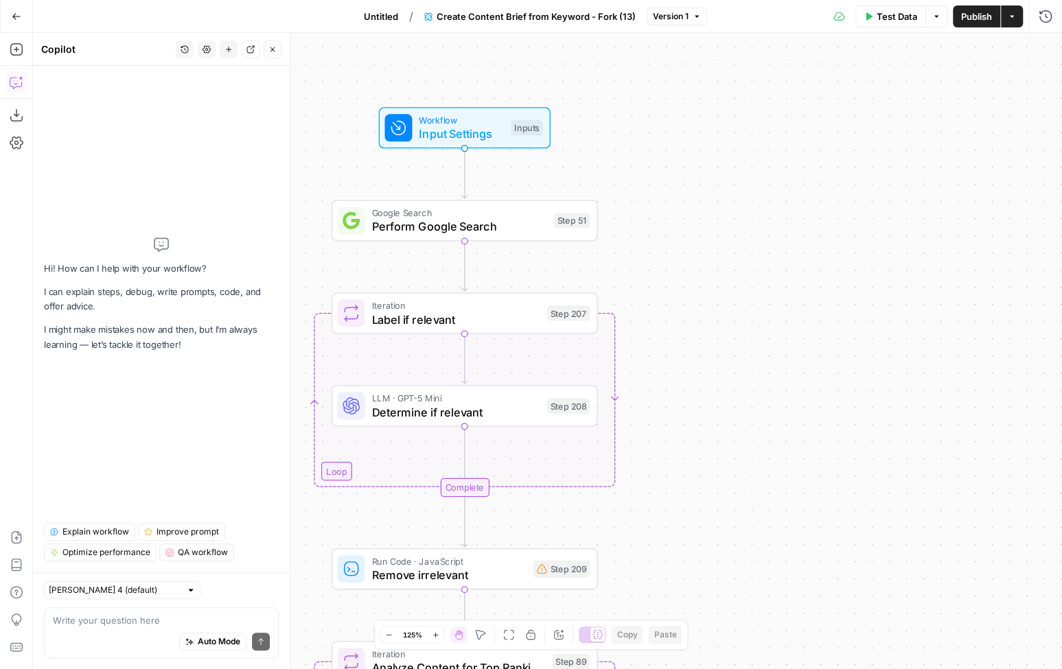
click at [86, 530] on span "Explain workflow" at bounding box center [95, 532] width 67 height 12
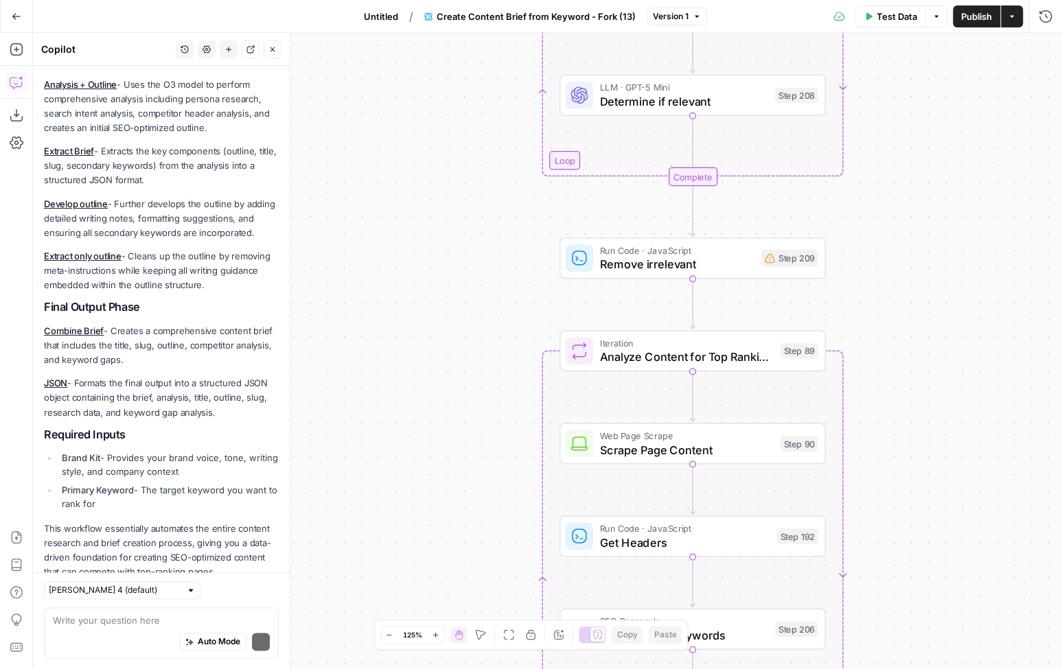
scroll to position [894, 0]
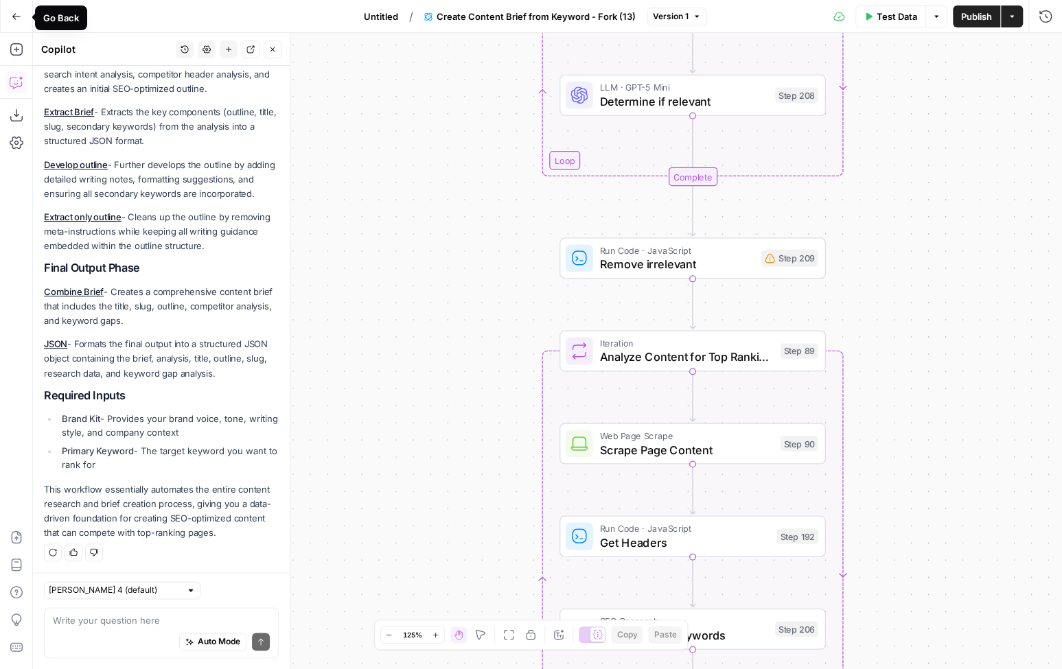
click at [18, 16] on icon "button" at bounding box center [16, 16] width 8 height 6
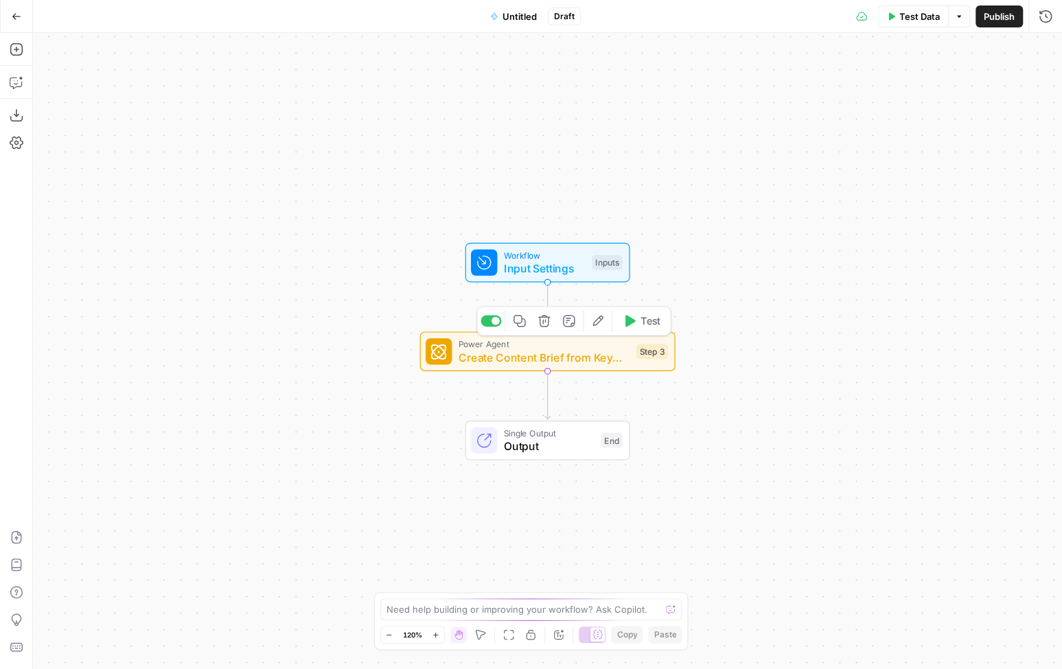
click at [547, 325] on icon "button" at bounding box center [544, 321] width 12 height 12
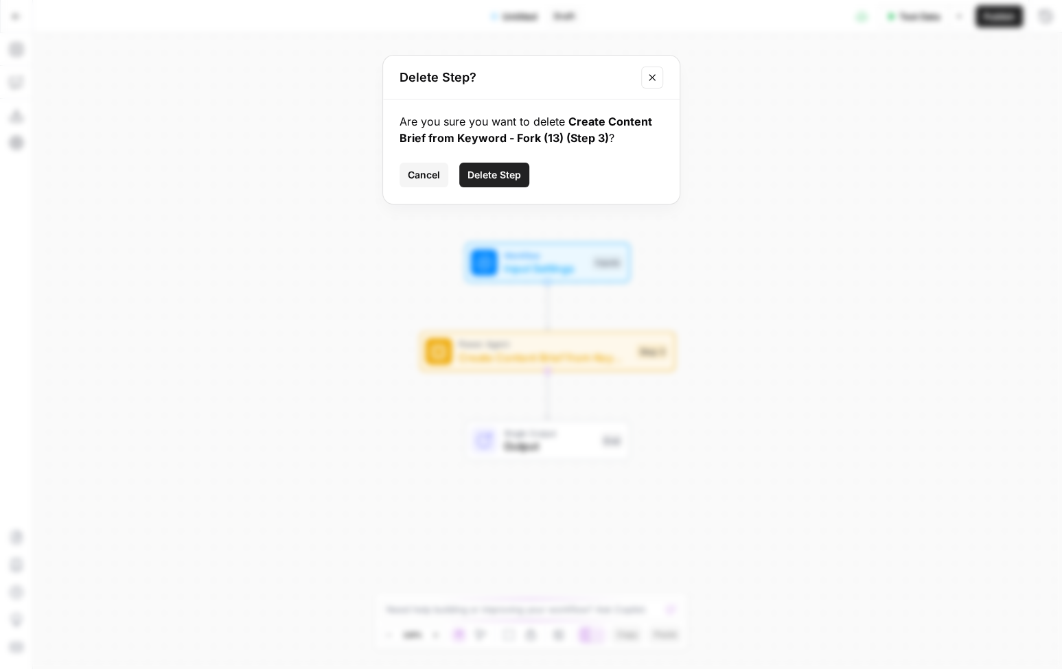
click at [493, 167] on button "Delete Step" at bounding box center [494, 175] width 70 height 25
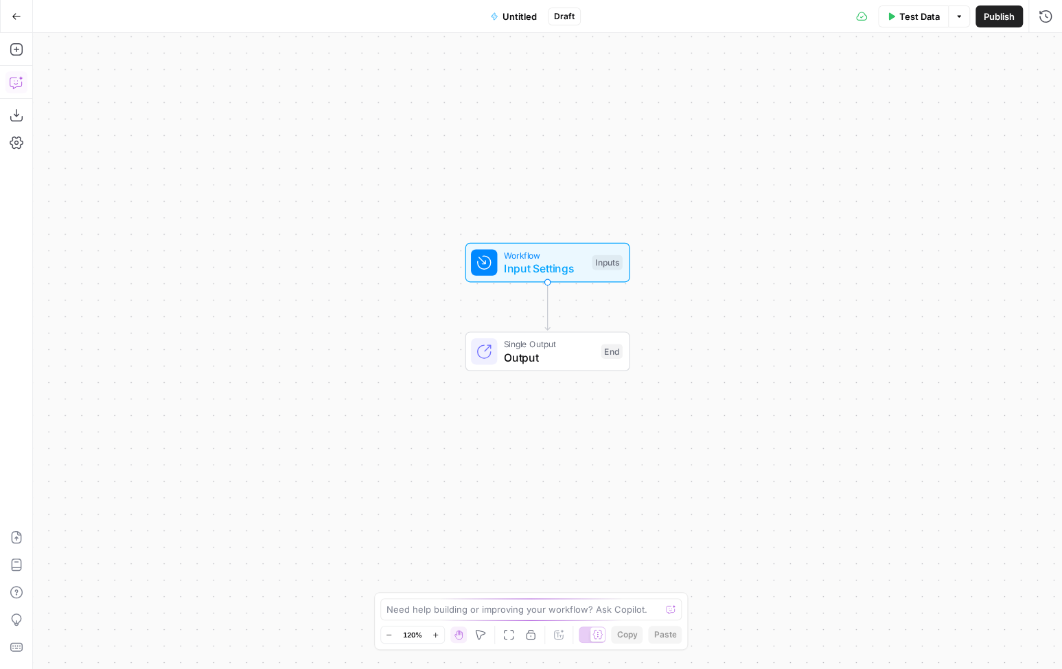
click at [12, 80] on icon "button" at bounding box center [17, 83] width 14 height 14
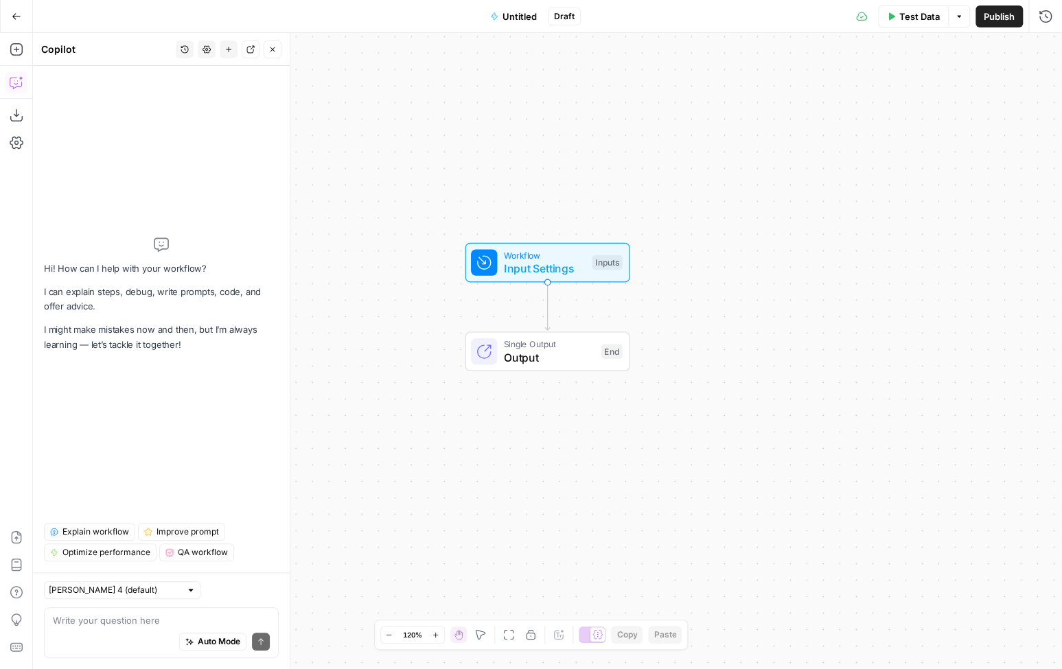
click at [124, 615] on textarea at bounding box center [161, 621] width 217 height 14
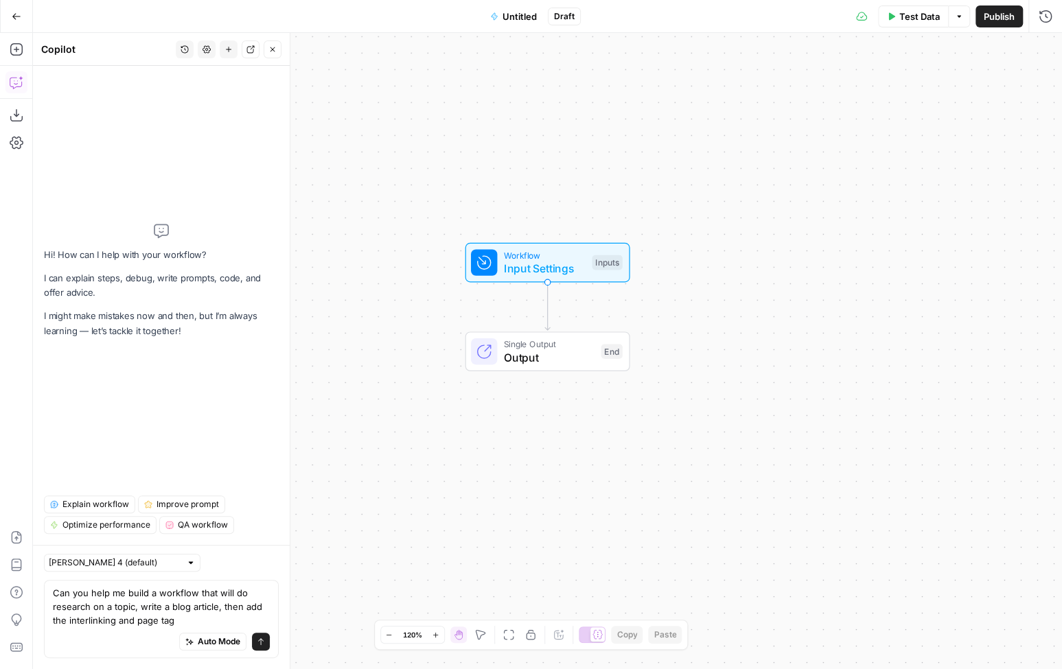
type textarea "Can you help me build a workflow that will do research on a topic, write a blog…"
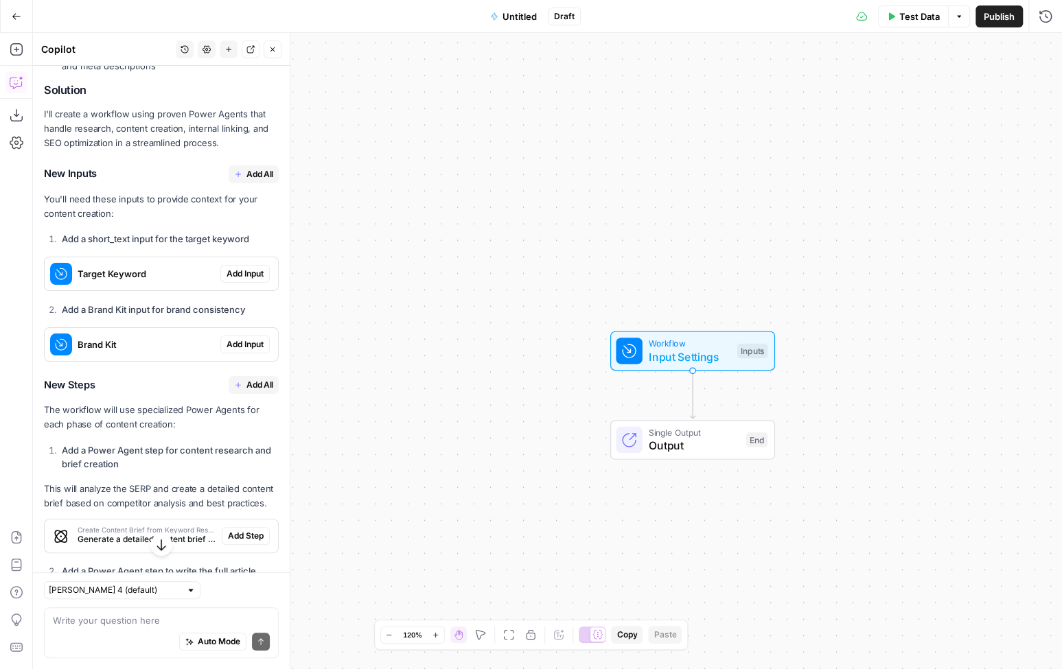
scroll to position [402, 0]
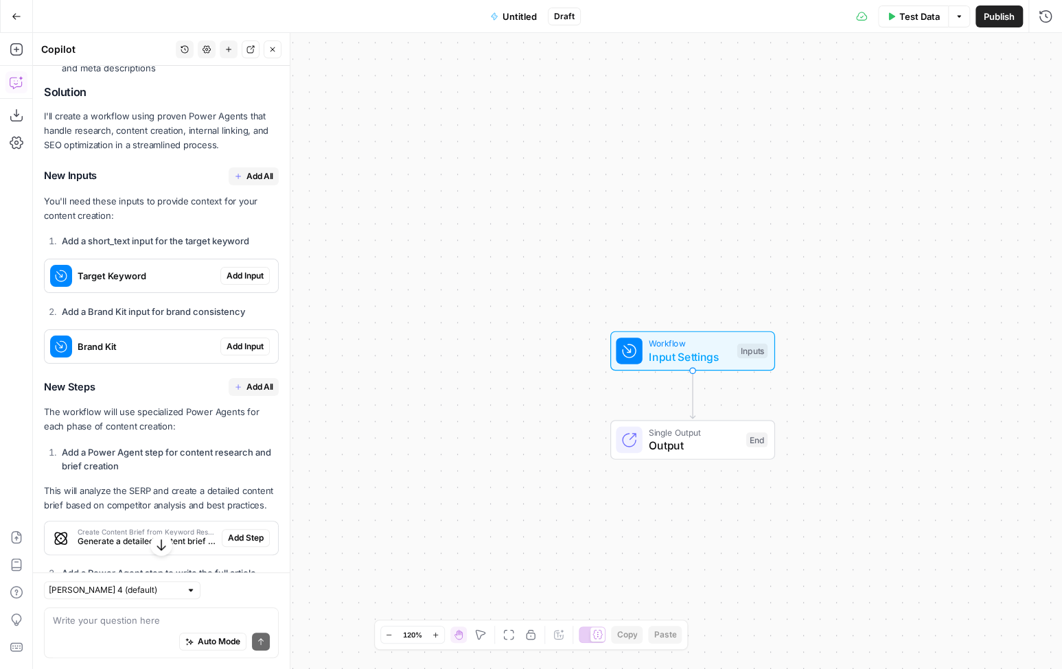
click at [251, 176] on span "Add All" at bounding box center [259, 176] width 27 height 12
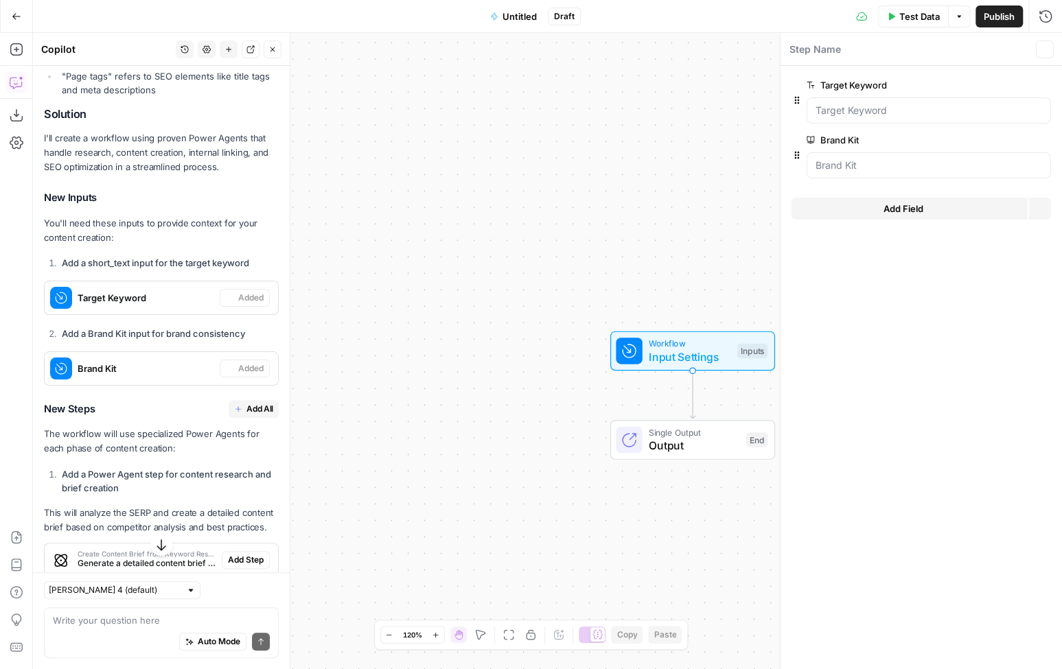
scroll to position [424, 0]
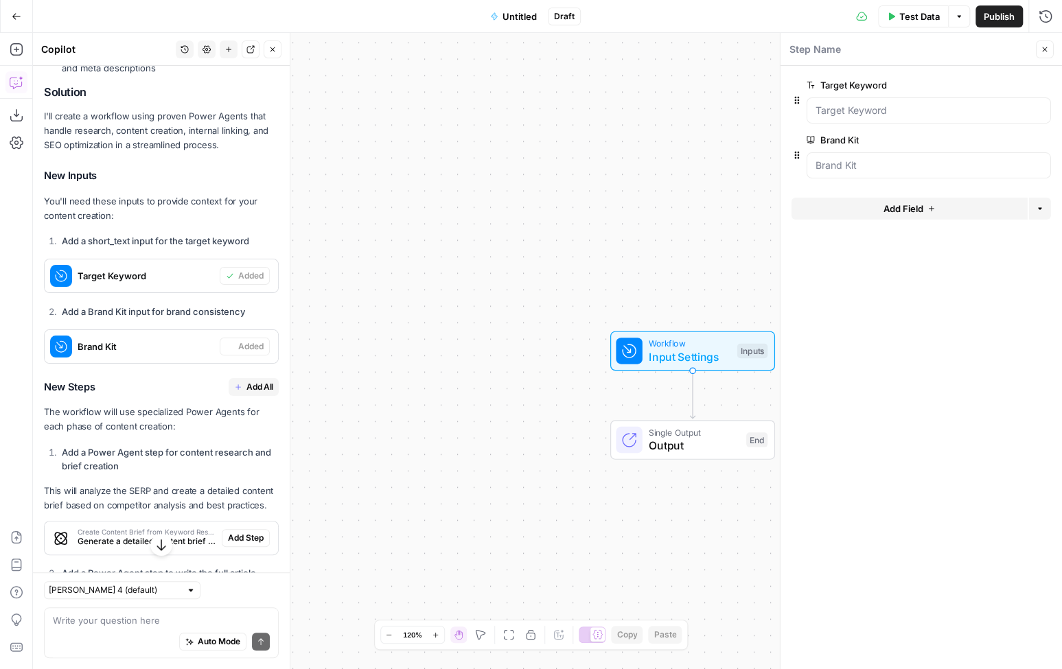
click at [255, 384] on span "Add All" at bounding box center [259, 387] width 27 height 12
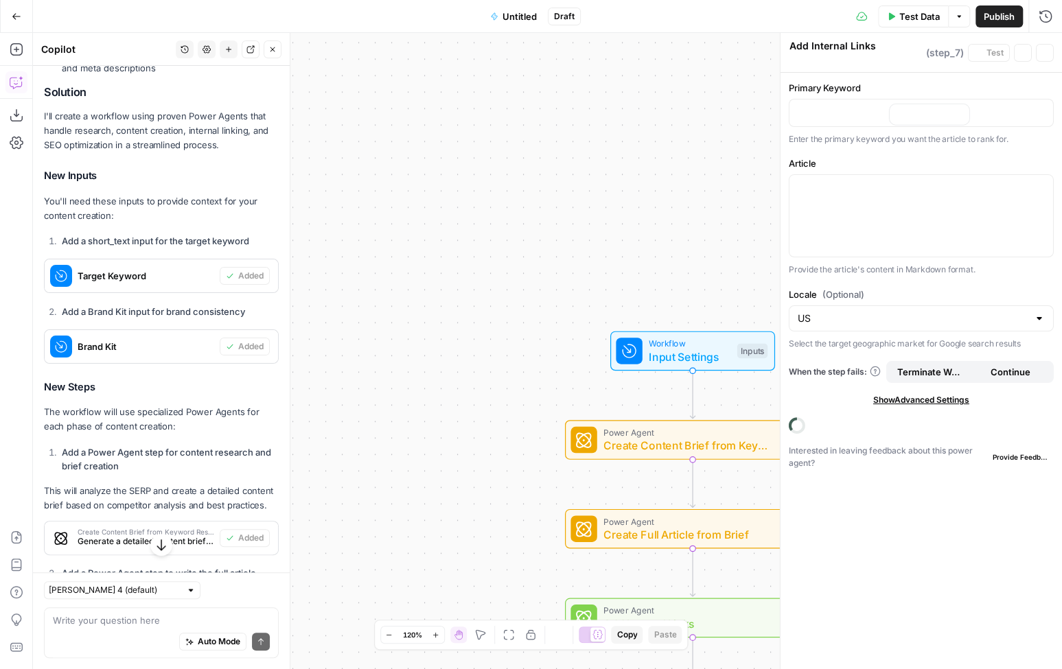
type textarea "Generate Title Tag and Meta Description"
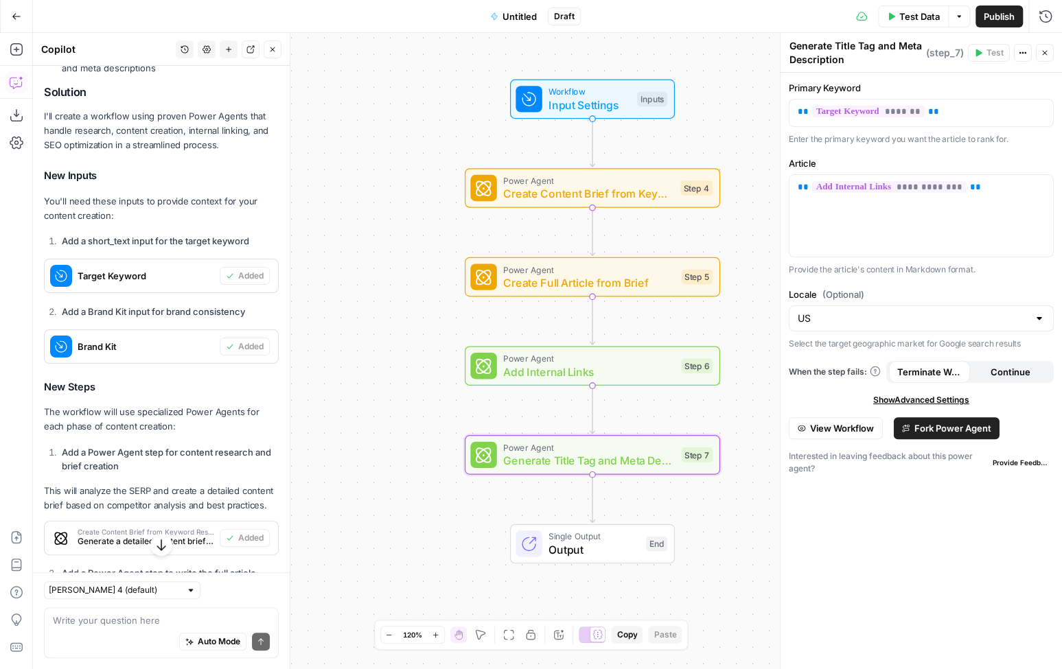
drag, startPoint x: 509, startPoint y: 518, endPoint x: 408, endPoint y: 266, distance: 271.4
click at [408, 266] on div "Workflow Input Settings Inputs Power Agent Create Content Brief from Keyword Re…" at bounding box center [547, 351] width 1029 height 636
click at [404, 281] on div "Workflow Input Settings Inputs Power Agent Create Content Brief from Keyword Re…" at bounding box center [547, 351] width 1029 height 636
click at [397, 248] on div "Workflow Input Settings Inputs Power Agent Create Content Brief from Keyword Re…" at bounding box center [547, 351] width 1029 height 636
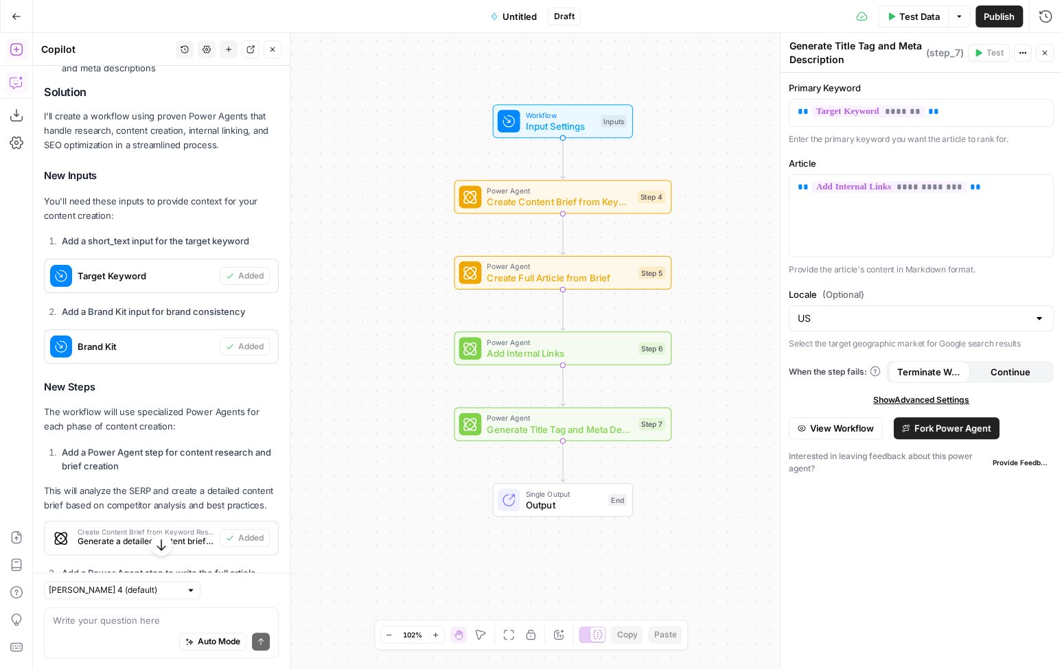
click at [15, 54] on icon "button" at bounding box center [16, 49] width 12 height 12
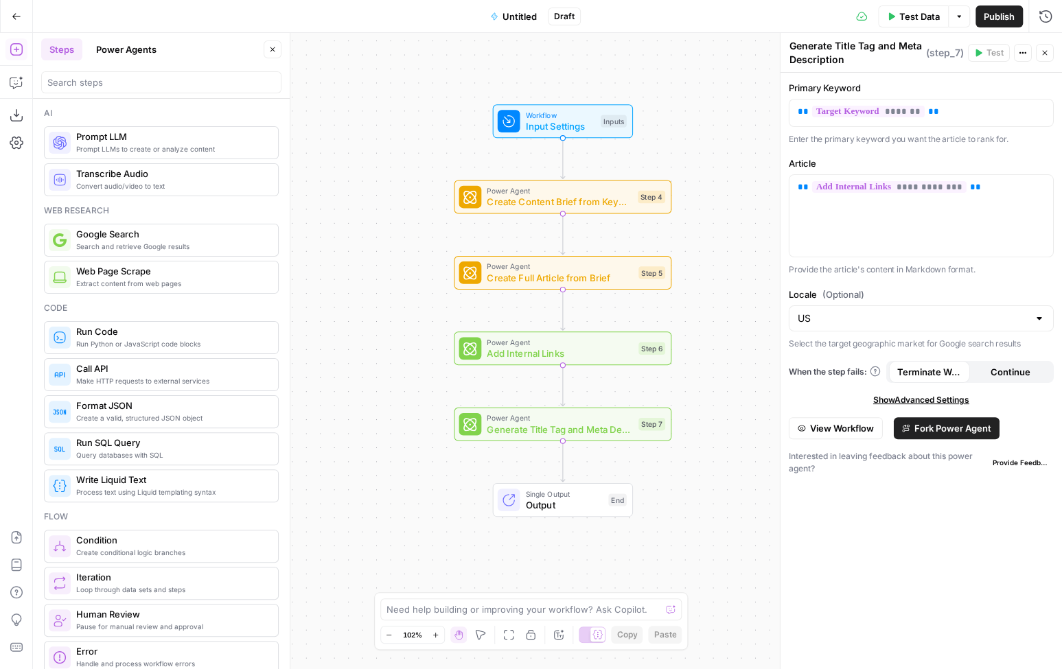
click at [137, 45] on button "Power Agents" at bounding box center [126, 49] width 77 height 22
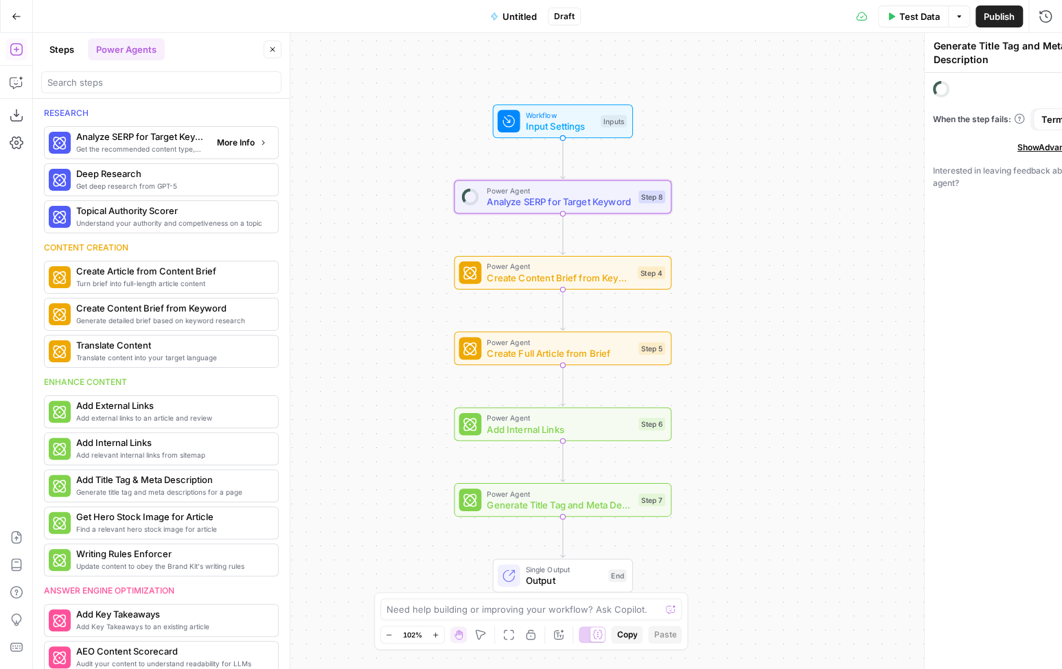
type textarea "Analyze SERP for Target Keyword"
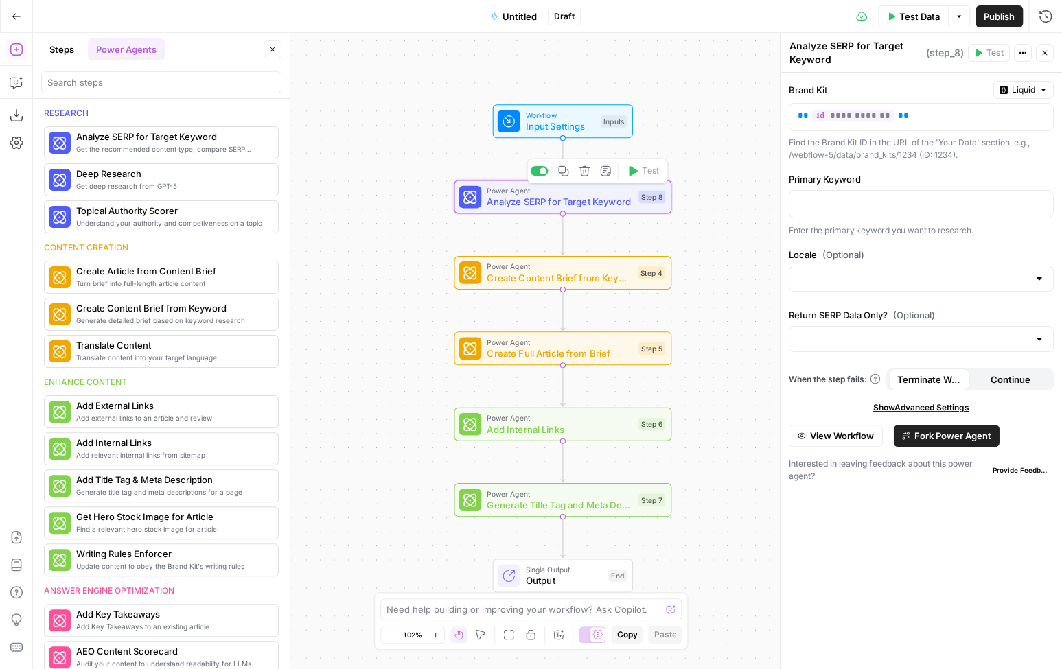
click at [590, 174] on icon "button" at bounding box center [584, 170] width 11 height 11
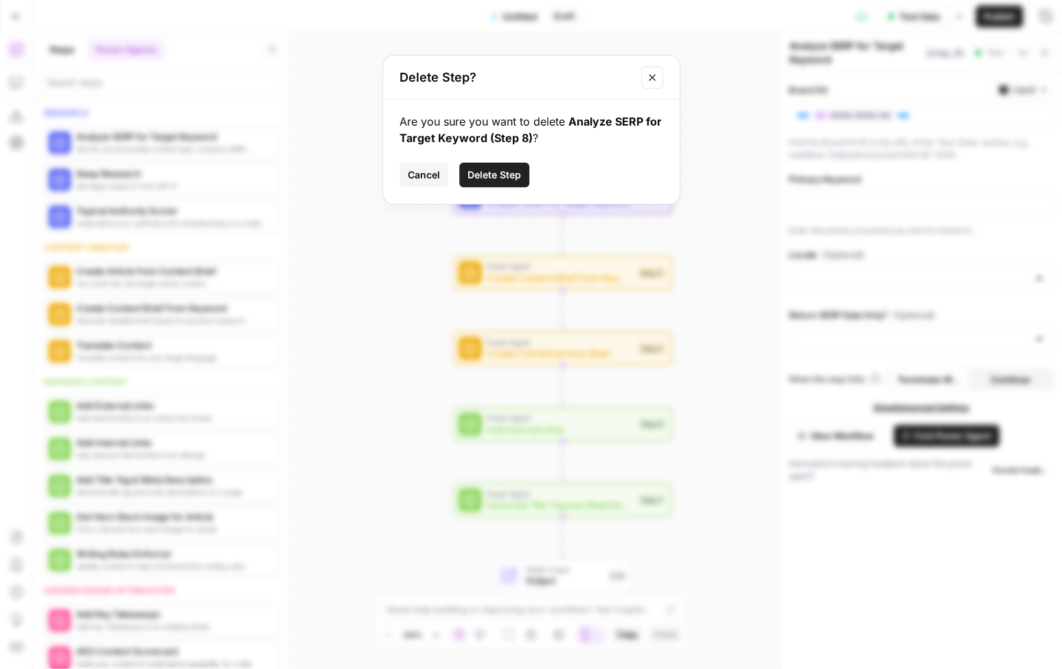
click at [475, 170] on span "Delete Step" at bounding box center [494, 175] width 54 height 14
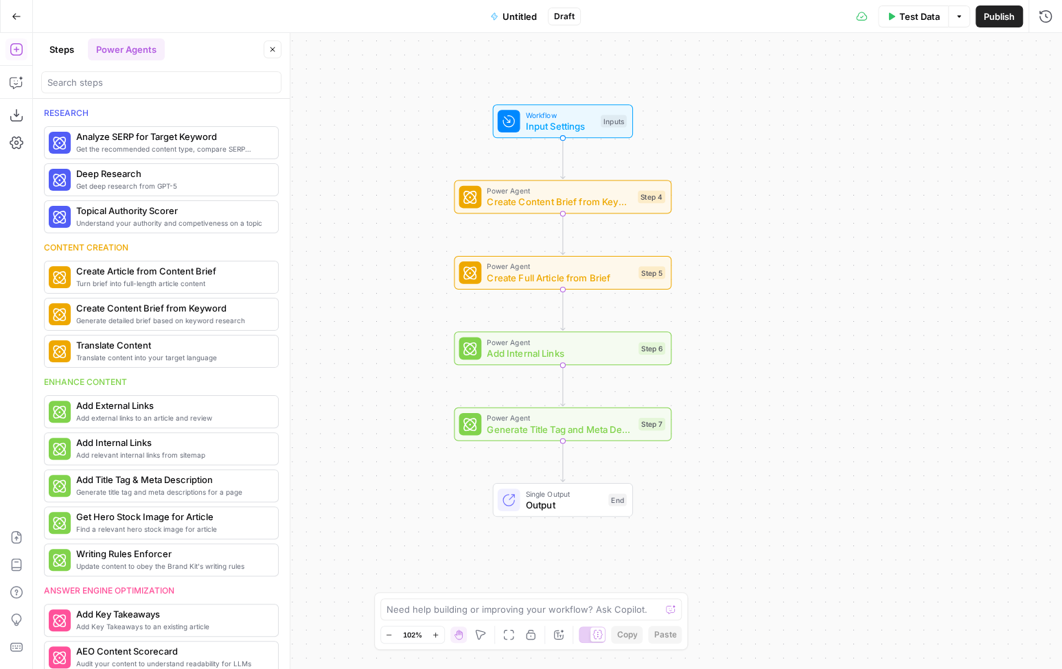
click at [443, 154] on div "Workflow Input Settings Inputs Power Agent Create Content Brief from Keyword Re…" at bounding box center [547, 351] width 1029 height 636
